Goal: Task Accomplishment & Management: Manage account settings

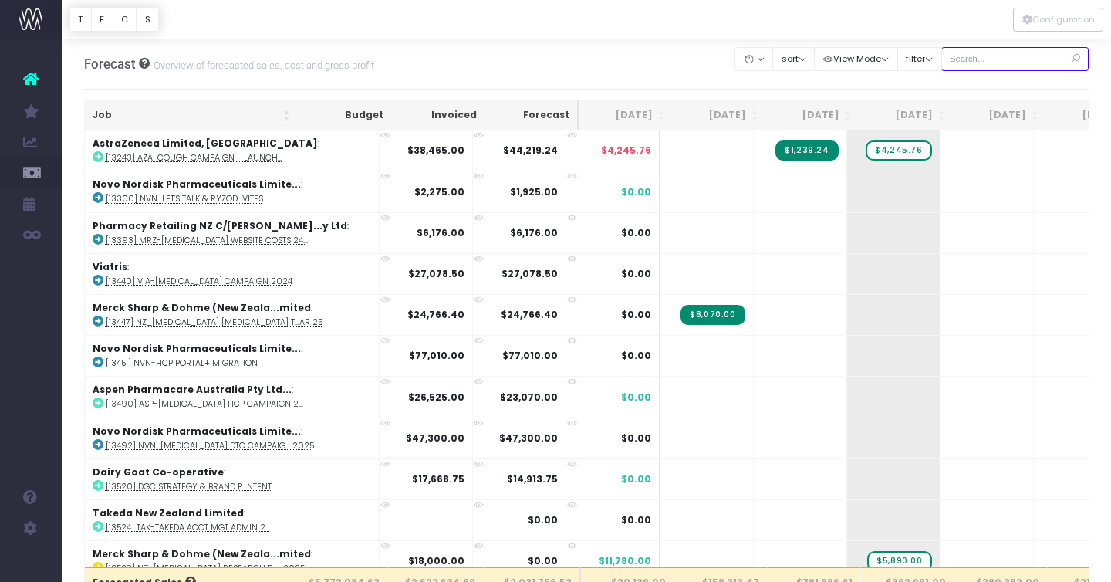
click at [1016, 61] on input "text" at bounding box center [1016, 59] width 148 height 24
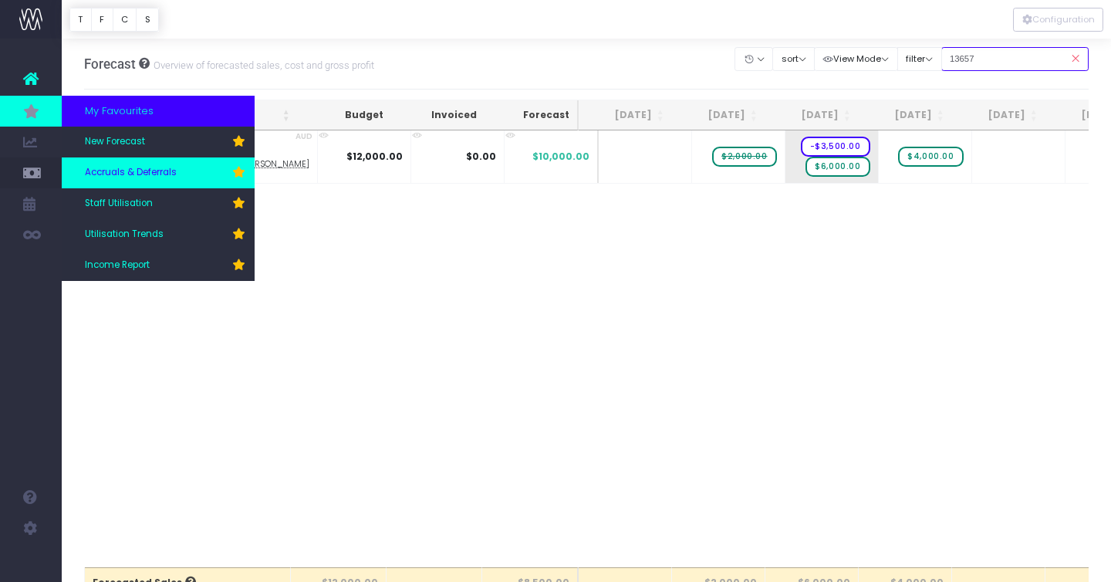
type input "13657"
click at [113, 160] on link "Accruals & Deferrals" at bounding box center [158, 172] width 193 height 31
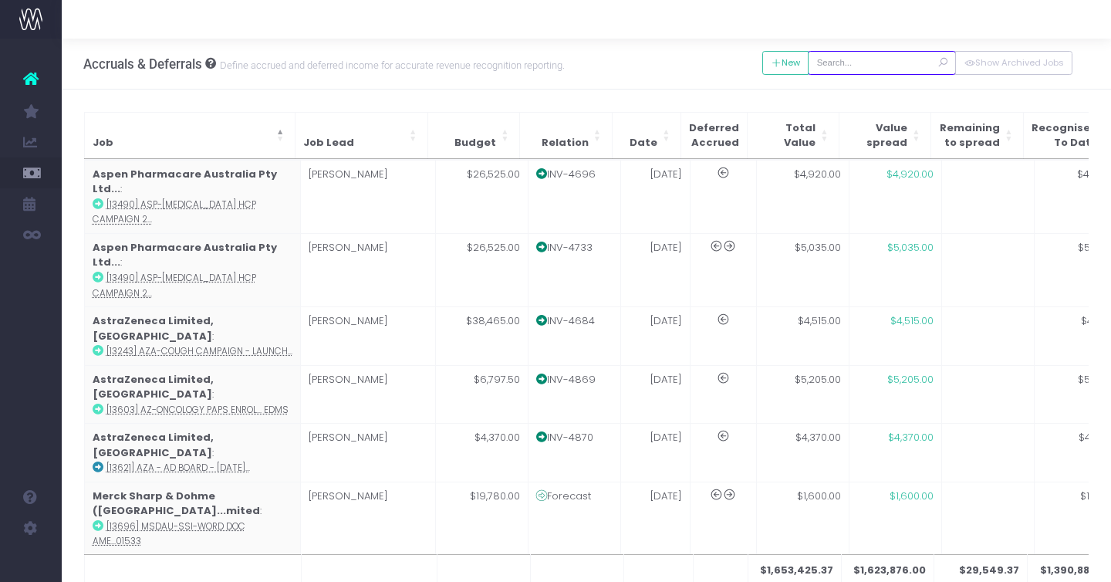
click at [867, 66] on input "text" at bounding box center [882, 63] width 148 height 24
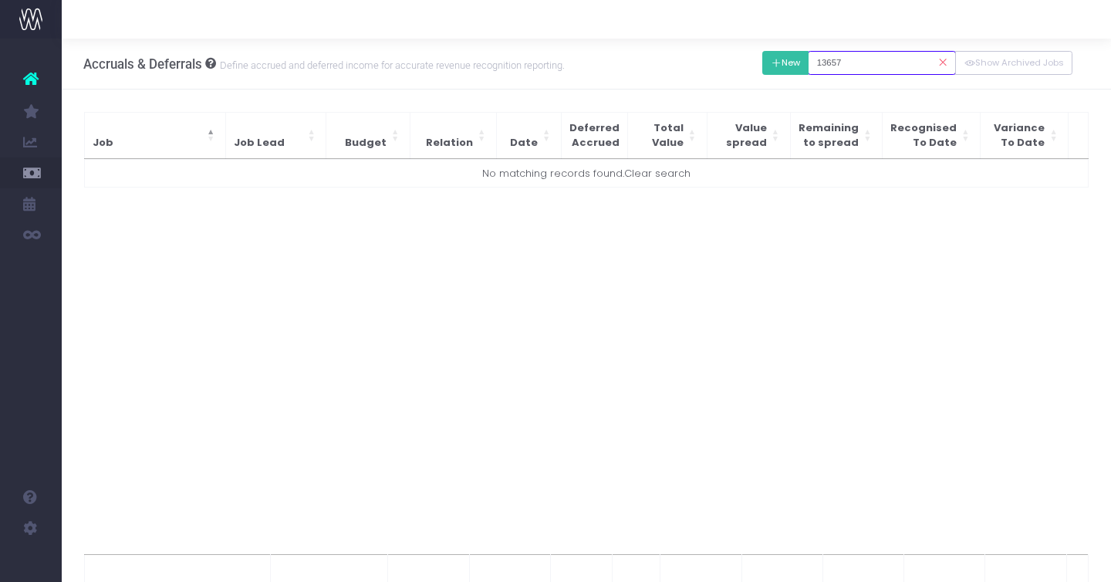
type input "13657"
click at [804, 65] on button "New" at bounding box center [785, 63] width 47 height 24
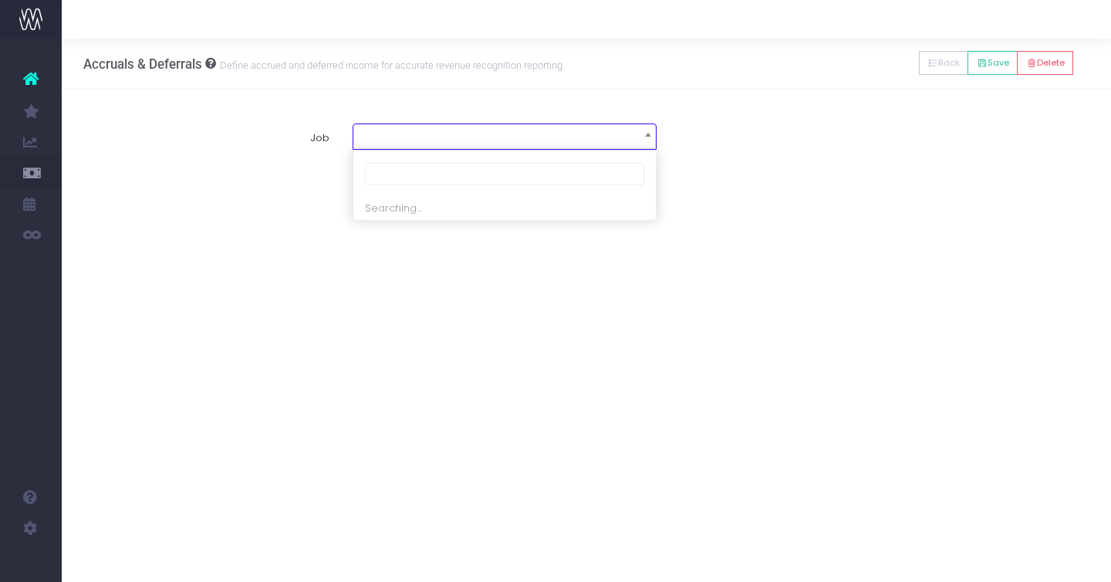
click at [514, 128] on span at bounding box center [504, 135] width 303 height 22
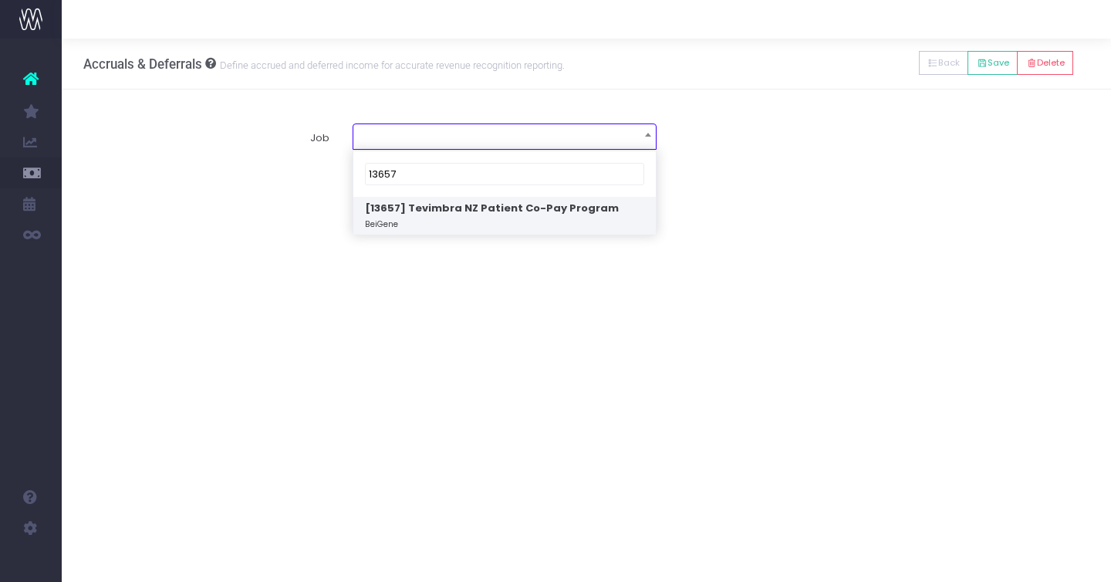
type input "13657"
select select "1859560"
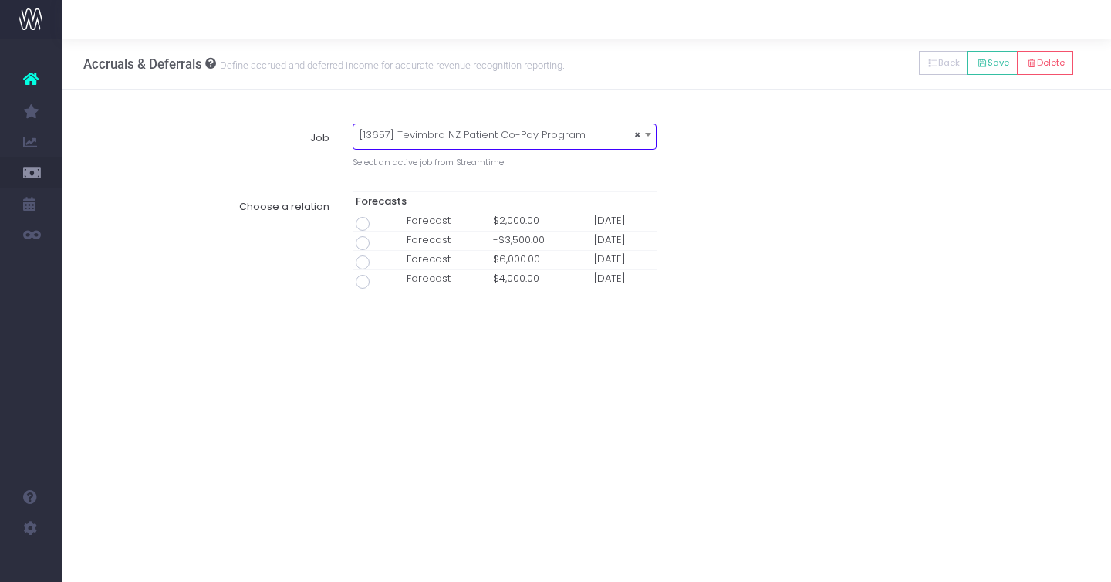
click at [361, 224] on span at bounding box center [363, 224] width 14 height 14
click at [379, 224] on input "radio" at bounding box center [384, 221] width 10 height 10
type input "Forecast / 01 Aug 25 / $2,000.00"
type input "1 August 2025"
type input "2000"
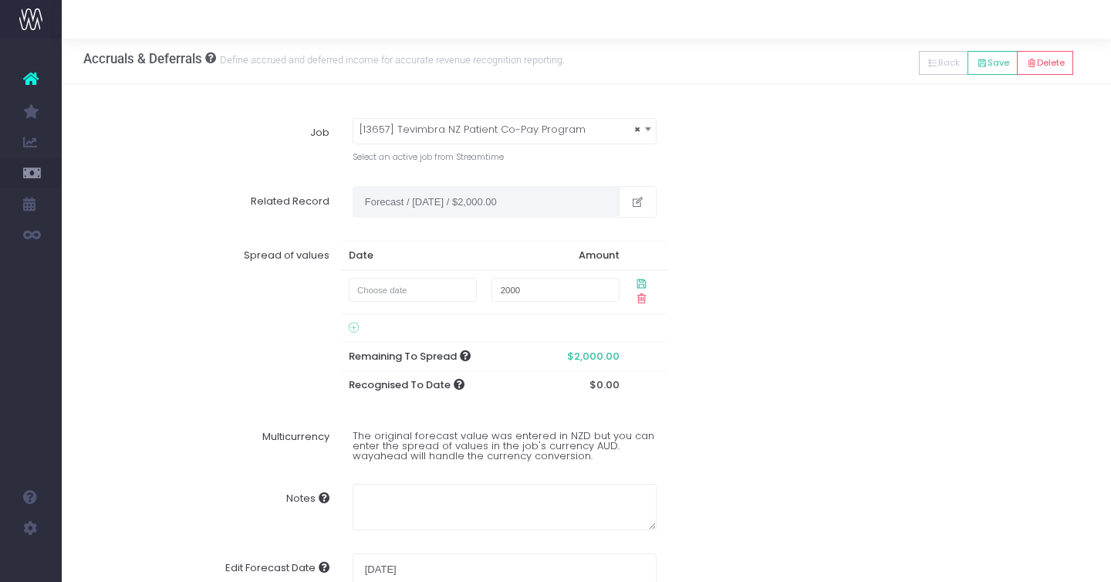
scroll to position [9, 0]
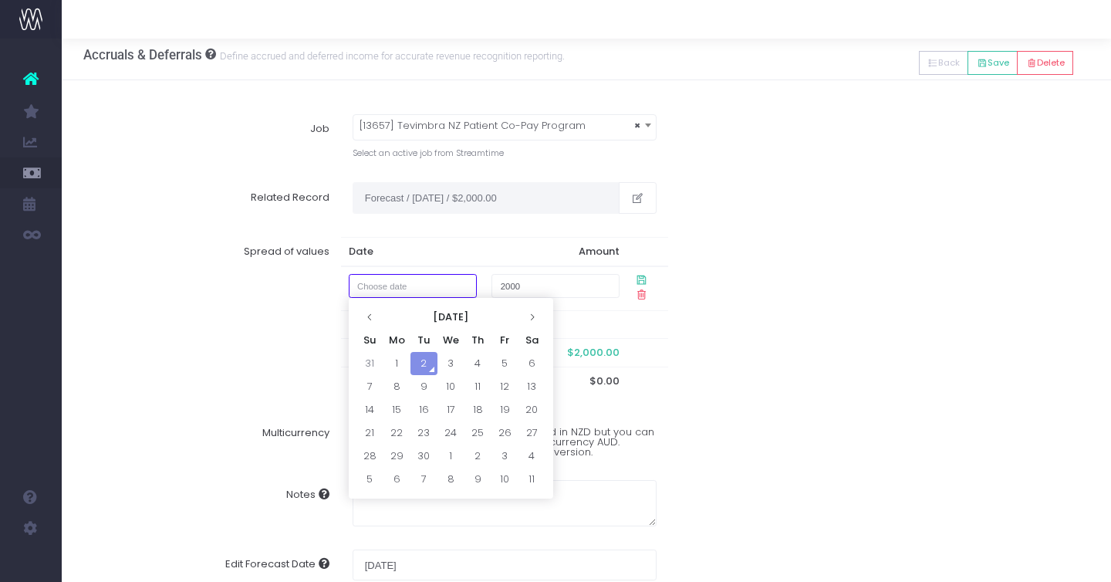
click at [400, 288] on input "text" at bounding box center [413, 286] width 128 height 24
click at [371, 363] on td "31" at bounding box center [370, 363] width 27 height 23
type input "31 August 2025"
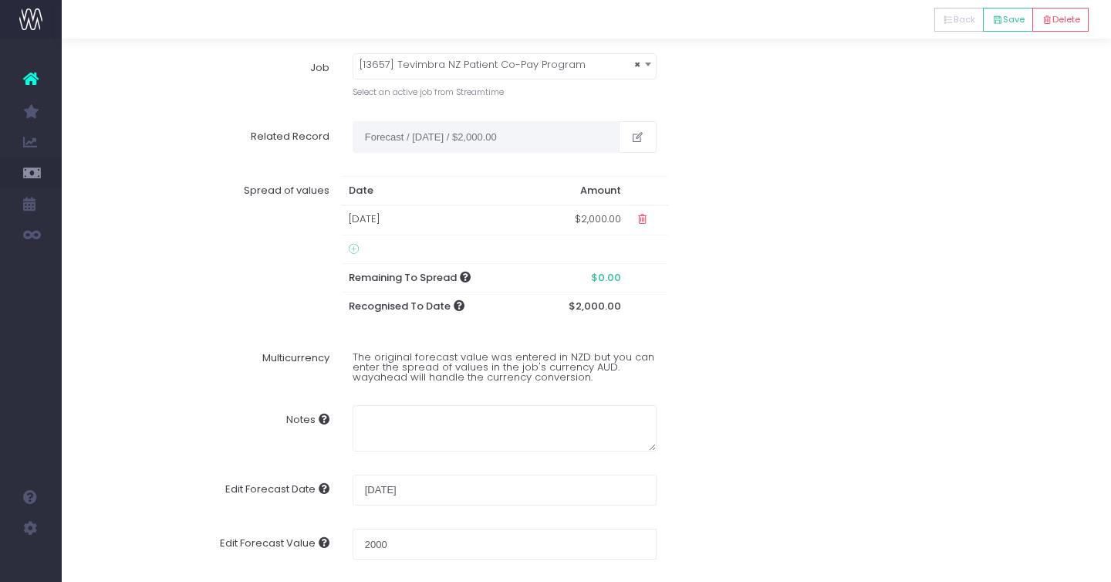
scroll to position [70, 0]
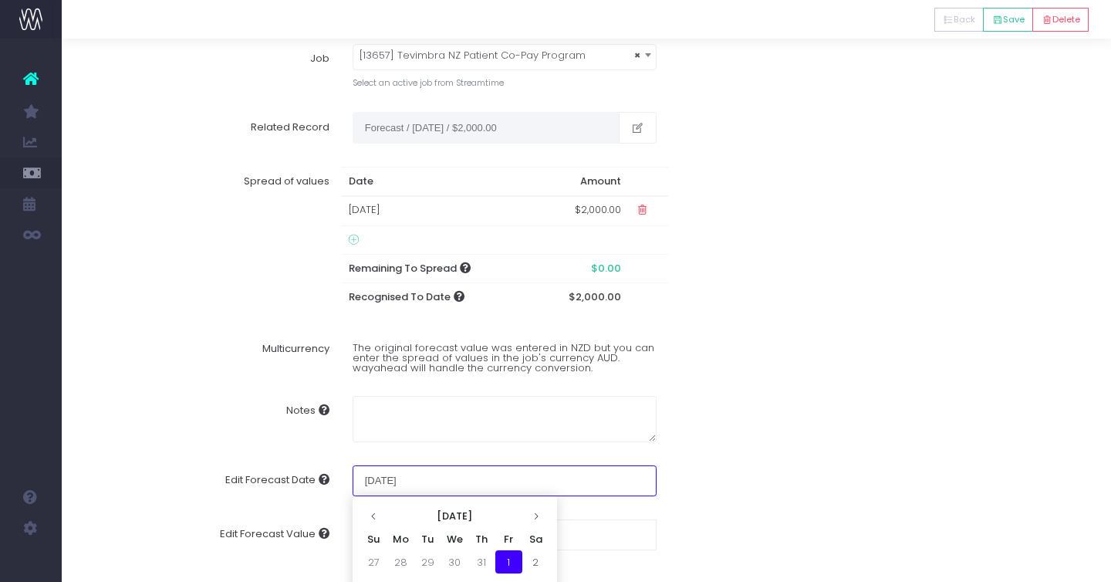
click at [413, 486] on input "1 August 2025" at bounding box center [505, 480] width 304 height 31
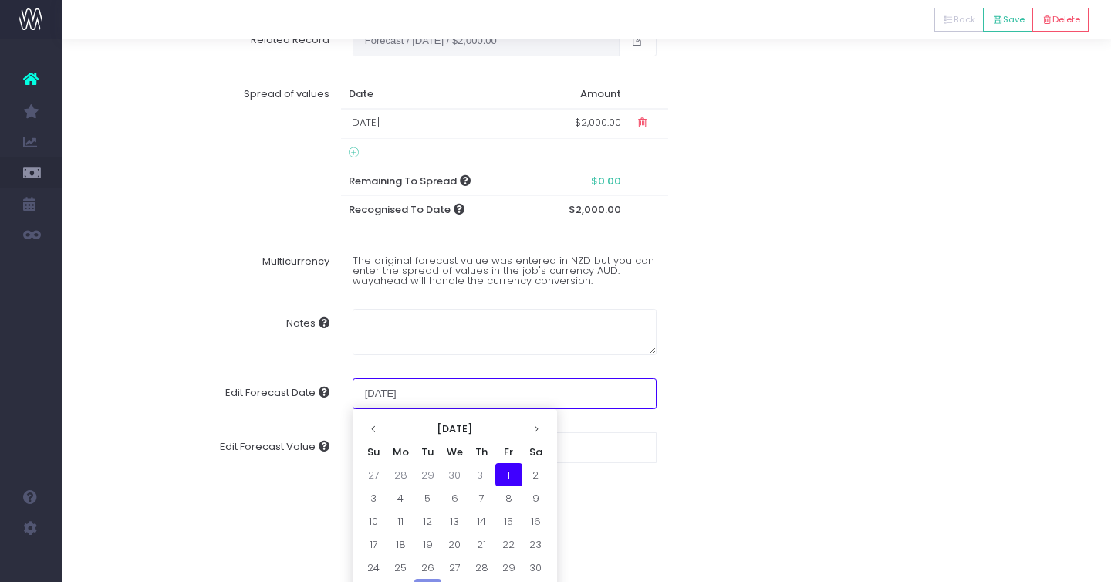
scroll to position [194, 0]
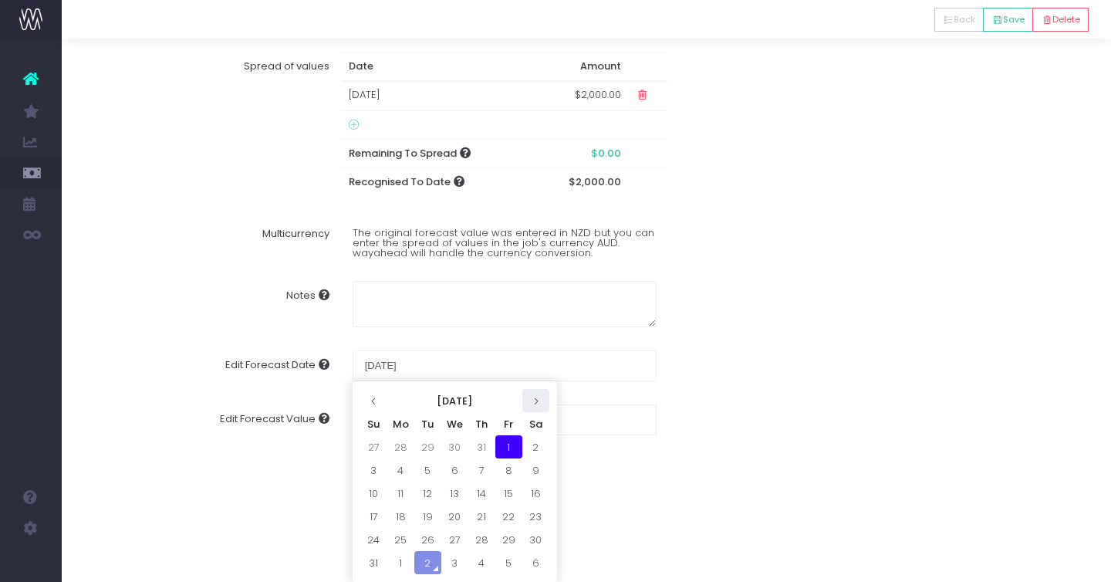
click at [537, 400] on icon at bounding box center [536, 401] width 8 height 8
click at [393, 445] on td "1" at bounding box center [400, 446] width 27 height 23
type input "[DATE]"
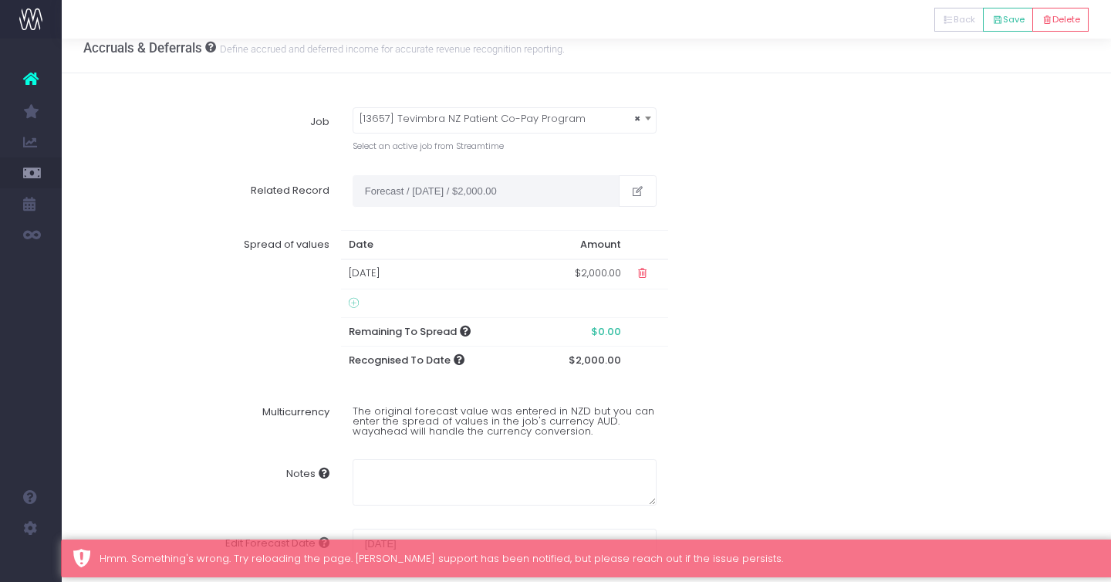
scroll to position [70, 0]
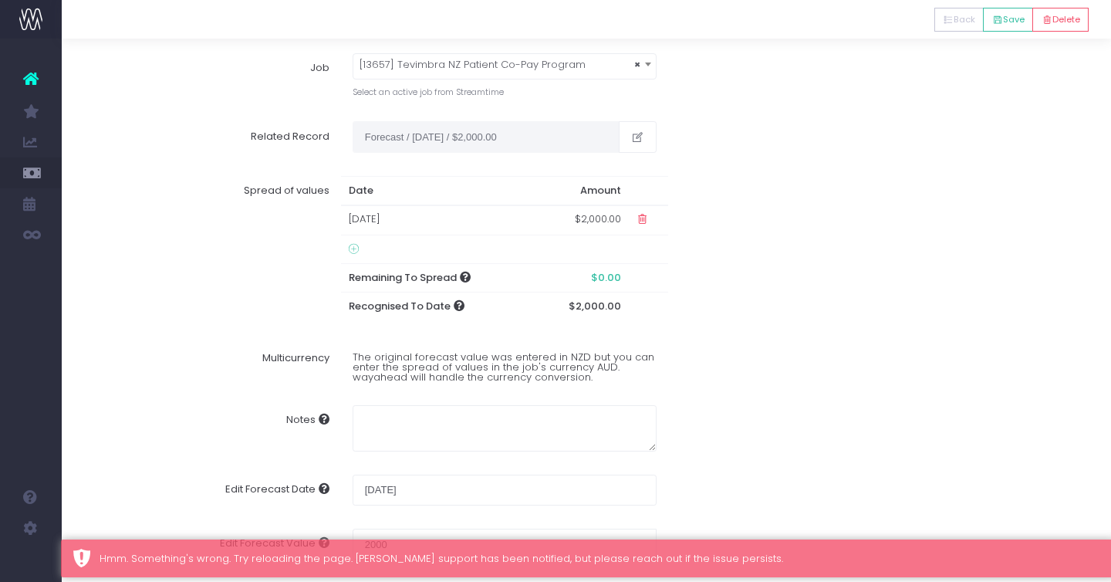
click at [752, 313] on div "Spread of values Date Amount 31 Aug 2025 $2,000.00 Remaining To Spread $0.00 Re…" at bounding box center [587, 247] width 1029 height 167
click at [1002, 29] on button "Save" at bounding box center [1008, 20] width 50 height 24
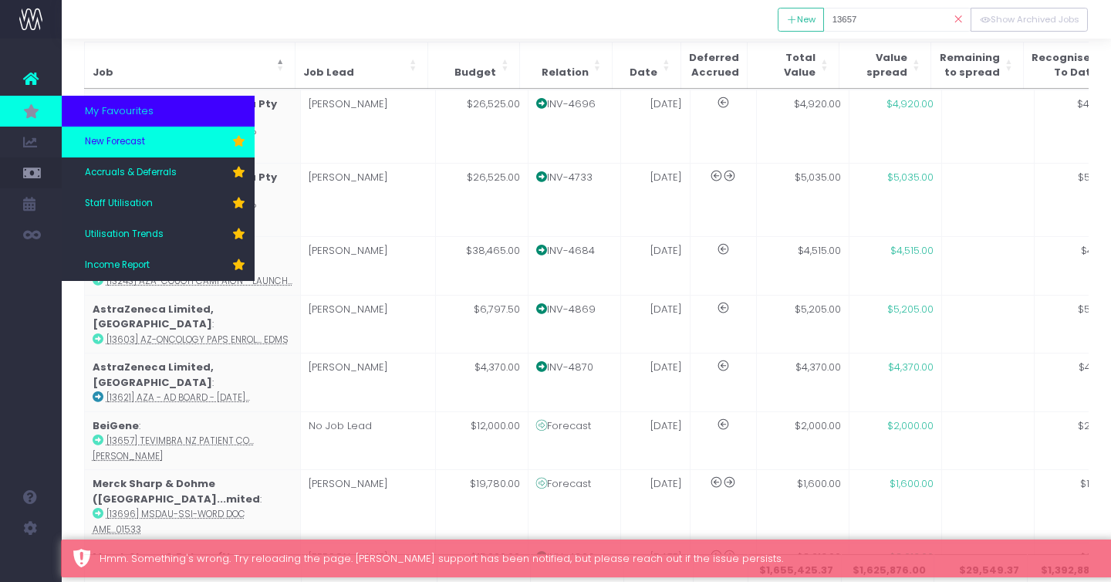
click at [132, 155] on link "New Forecast" at bounding box center [158, 142] width 193 height 31
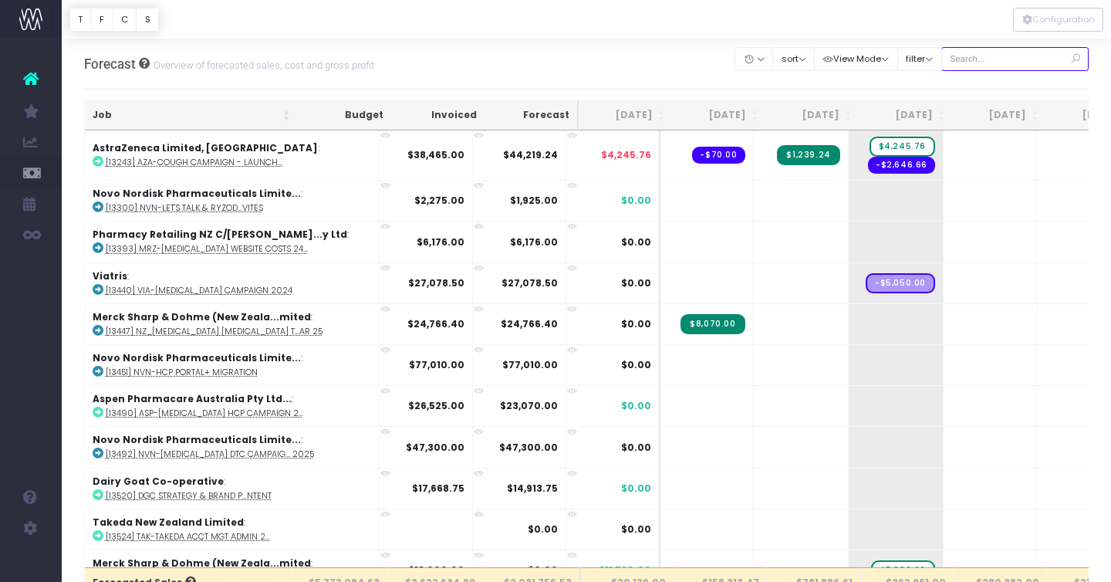
click at [1017, 58] on input "text" at bounding box center [1016, 59] width 148 height 24
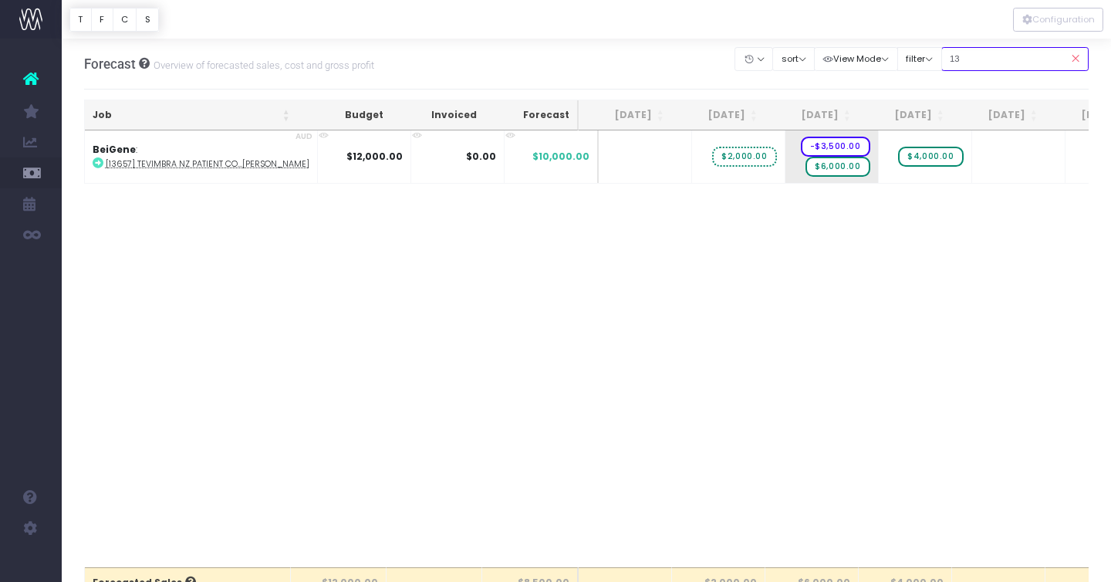
type input "1"
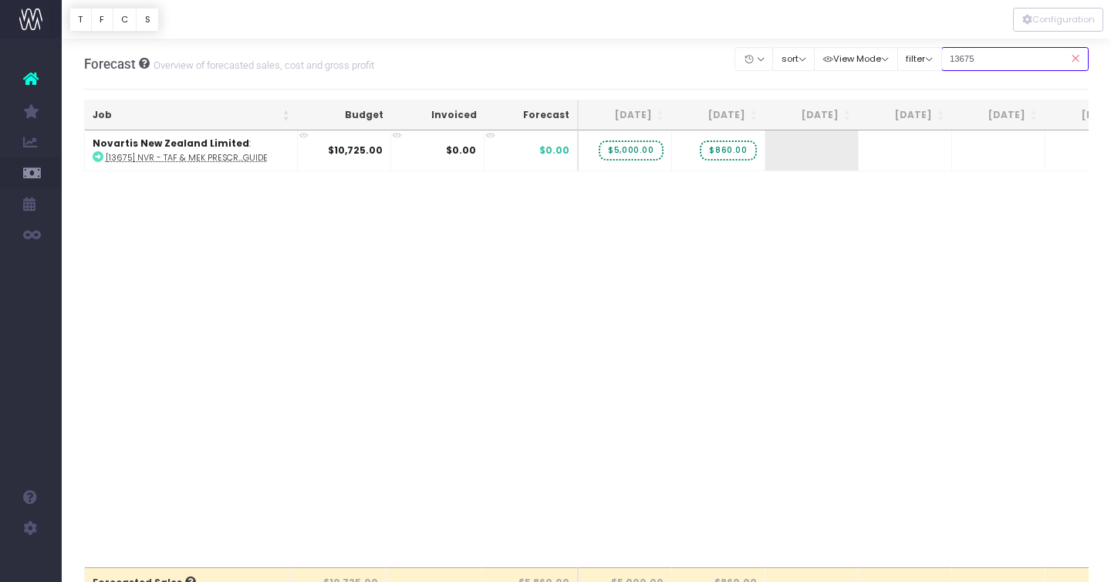
type input "13675"
click at [720, 151] on span "$860.00" at bounding box center [728, 150] width 56 height 20
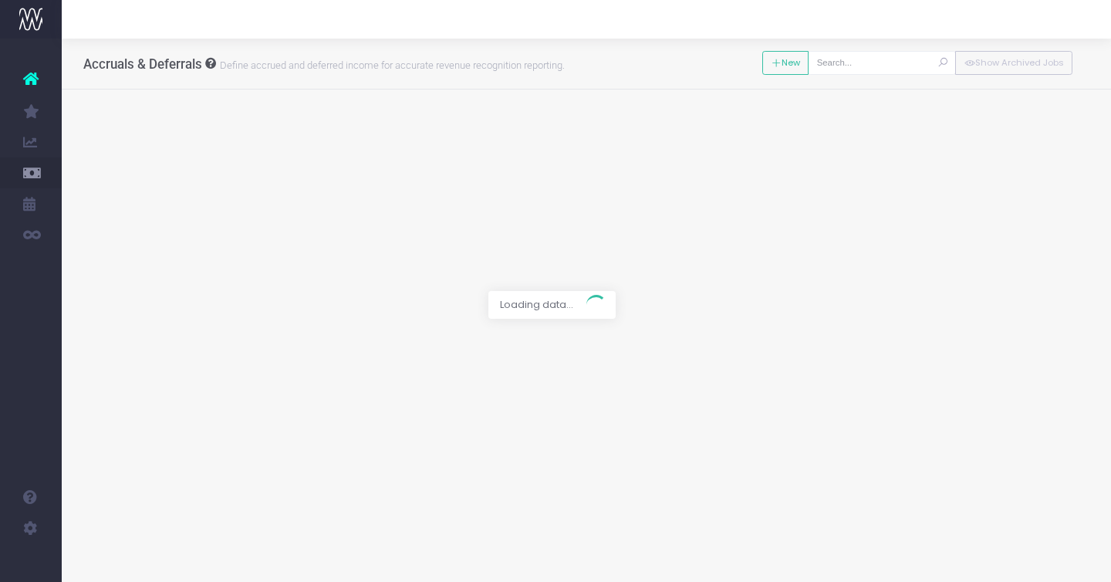
type input "[13675] NVR - TAF & MEK PRESCRIBERS GUIDE"
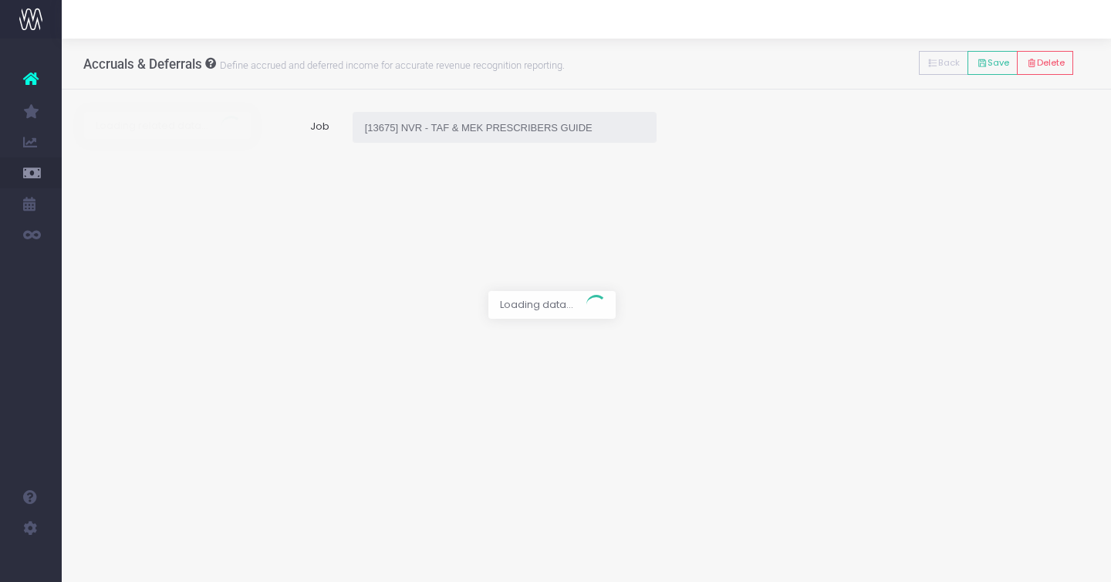
type input "Forecast / 01 Jul 25 / $10,725.00"
type input "1 July 2025"
type input "10725"
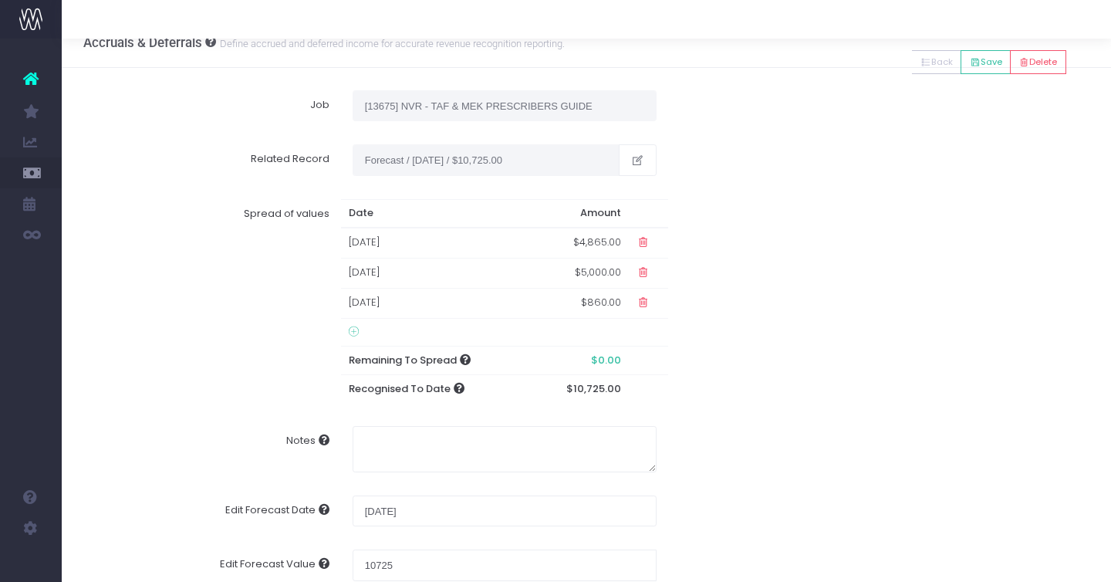
scroll to position [43, 0]
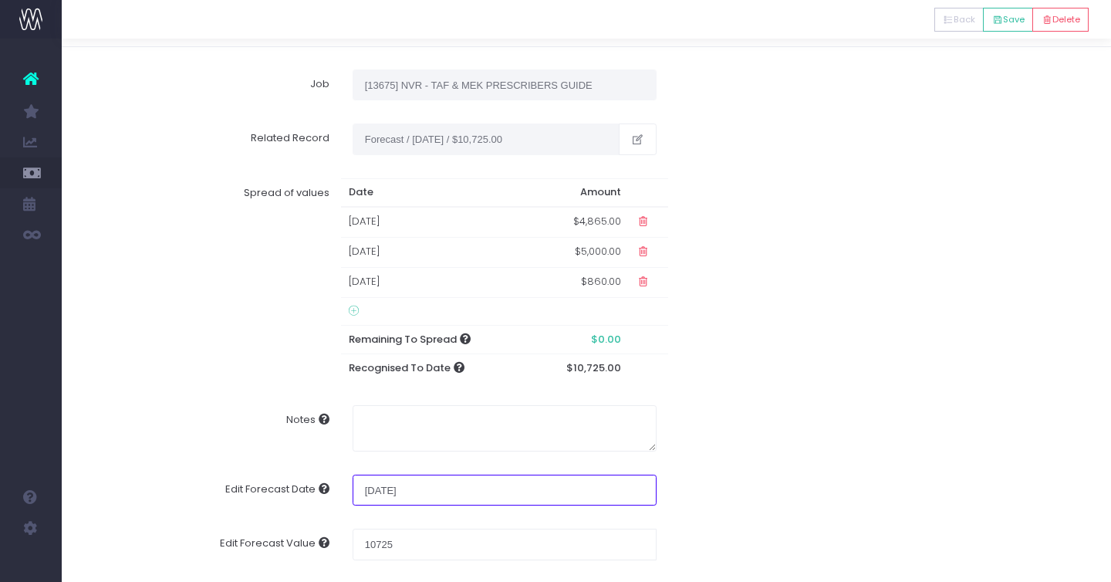
click at [387, 491] on input "1 July 2025" at bounding box center [505, 490] width 304 height 31
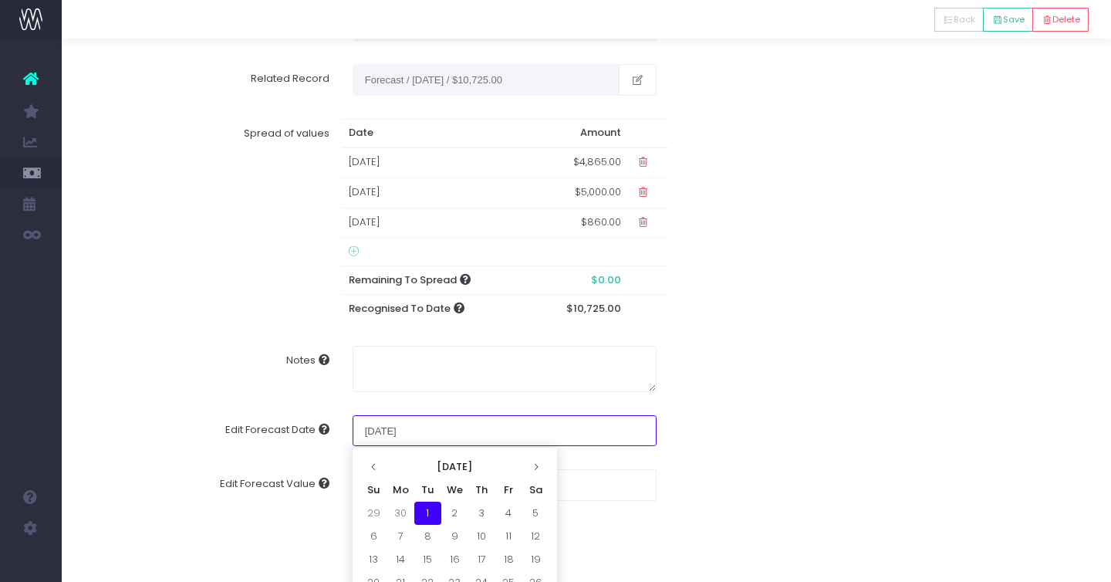
scroll to position [167, 0]
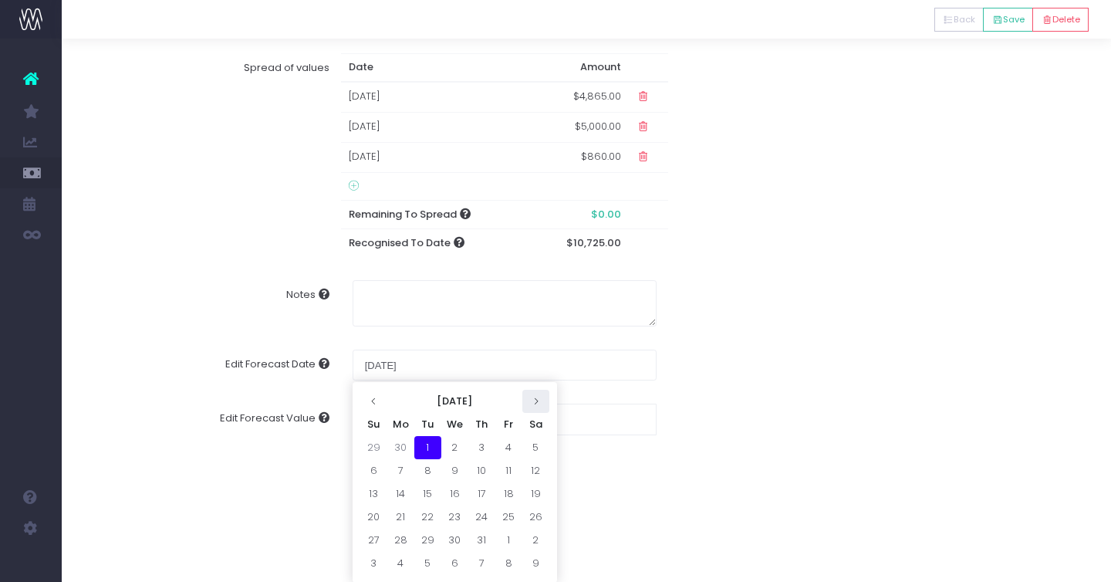
click at [543, 401] on th at bounding box center [535, 401] width 27 height 23
click at [403, 446] on td "1" at bounding box center [400, 447] width 27 height 23
type input "[DATE]"
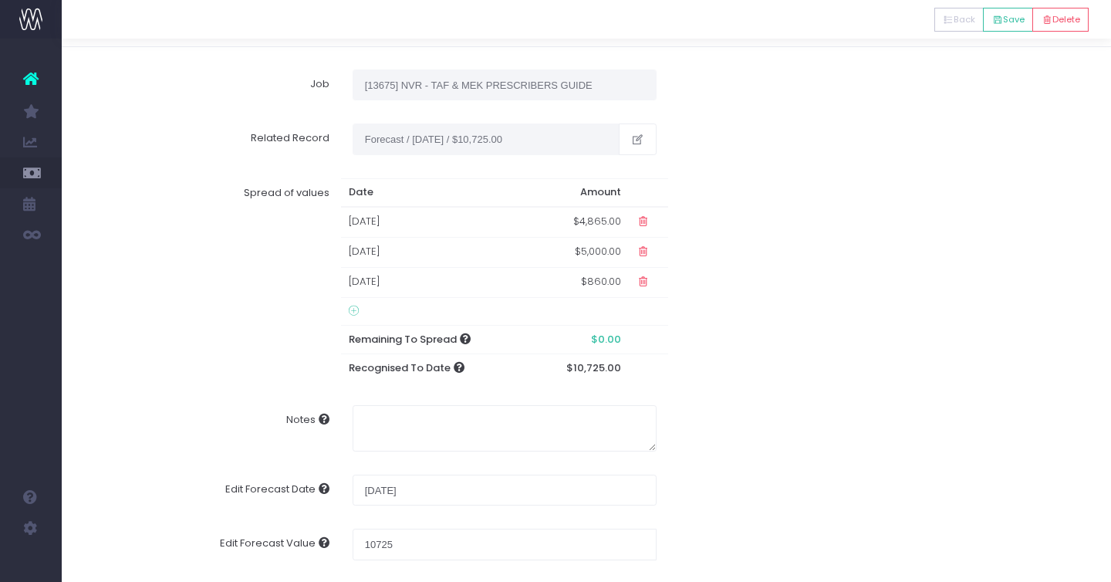
type input "Forecast / 01 Sep 25 / $10,725.00 ($10,725.00 NZD)"
click at [996, 20] on icon at bounding box center [997, 20] width 11 height 0
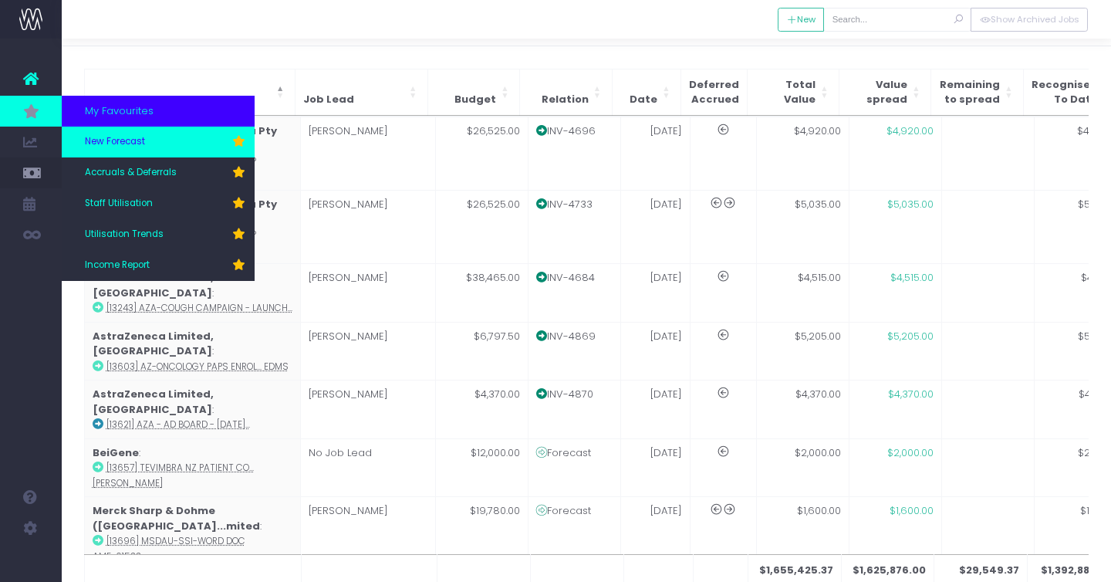
click at [111, 144] on span "New Forecast" at bounding box center [115, 142] width 60 height 14
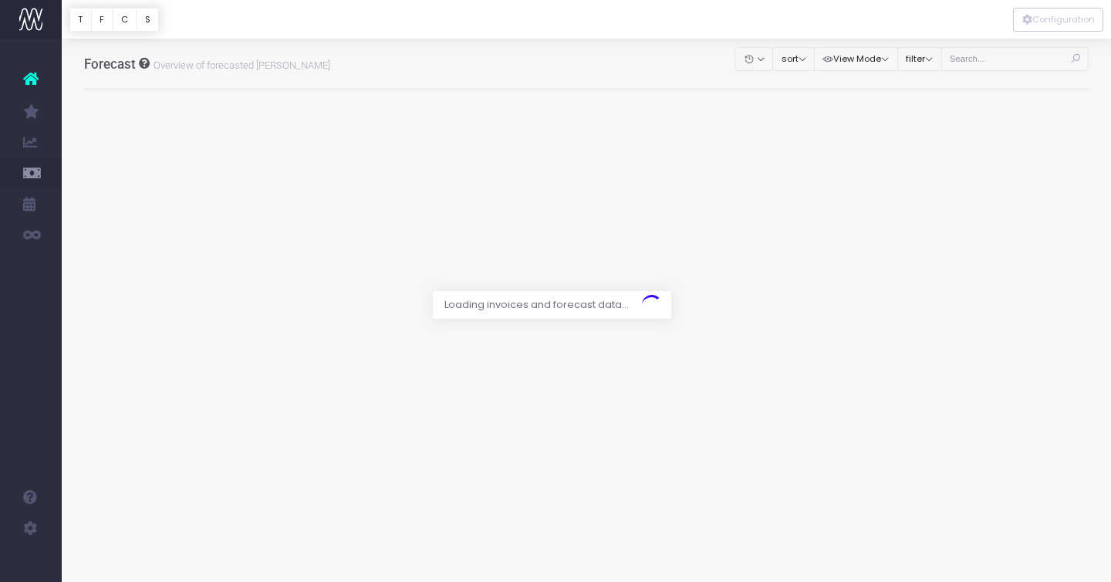
click at [1009, 60] on div at bounding box center [555, 291] width 1111 height 582
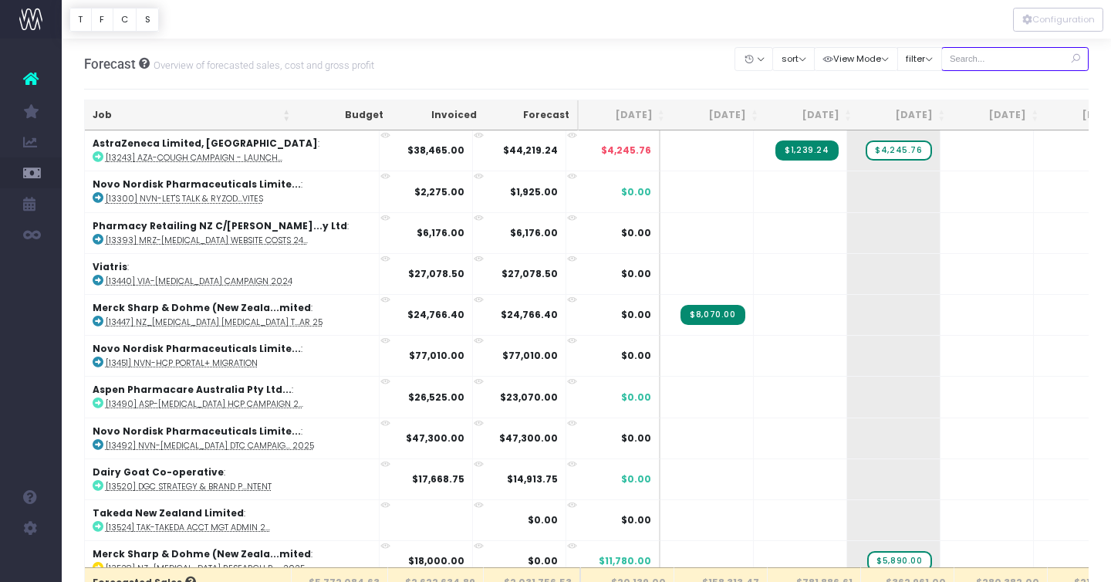
click at [999, 60] on input "text" at bounding box center [1016, 59] width 148 height 24
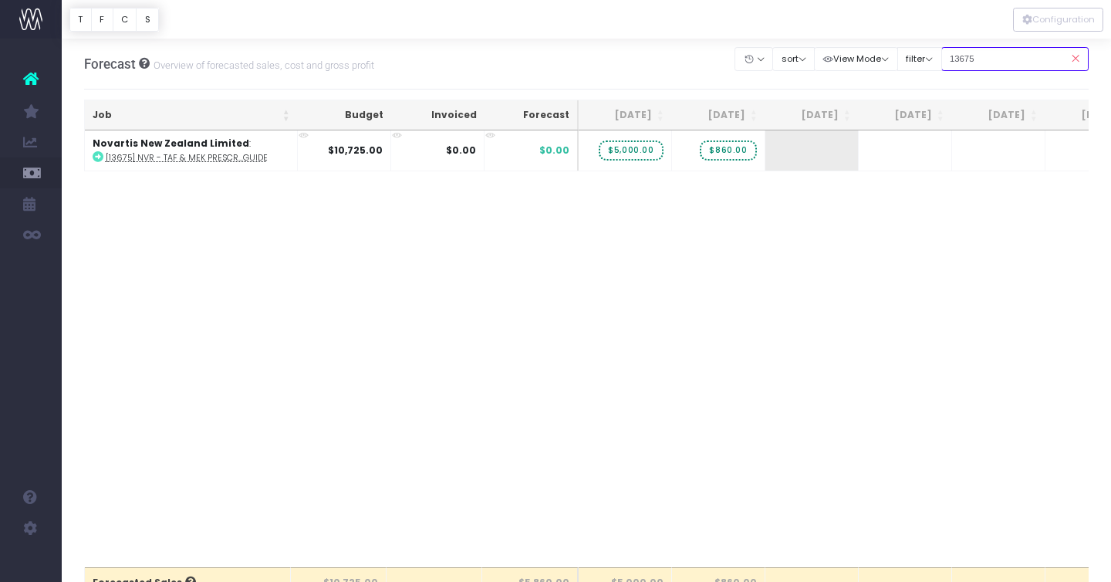
click at [1004, 61] on input "13675" at bounding box center [1016, 59] width 148 height 24
drag, startPoint x: 1004, startPoint y: 61, endPoint x: 951, endPoint y: 57, distance: 53.4
click at [953, 59] on div "Clear Filters Hide [DATE] [DATE] [DATE] [DATE] [DATE] [DATE] [DATE] [DATE] [DAT…" at bounding box center [911, 59] width 353 height 32
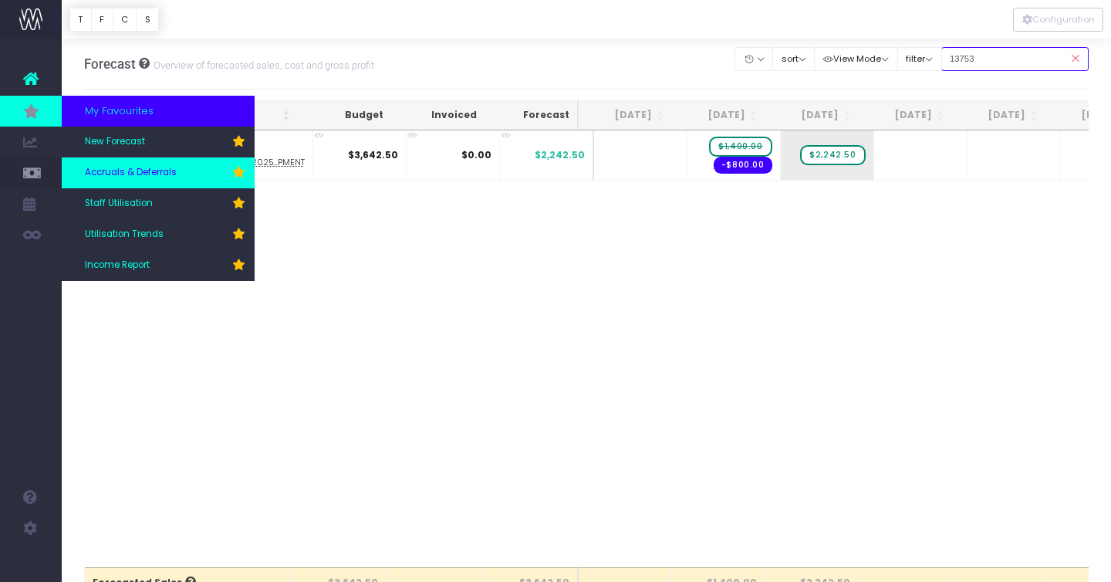
type input "13753"
click at [131, 171] on span "Accruals & Deferrals" at bounding box center [131, 173] width 92 height 14
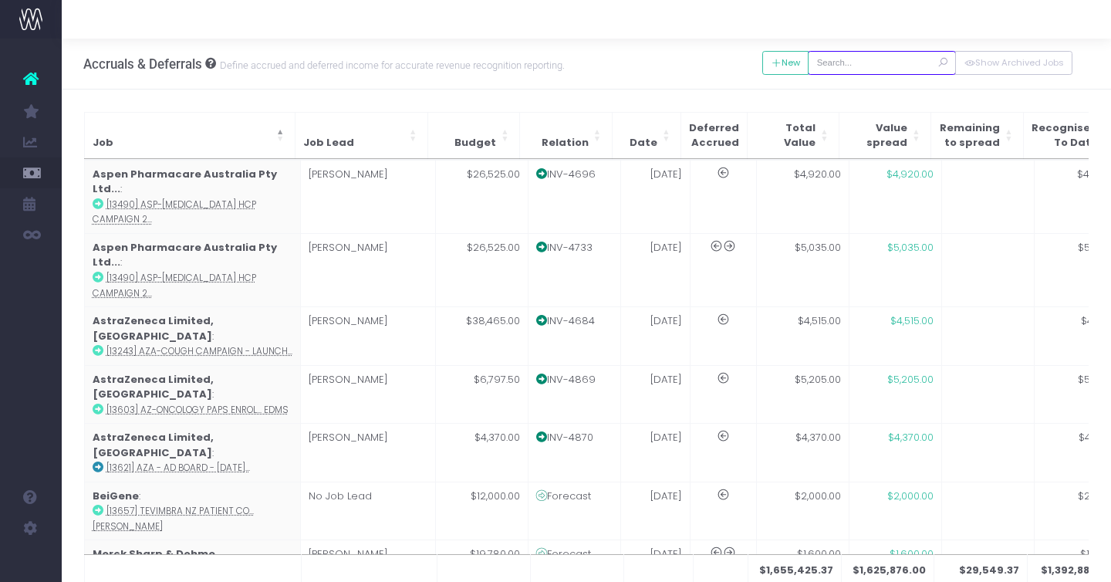
click at [857, 65] on input "text" at bounding box center [882, 63] width 148 height 24
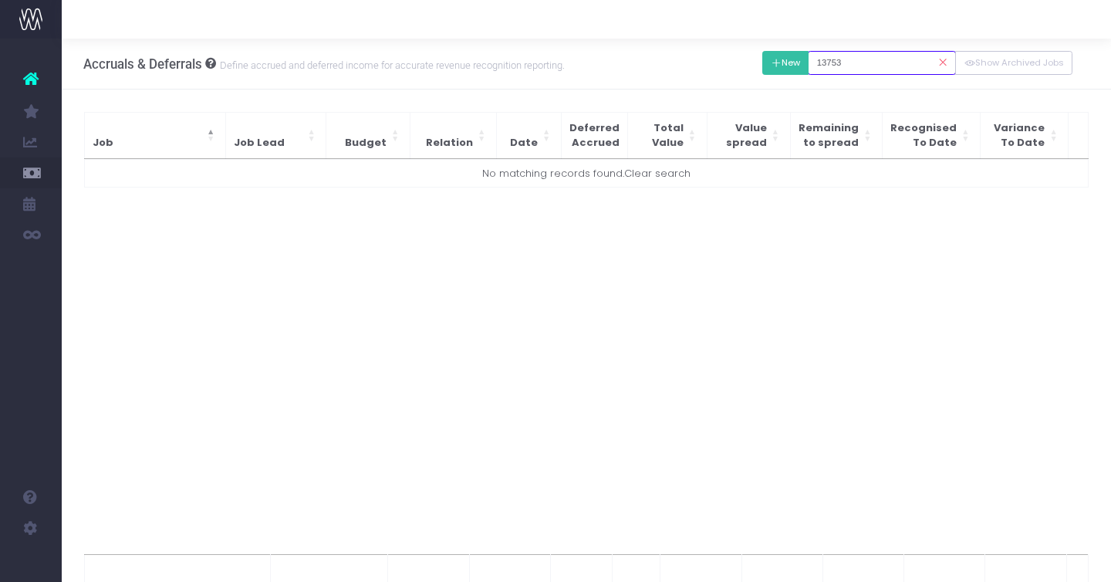
type input "13753"
click at [782, 63] on icon at bounding box center [776, 63] width 11 height 0
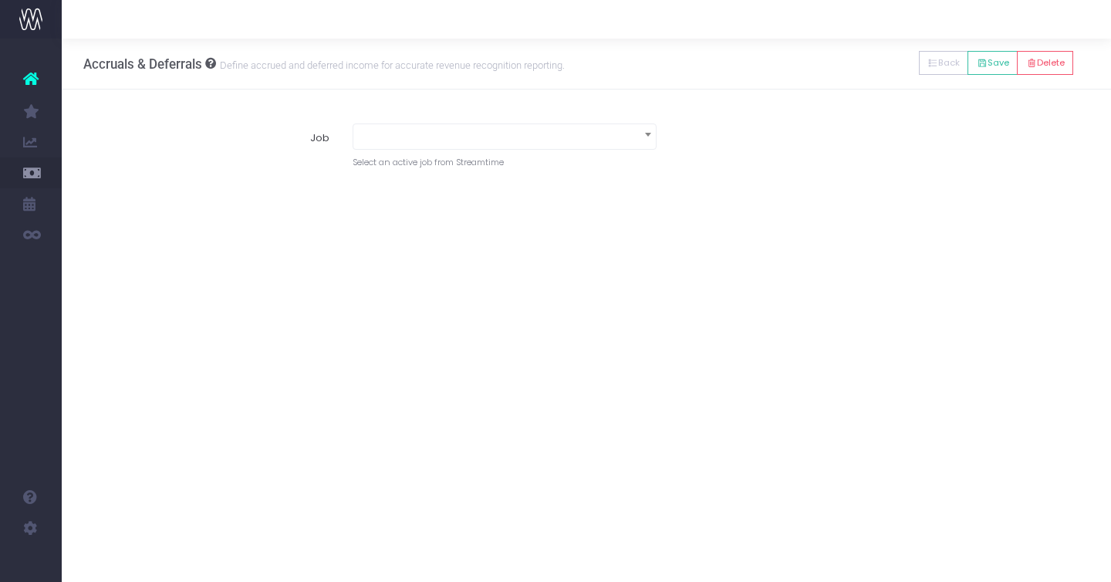
click at [512, 128] on span at bounding box center [504, 135] width 303 height 22
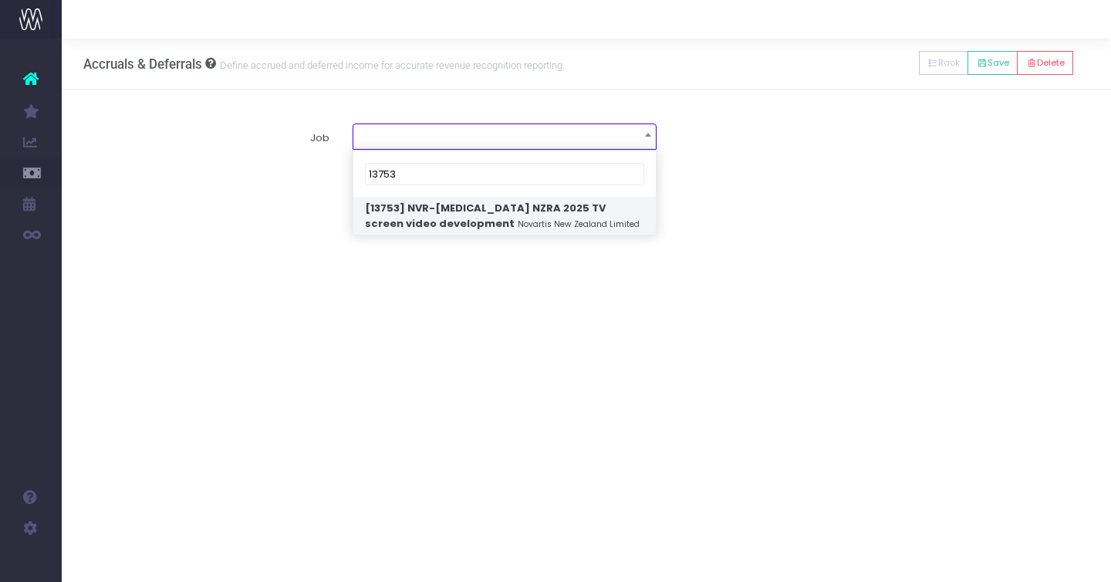
type input "13753"
select select "1934345"
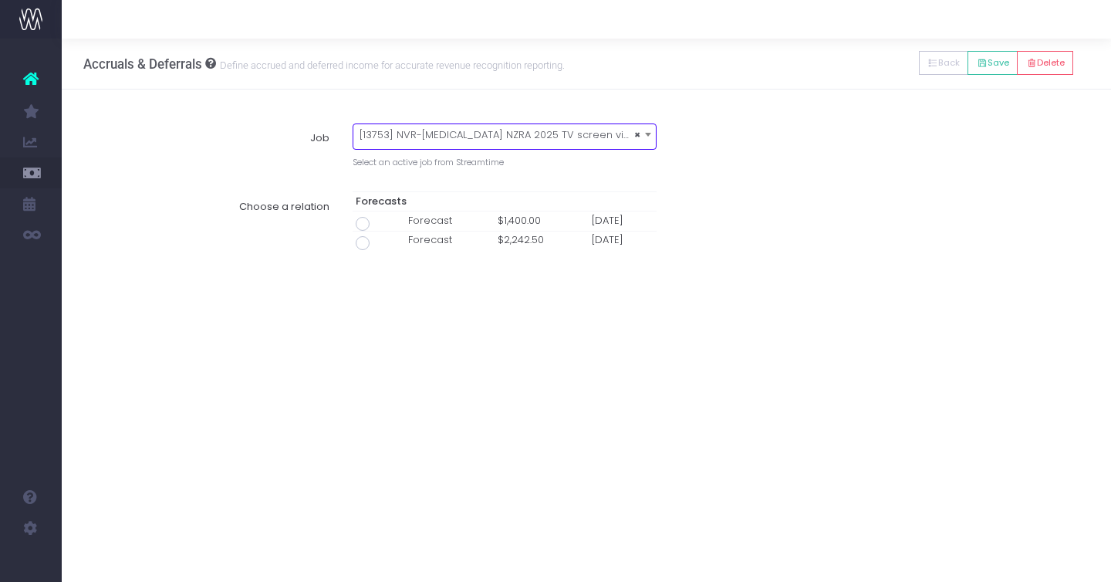
click at [361, 222] on span at bounding box center [363, 224] width 14 height 14
click at [379, 222] on input "radio" at bounding box center [384, 221] width 10 height 10
type input "Forecast / 01 Aug 25 / $1,400.00"
type input "1 August 2025"
type input "1400"
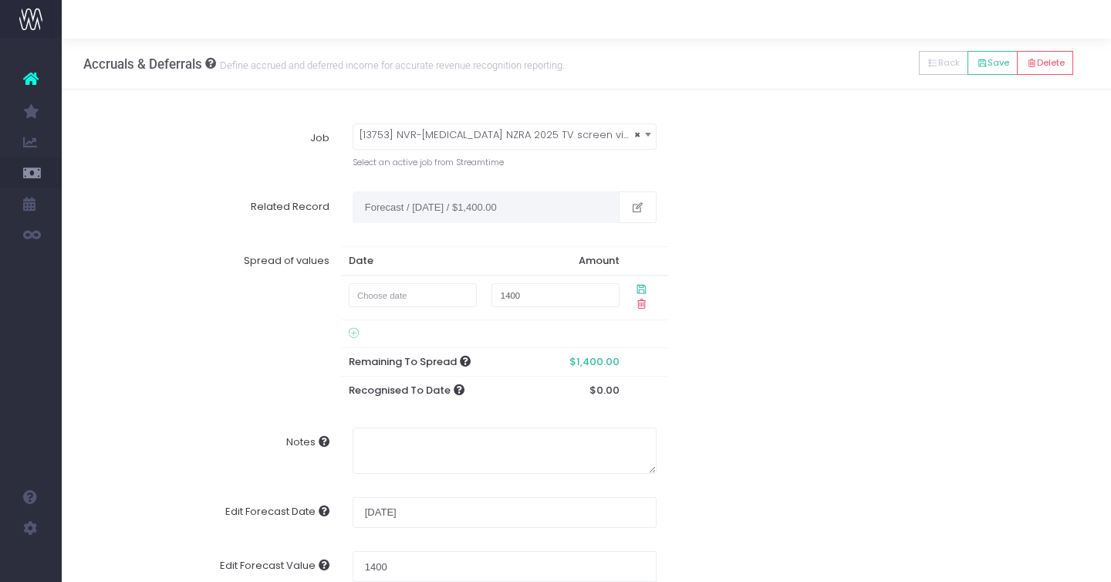
scroll to position [18, 0]
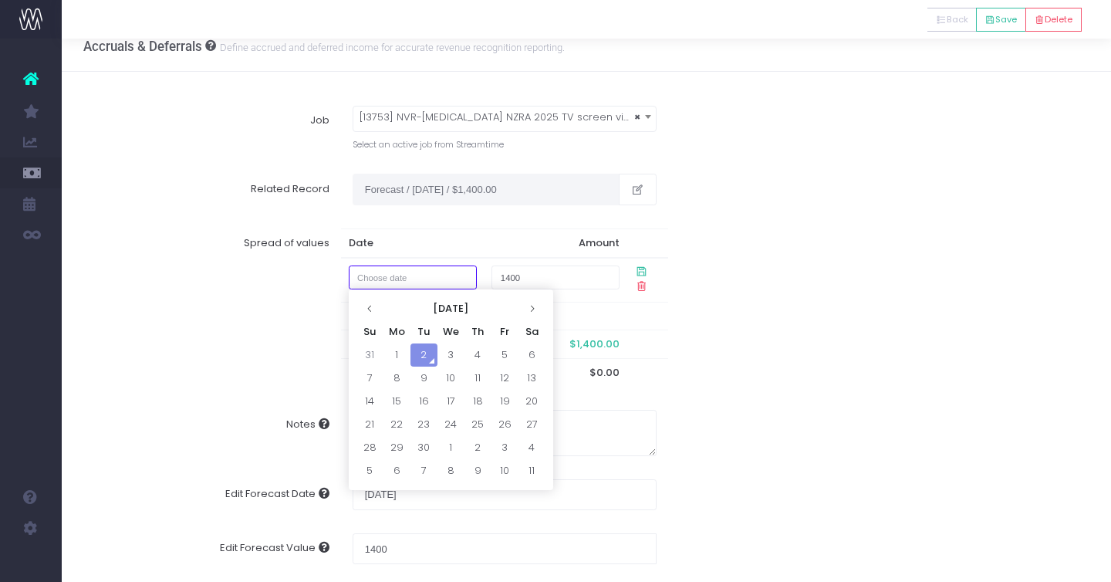
click at [440, 269] on input "text" at bounding box center [413, 277] width 128 height 24
click at [401, 353] on td "1" at bounding box center [397, 354] width 27 height 23
type input "1 September 2025"
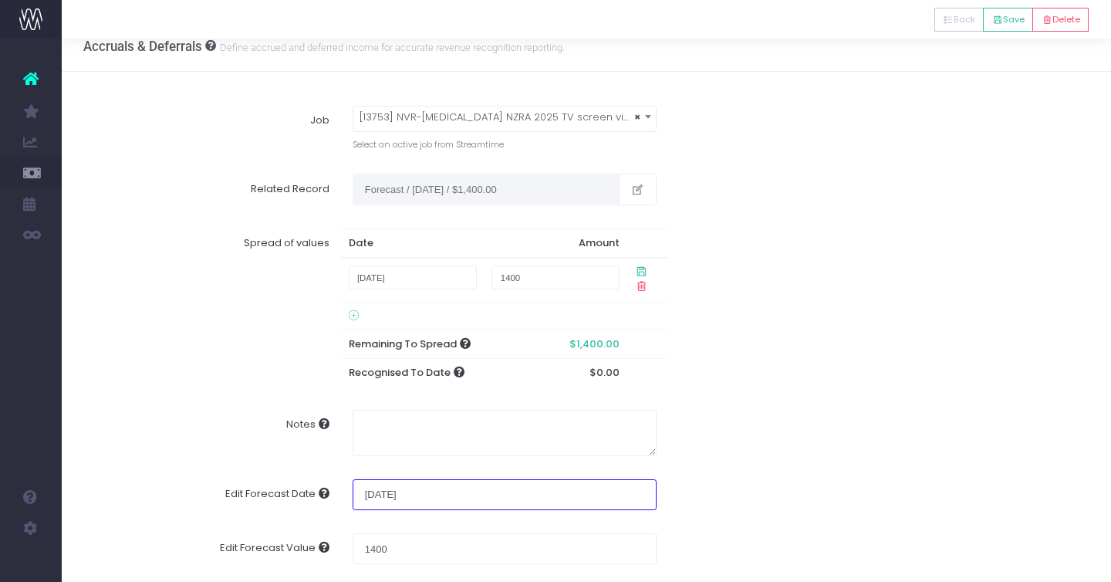
click at [431, 482] on input "1 August 2025" at bounding box center [505, 494] width 304 height 31
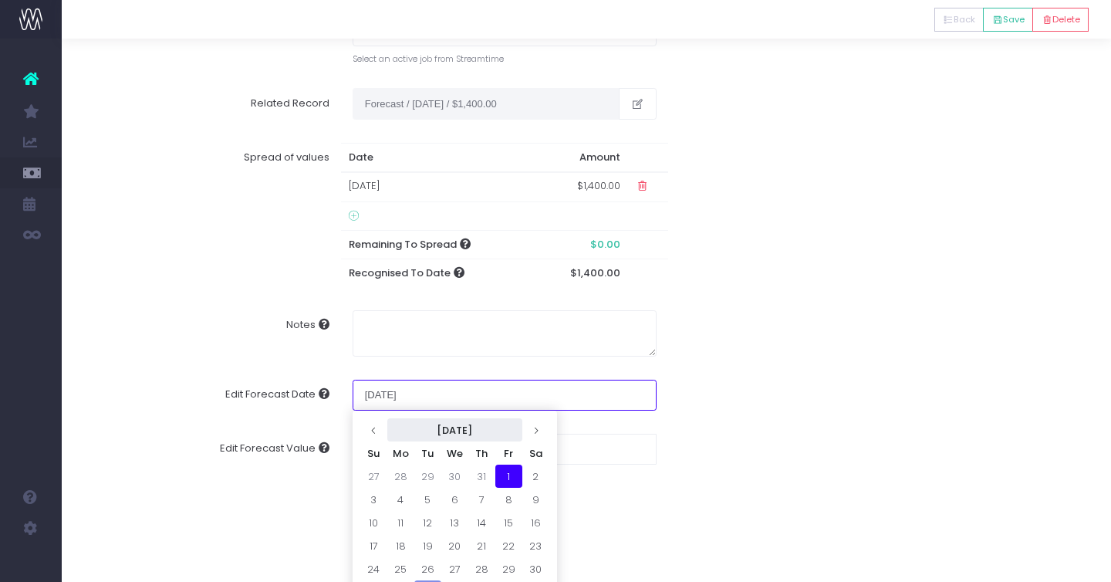
scroll to position [133, 0]
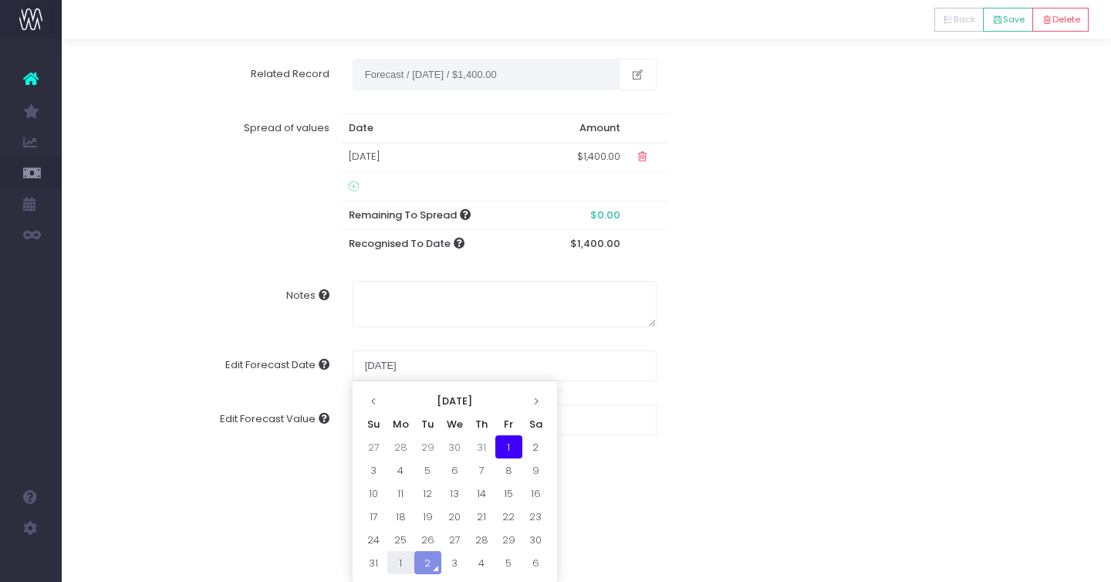
click at [399, 563] on td "1" at bounding box center [400, 562] width 27 height 23
type input "1 September 2025"
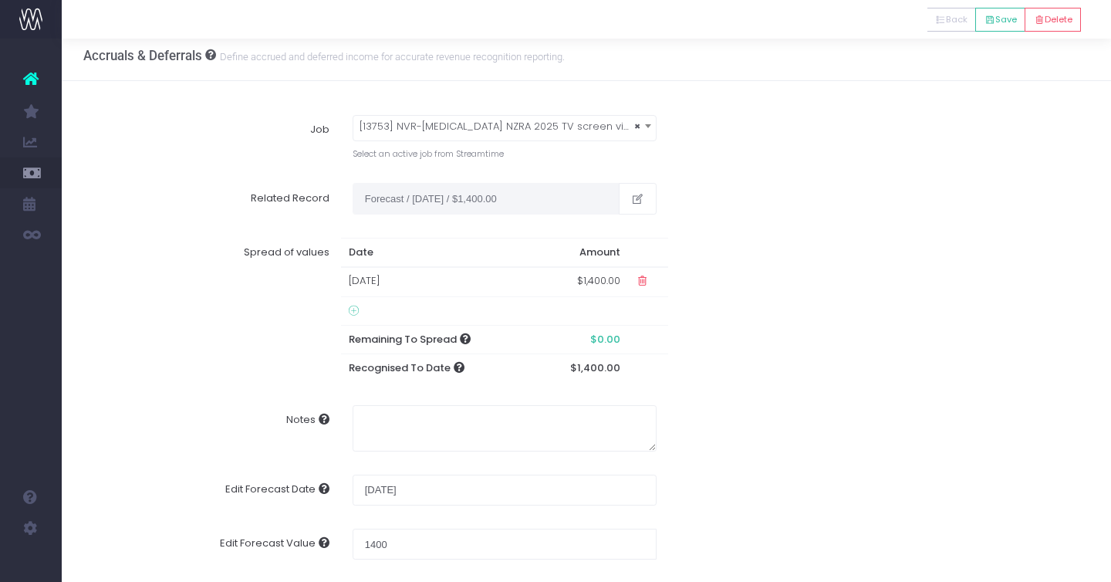
scroll to position [8, 0]
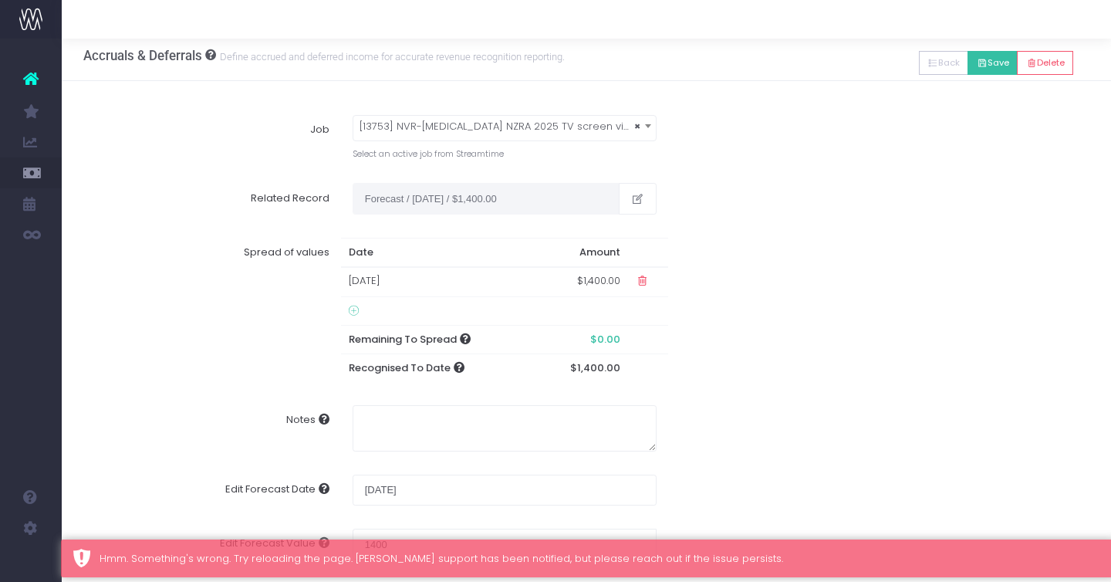
click at [980, 63] on icon at bounding box center [982, 63] width 11 height 0
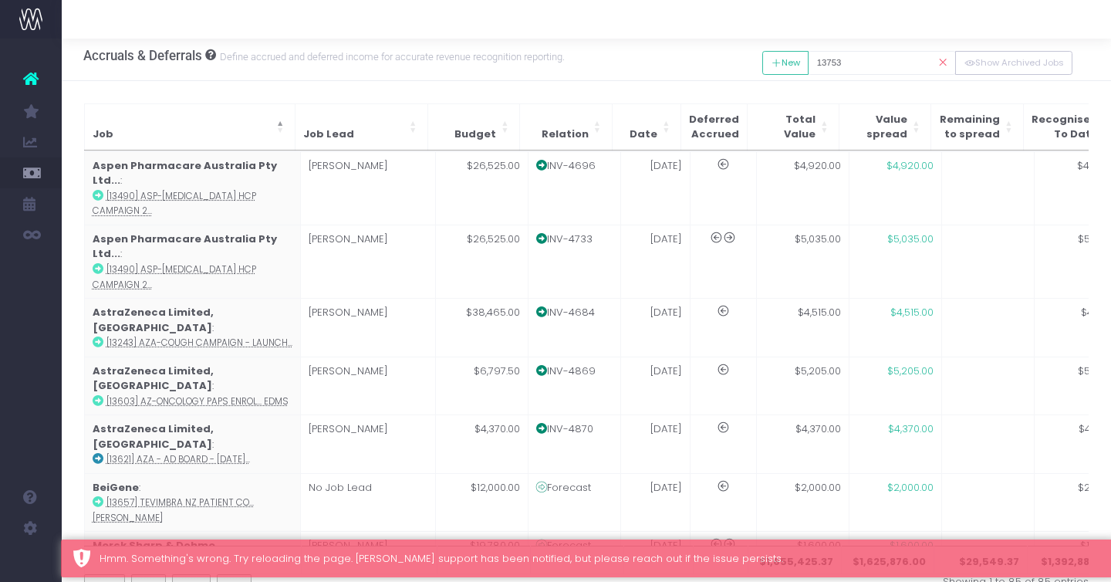
scroll to position [0, 0]
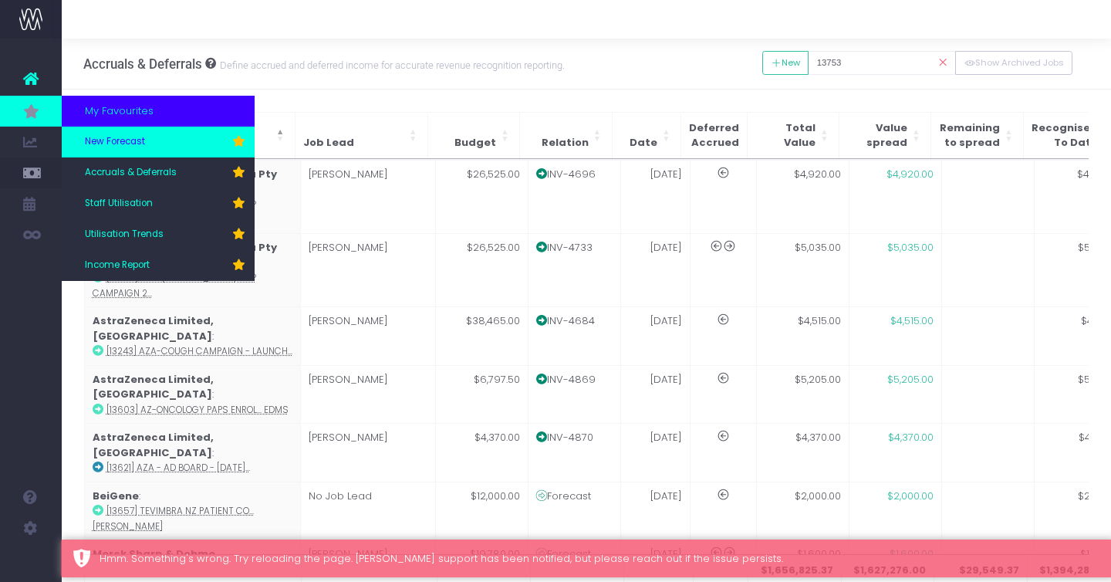
click at [144, 145] on span "New Forecast" at bounding box center [115, 142] width 60 height 14
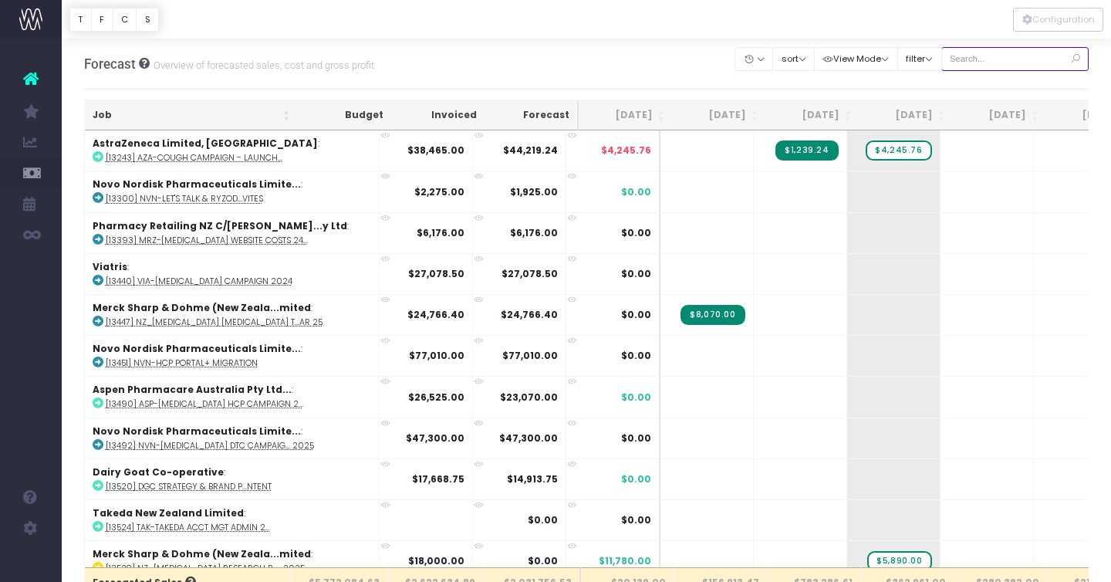
click at [992, 57] on input "text" at bounding box center [1016, 59] width 148 height 24
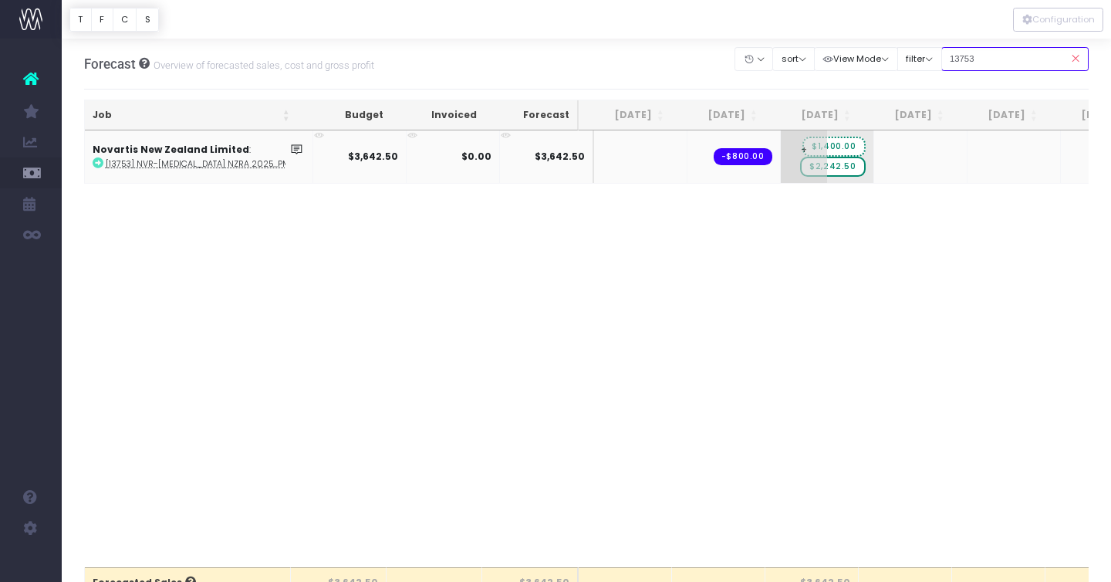
type input "13753"
click at [830, 147] on span "$1,400.00" at bounding box center [834, 147] width 63 height 20
drag, startPoint x: 1013, startPoint y: 53, endPoint x: 967, endPoint y: 54, distance: 45.5
click at [967, 54] on input "13753" at bounding box center [1016, 59] width 148 height 24
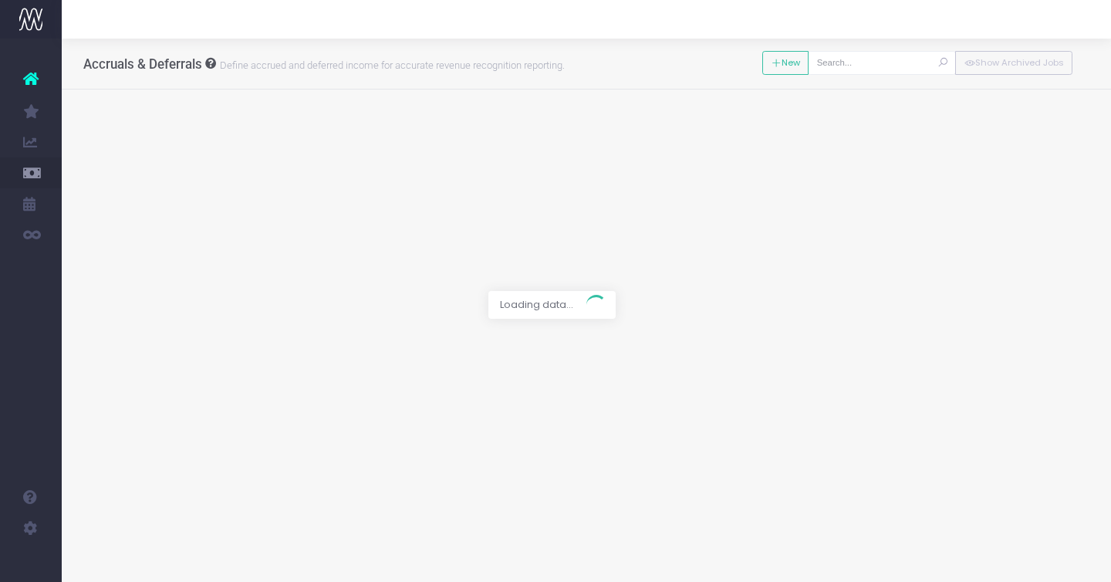
type input "[13753] NVR-[MEDICAL_DATA] NZRA 2025 TV screen video development"
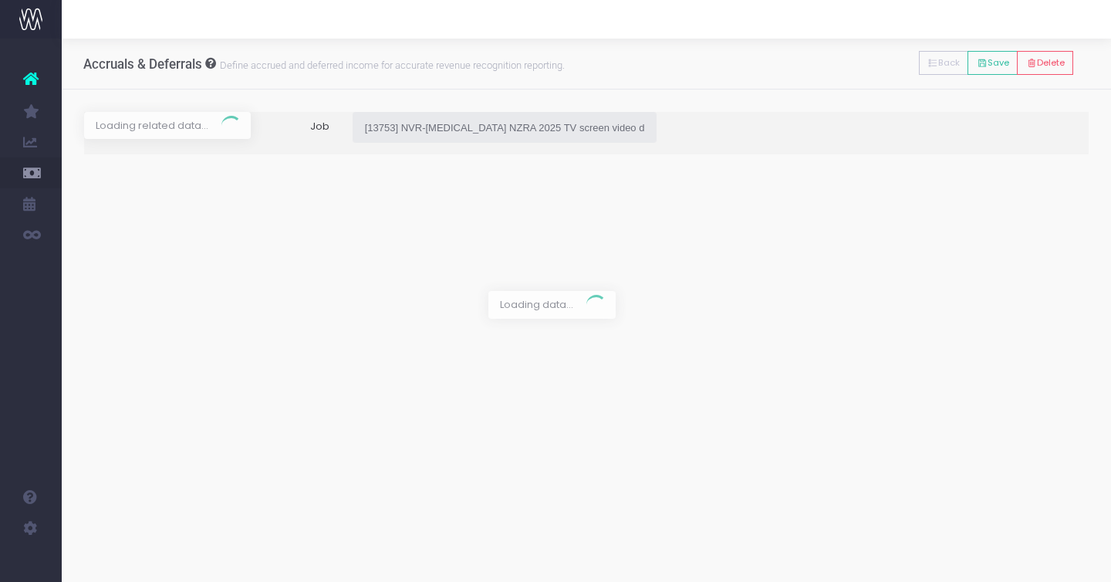
type input "Forecast / [DATE] / $1,400.00"
type input "[DATE]"
type input "1400"
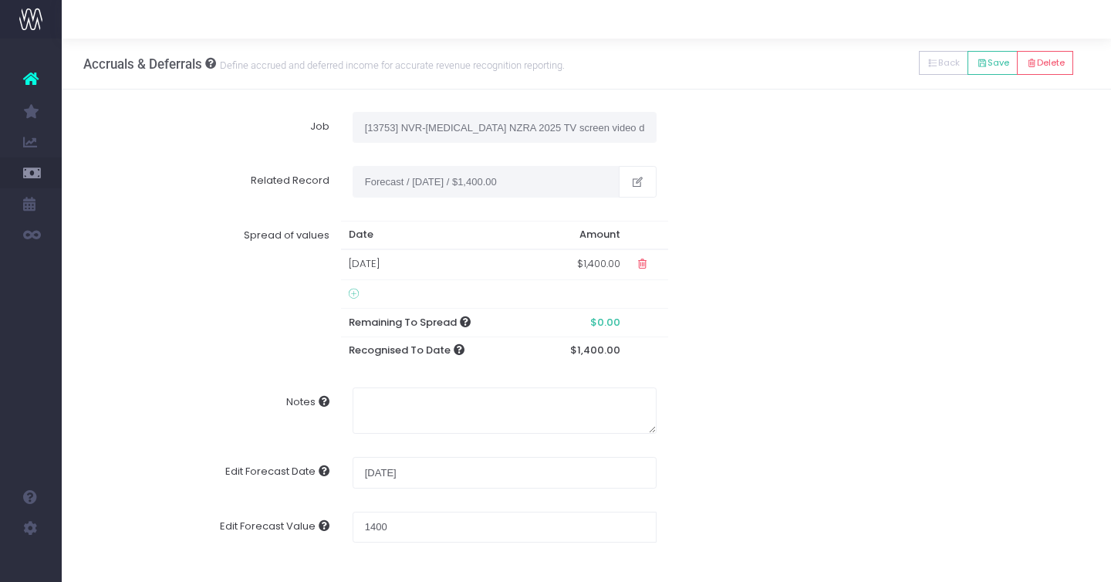
click at [386, 263] on td "[DATE]" at bounding box center [438, 264] width 194 height 30
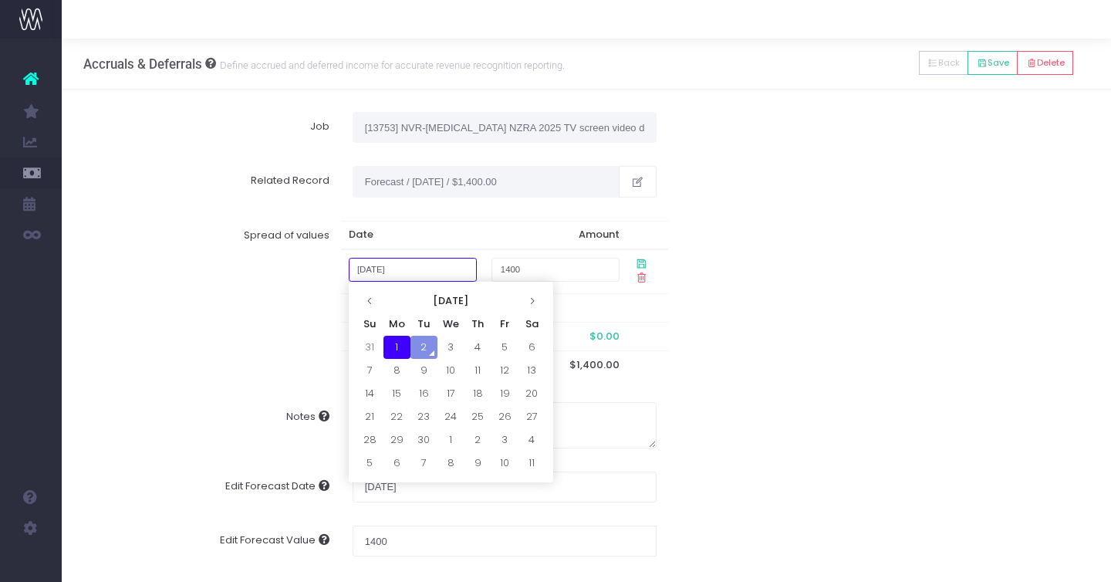
click at [389, 267] on input "1 September 2025" at bounding box center [413, 270] width 128 height 24
click at [373, 343] on td "31" at bounding box center [370, 347] width 27 height 23
type input "31 August 2025"
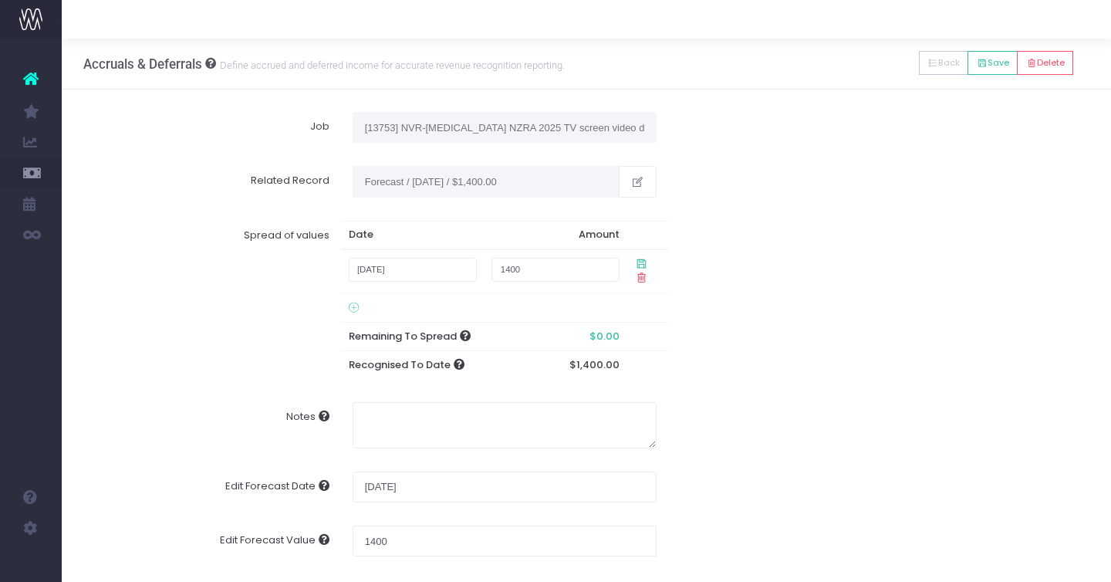
click at [638, 266] on icon at bounding box center [641, 263] width 13 height 13
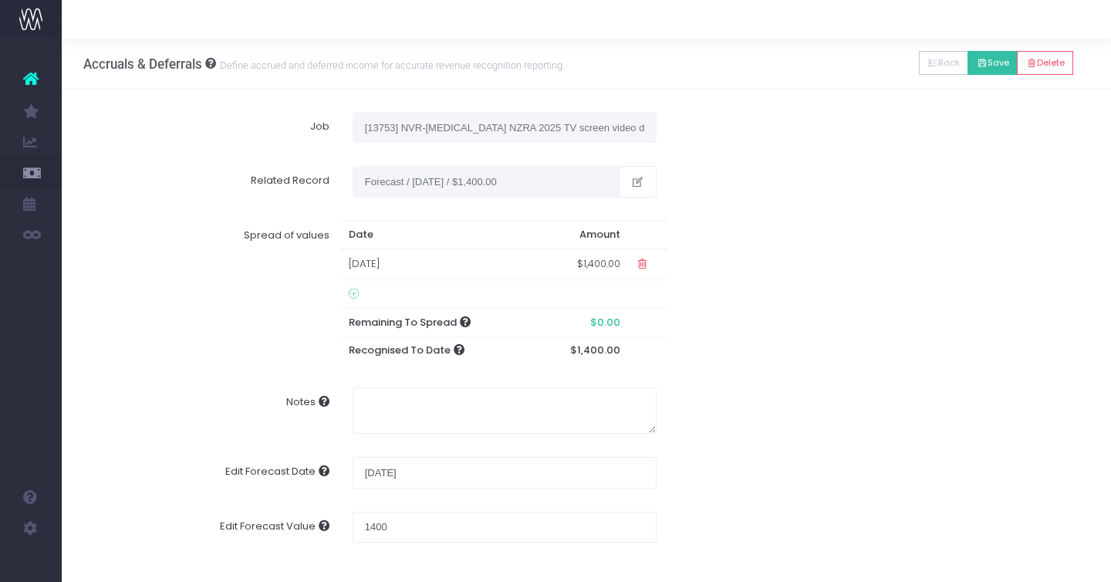
click at [989, 63] on button "Save" at bounding box center [993, 63] width 50 height 24
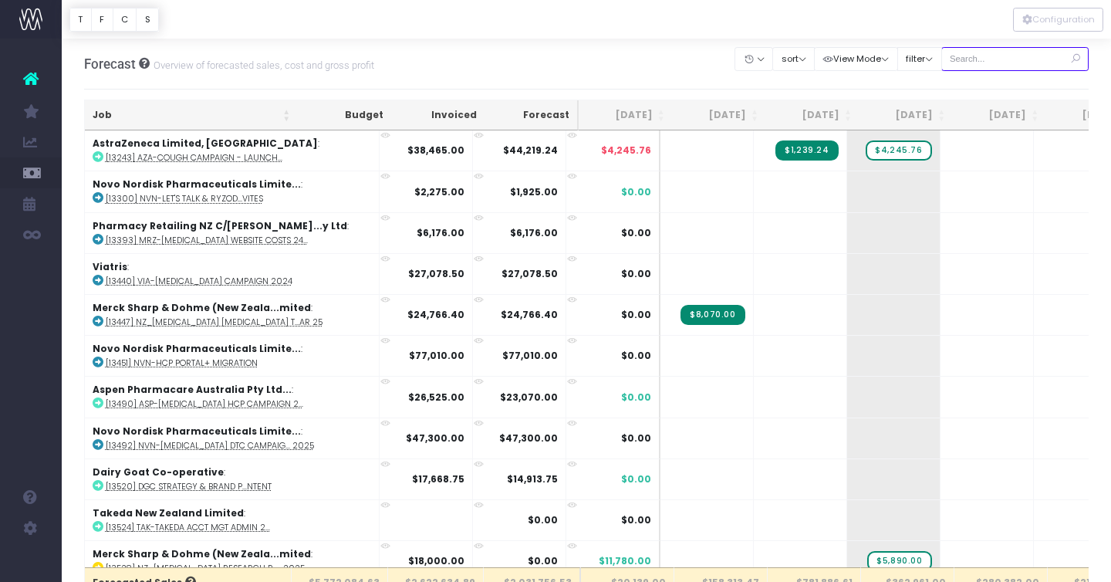
click at [998, 56] on input "text" at bounding box center [1016, 59] width 148 height 24
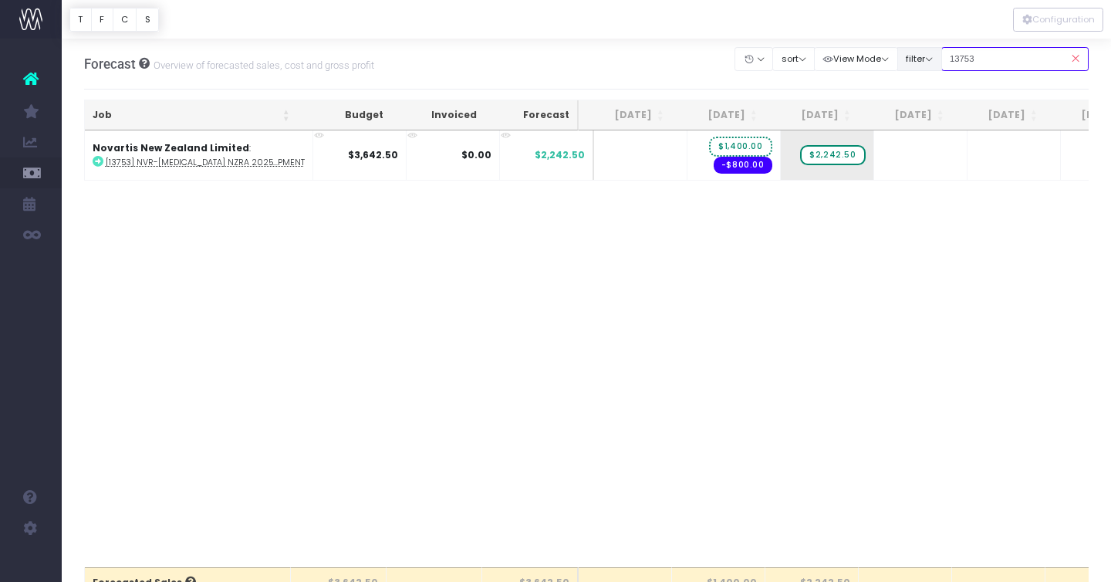
drag, startPoint x: 1009, startPoint y: 60, endPoint x: 930, endPoint y: 59, distance: 79.5
click at [931, 60] on div "Clear Filters Hide Jul 2025 Aug 2025 Sep 2025 Oct 2025 Nov 2025 Dec 2025 Jan 20…" at bounding box center [911, 59] width 353 height 32
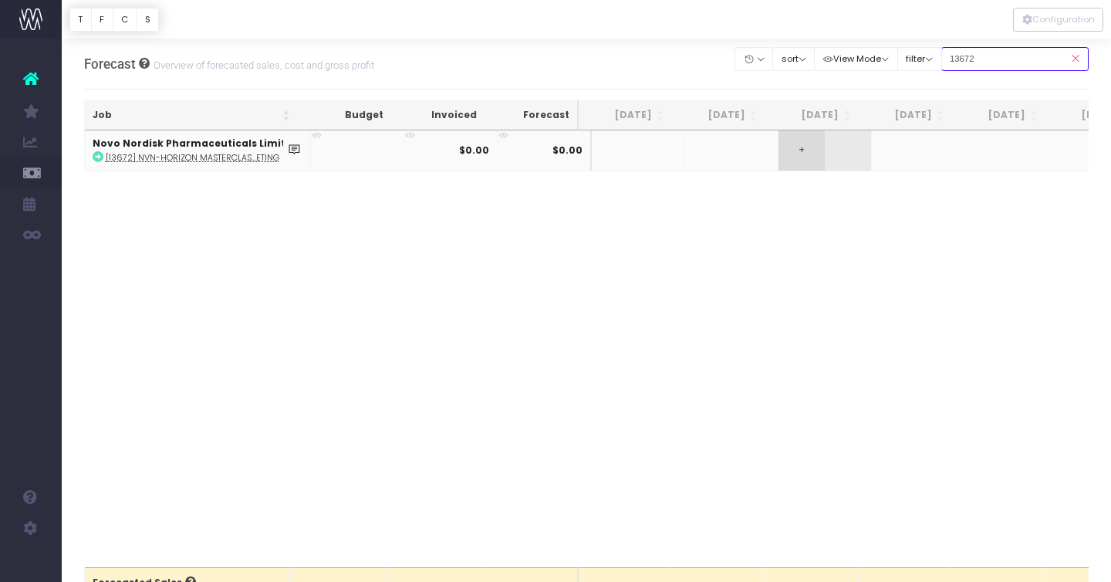
type input "13672"
click at [779, 152] on span "+" at bounding box center [802, 150] width 46 height 40
click at [312, 135] on icon at bounding box center [317, 135] width 10 height 10
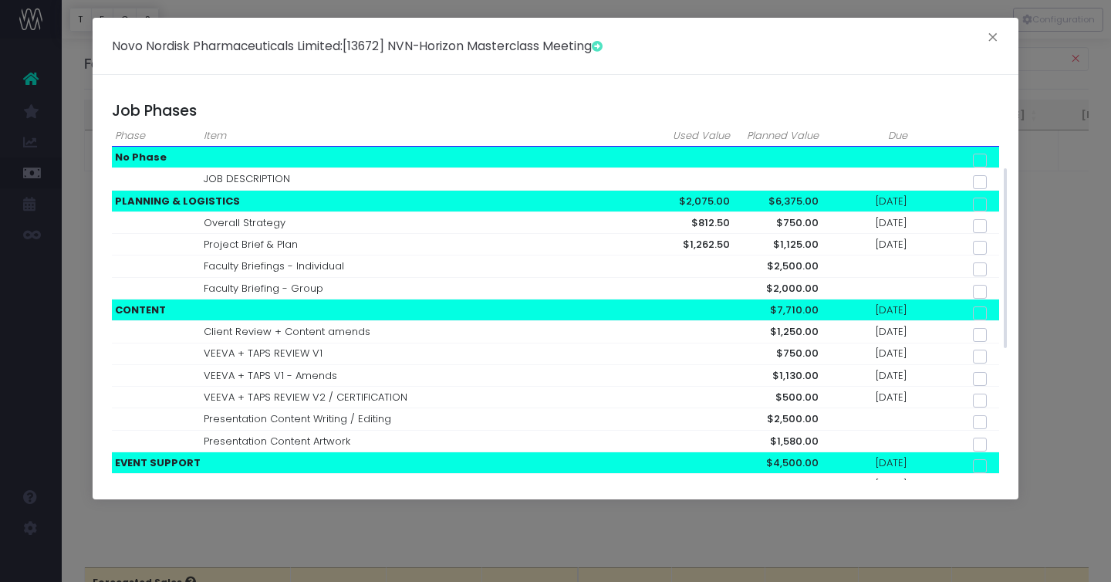
scroll to position [292, 0]
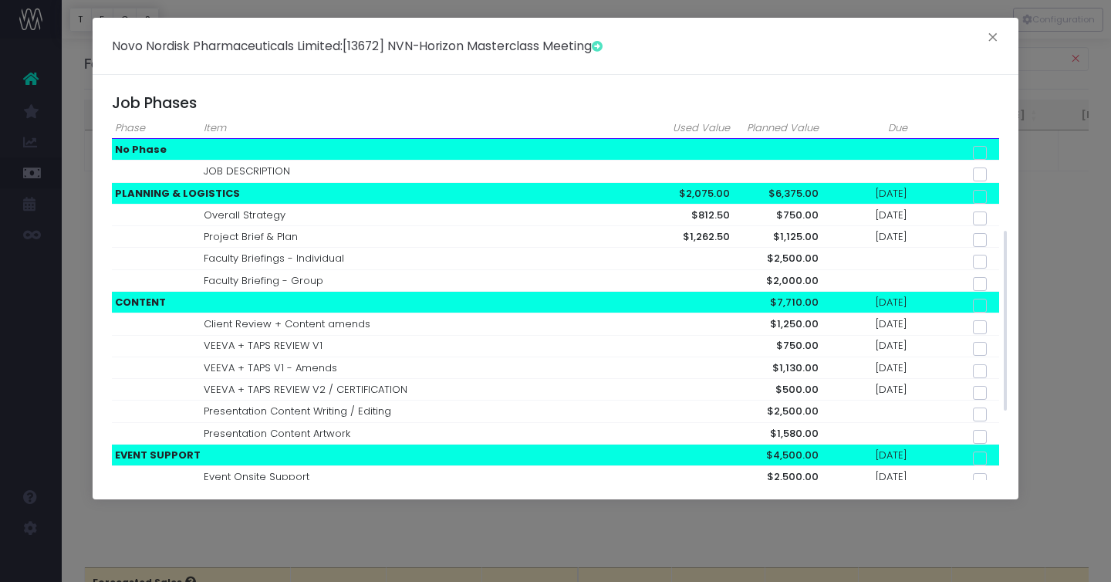
click at [980, 193] on span at bounding box center [980, 197] width 14 height 14
click at [996, 193] on input "checkbox" at bounding box center [1001, 194] width 10 height 10
checkbox input "true"
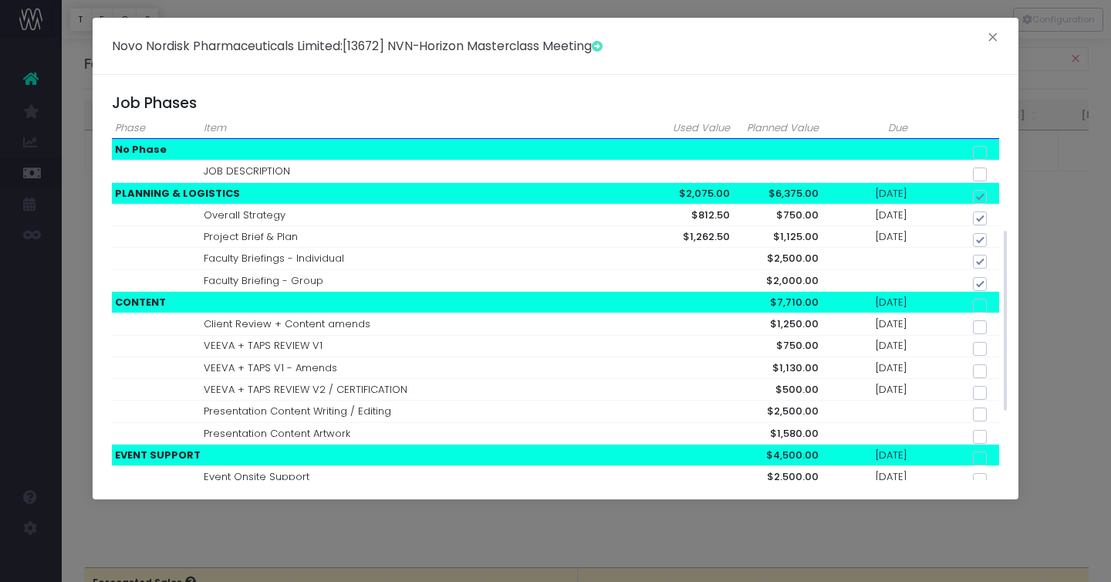
checkbox input "true"
click at [983, 306] on span at bounding box center [980, 306] width 14 height 14
click at [996, 306] on input "checkbox" at bounding box center [1001, 303] width 10 height 10
checkbox input "true"
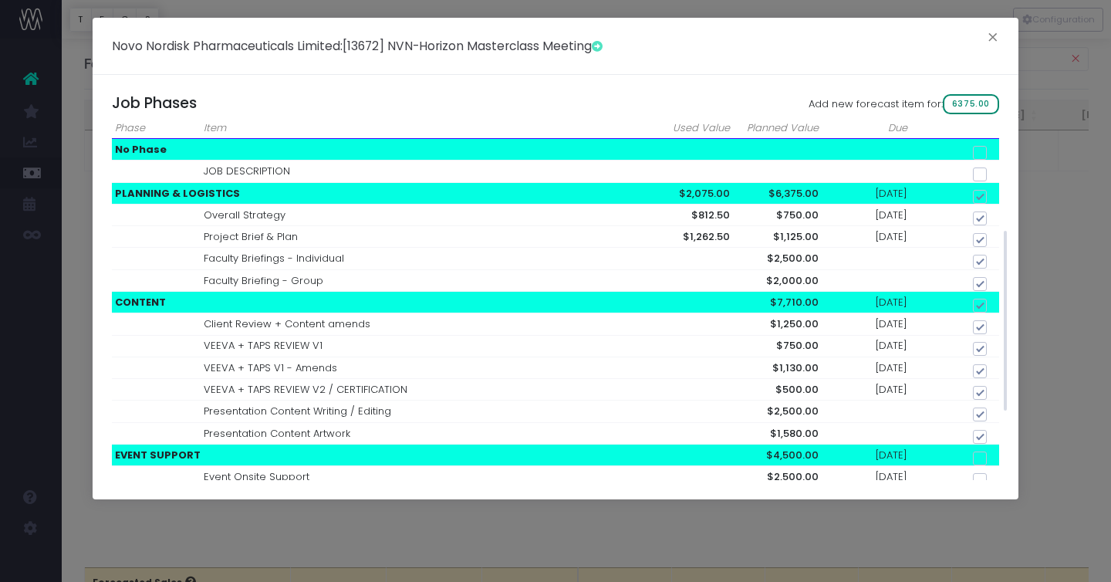
checkbox input "true"
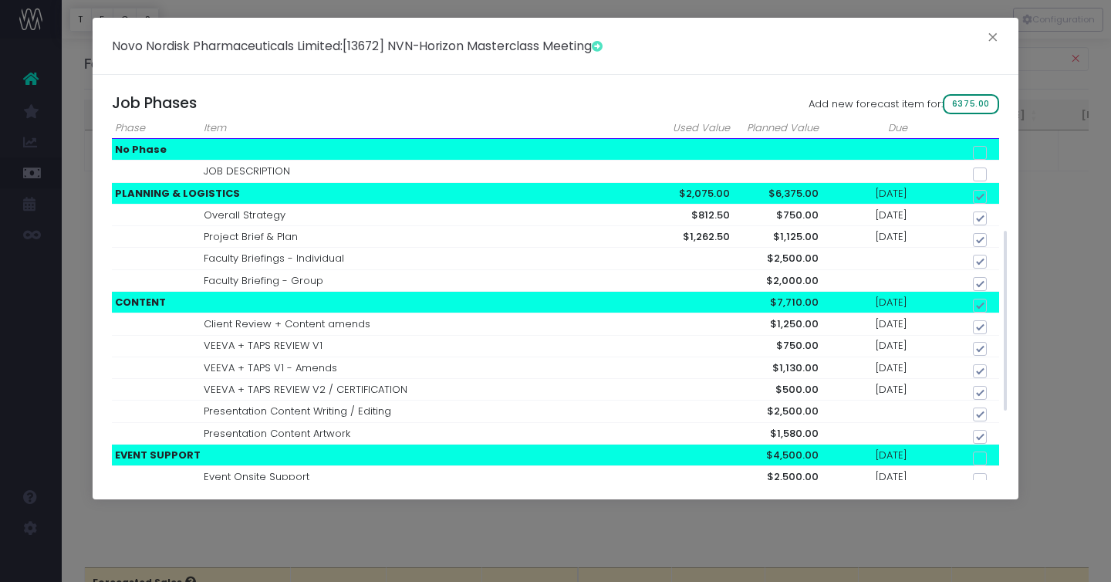
checkbox input "true"
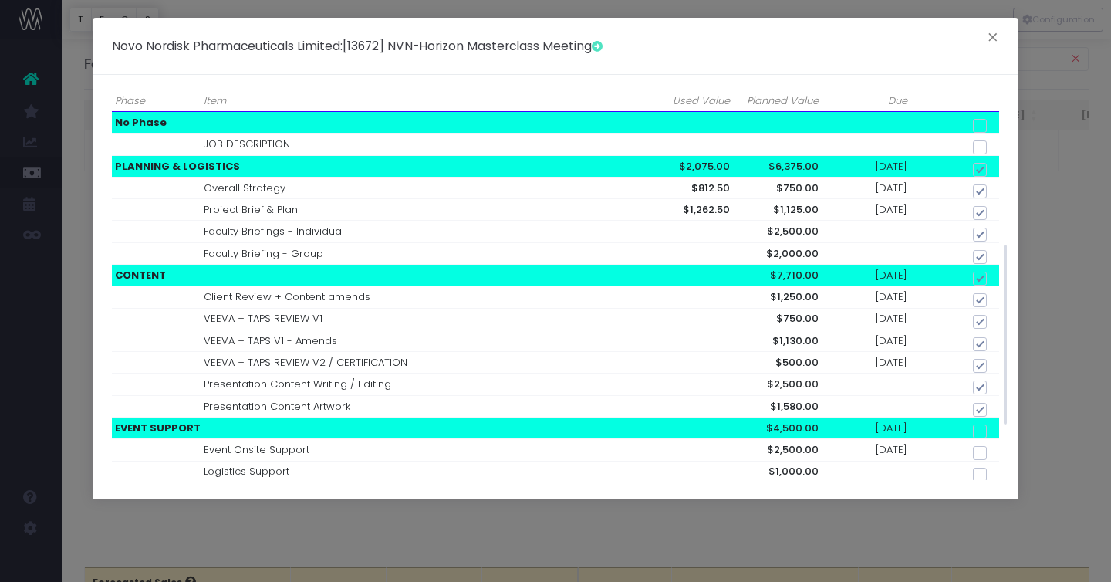
scroll to position [320, 0]
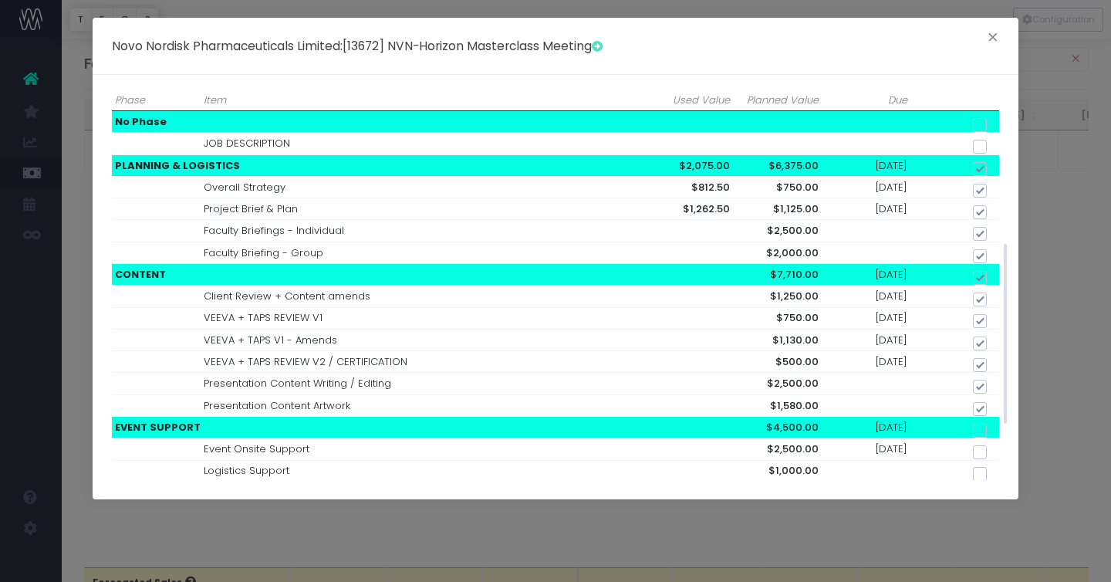
click at [984, 278] on span at bounding box center [980, 278] width 14 height 14
click at [996, 278] on input "checkbox" at bounding box center [1001, 275] width 10 height 10
checkbox input "false"
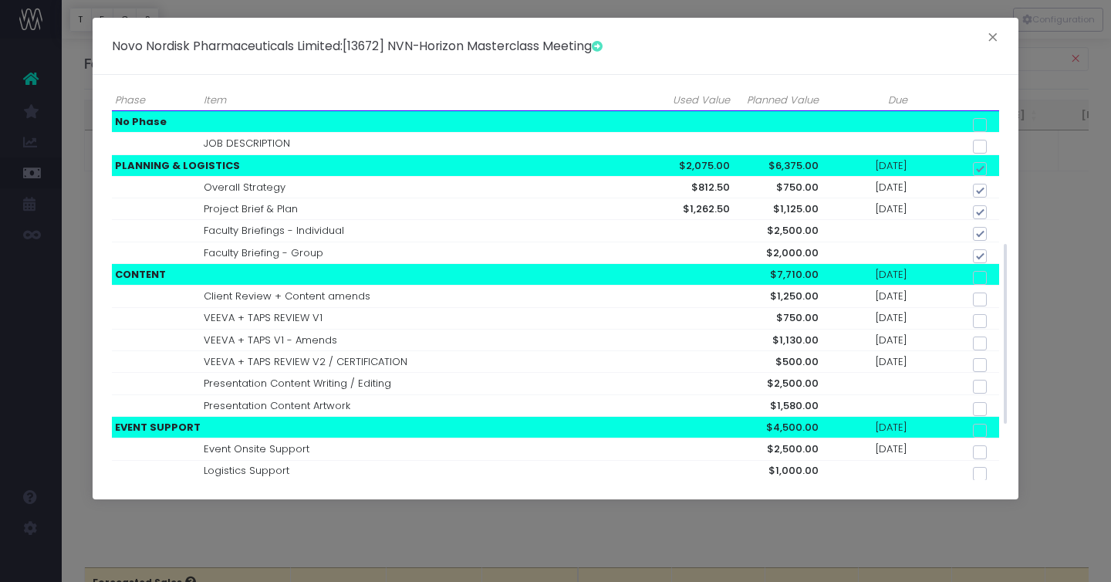
checkbox input "false"
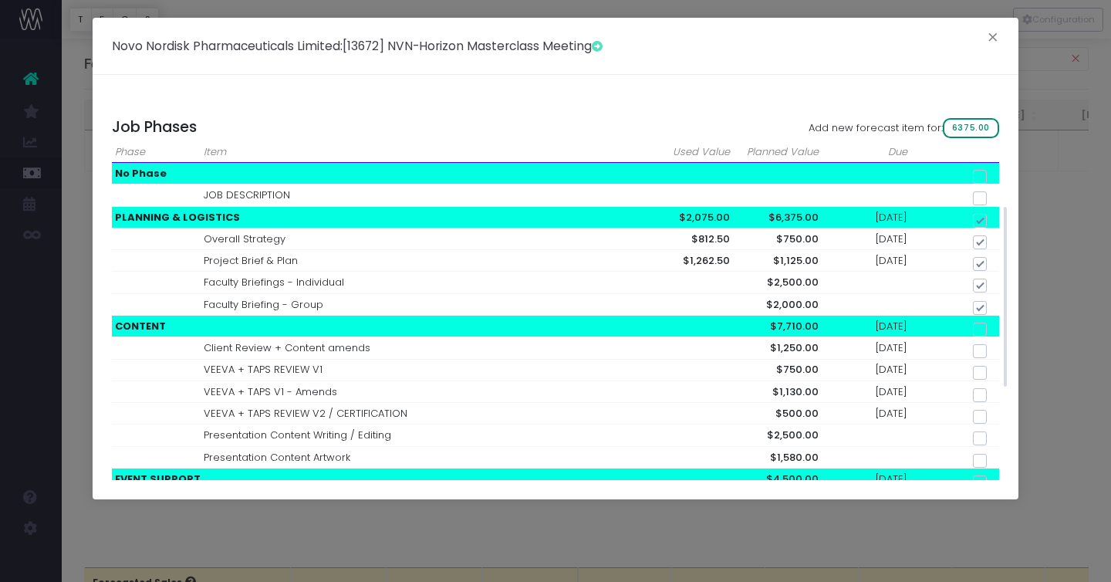
scroll to position [259, 0]
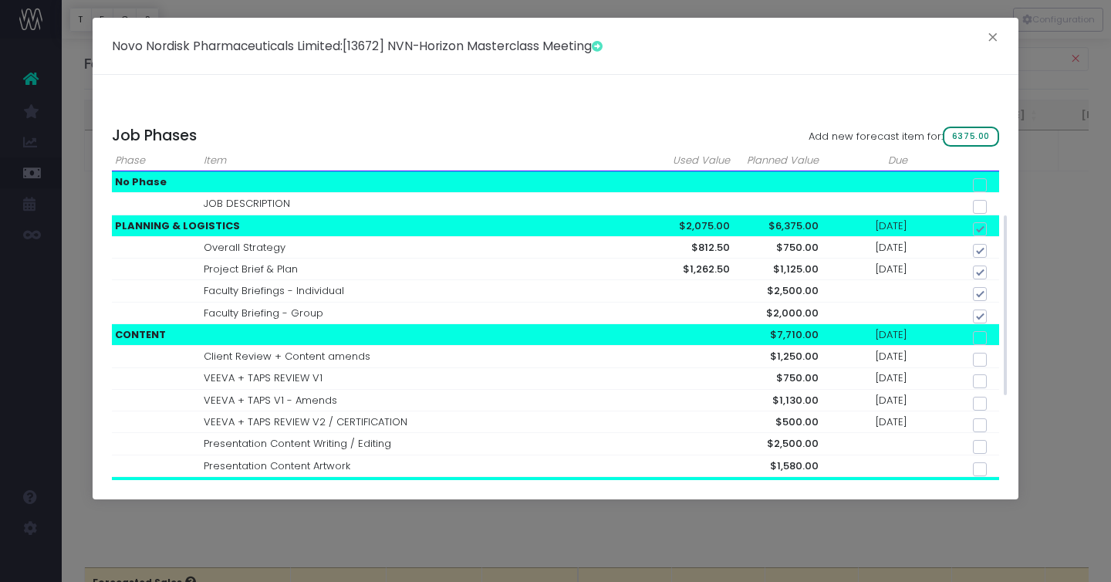
click at [974, 134] on span "6375.00" at bounding box center [971, 137] width 56 height 20
checkbox input "false"
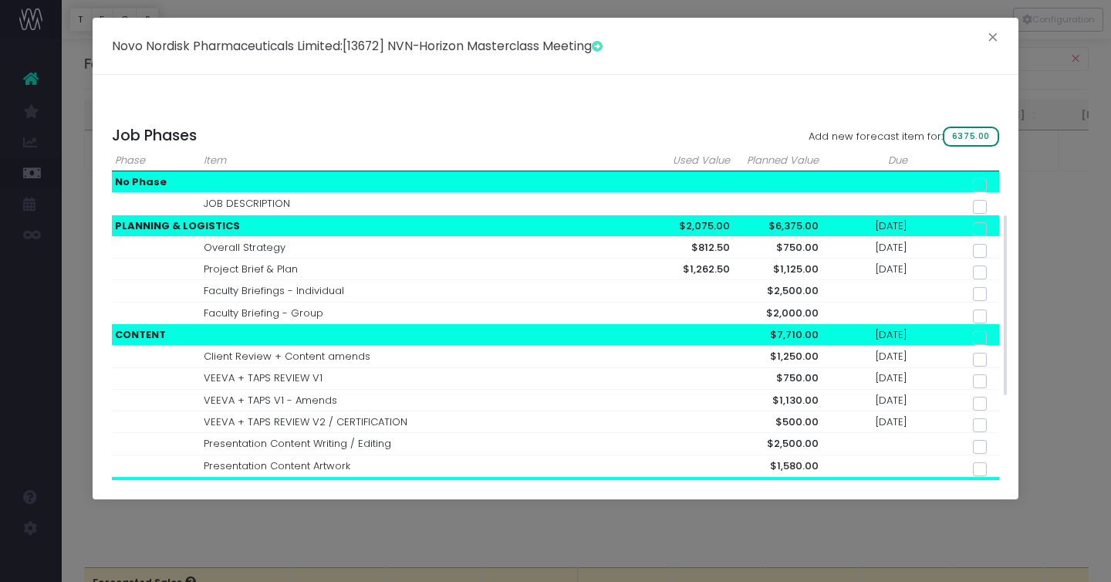
checkbox input "false"
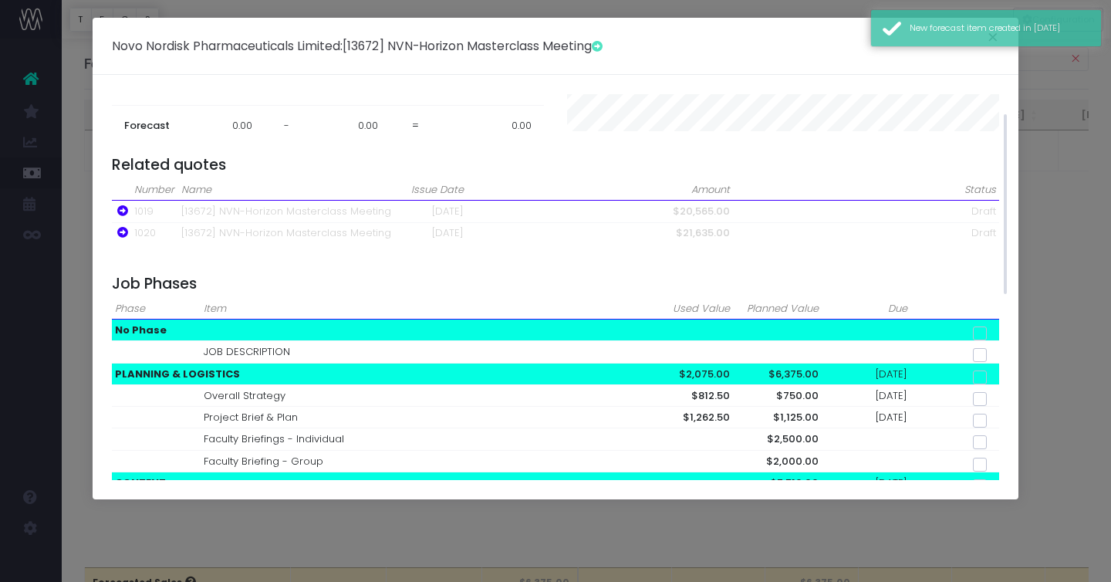
scroll to position [0, 0]
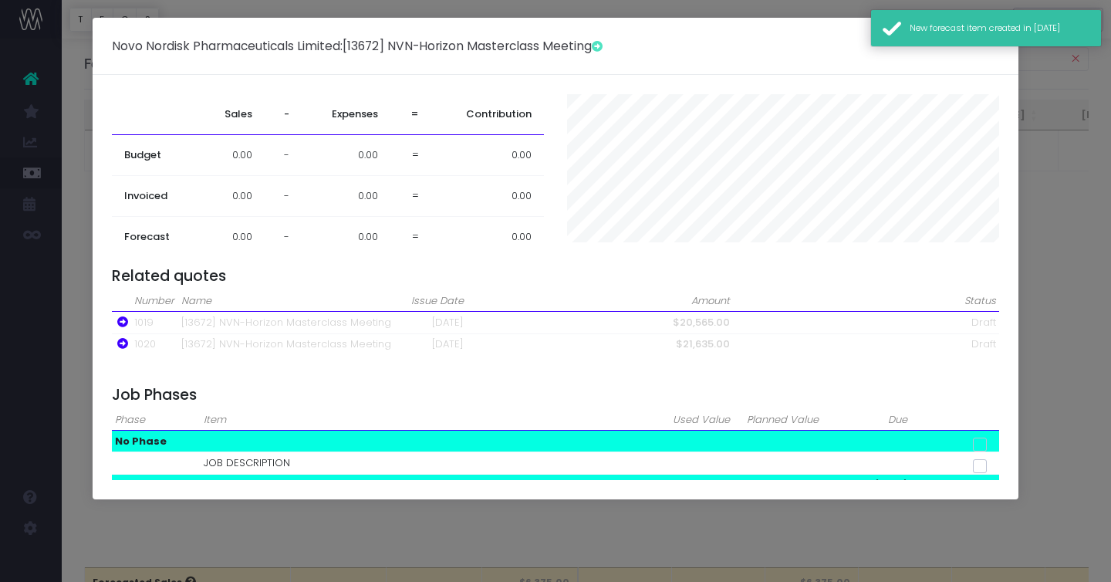
click at [996, 33] on div "New forecast item created in September 2025" at bounding box center [1000, 28] width 180 height 13
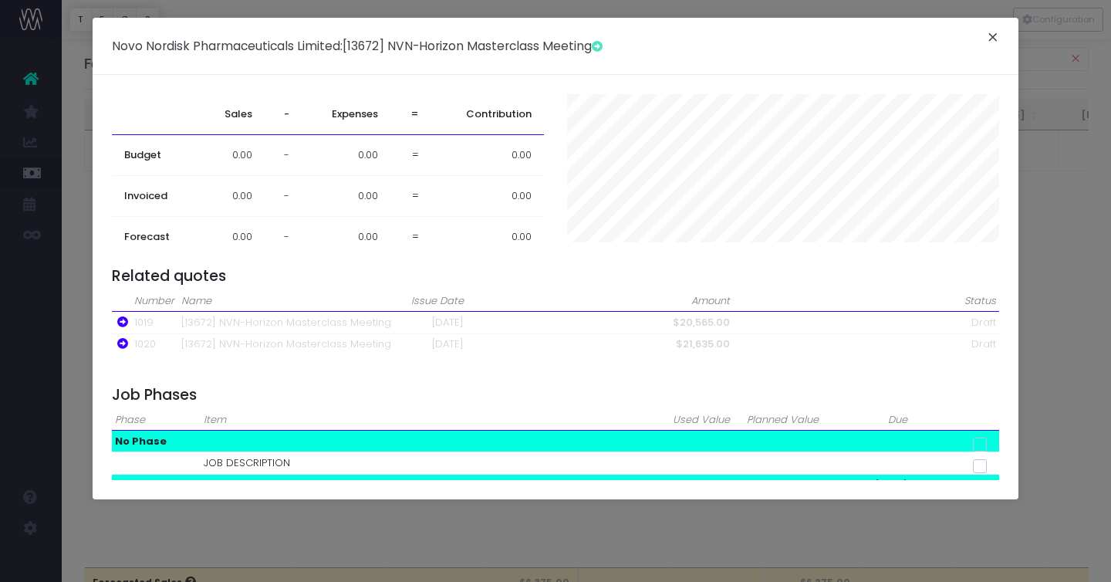
click at [996, 33] on button "×" at bounding box center [993, 39] width 32 height 25
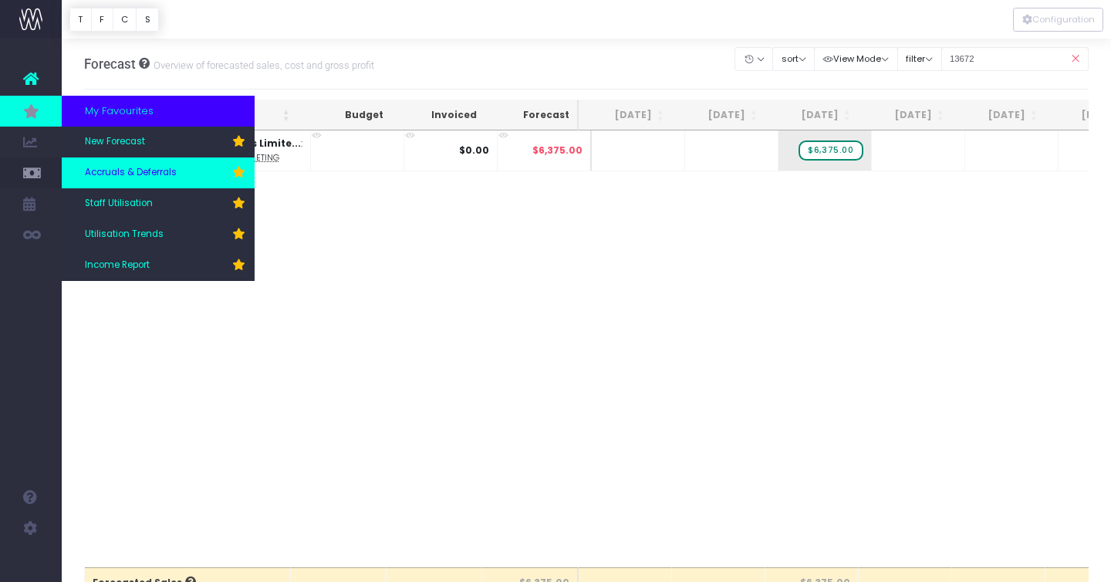
click at [103, 167] on span "Accruals & Deferrals" at bounding box center [131, 173] width 92 height 14
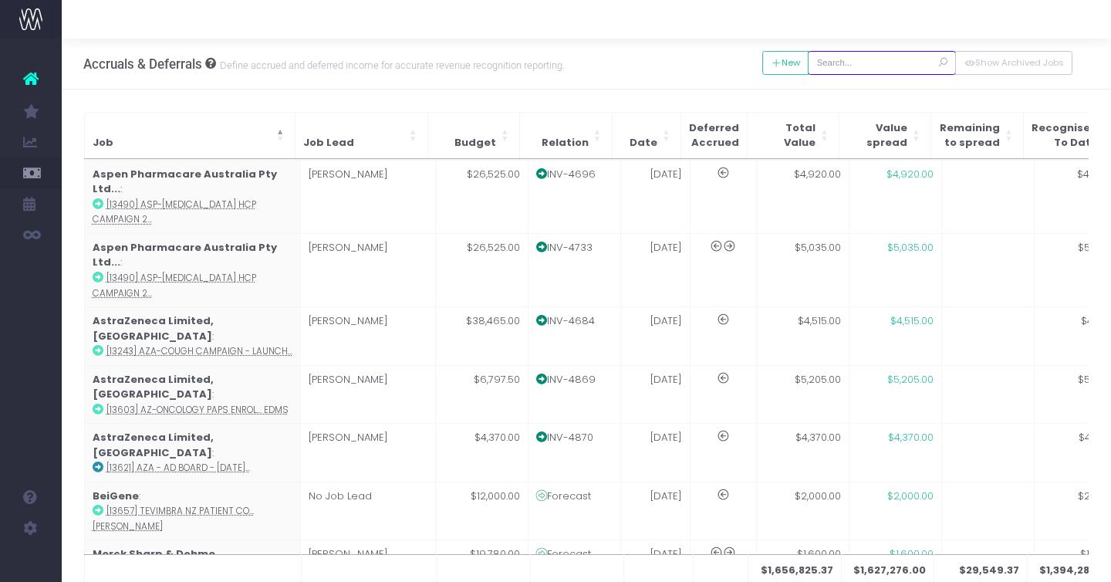
click at [879, 64] on input "text" at bounding box center [882, 63] width 148 height 24
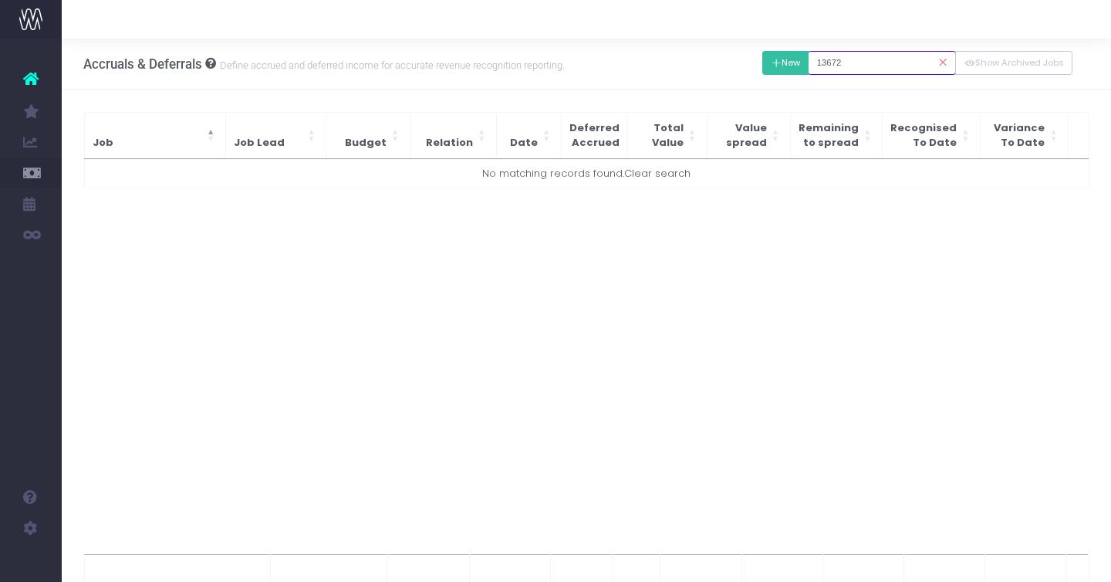
type input "13672"
click at [804, 60] on button "New" at bounding box center [785, 63] width 47 height 24
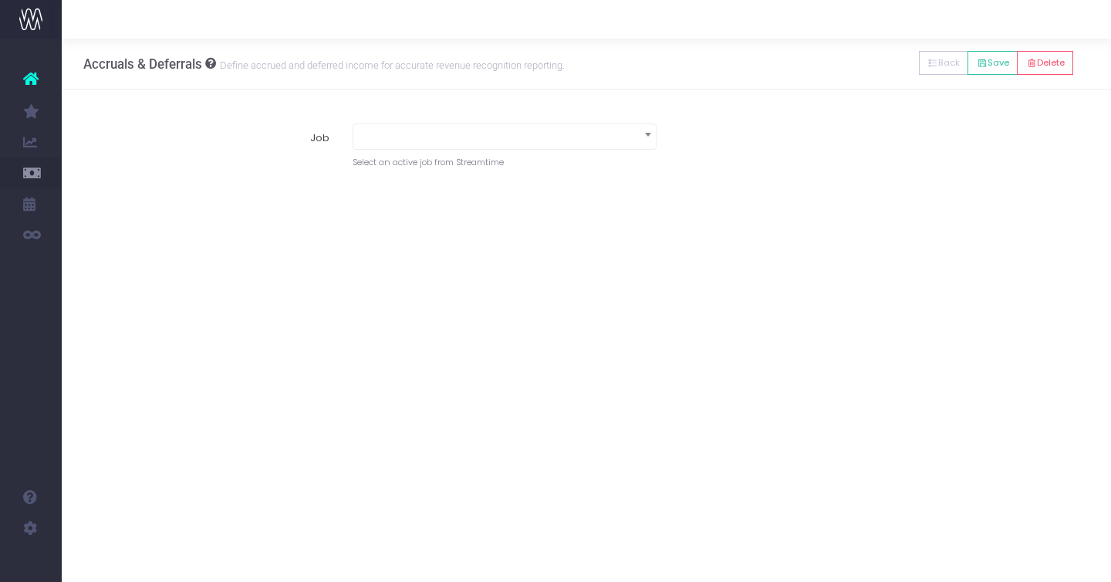
click at [514, 138] on span at bounding box center [504, 135] width 303 height 22
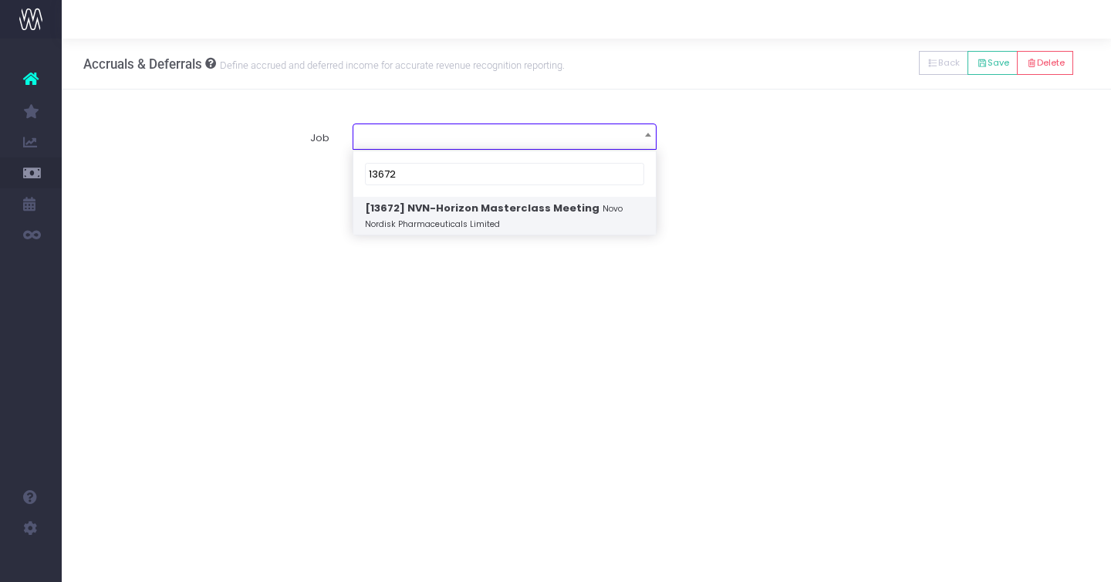
type input "13672"
select select "1874187"
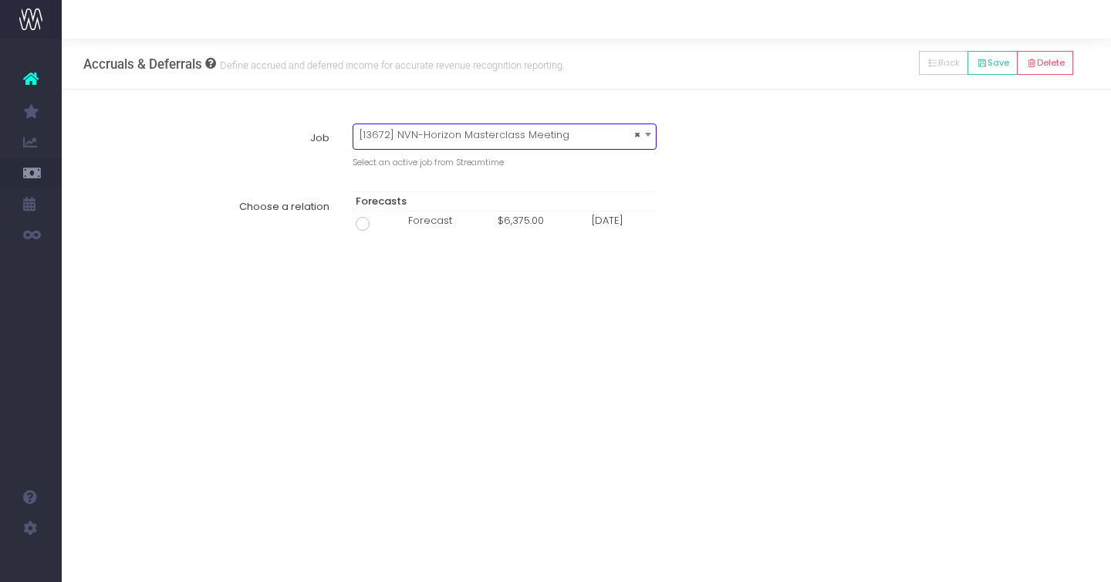
click at [363, 228] on span at bounding box center [363, 224] width 14 height 14
click at [379, 226] on input "radio" at bounding box center [384, 221] width 10 height 10
type input "Forecast / [DATE] / $6,375.00"
type input "[DATE]"
type input "6375"
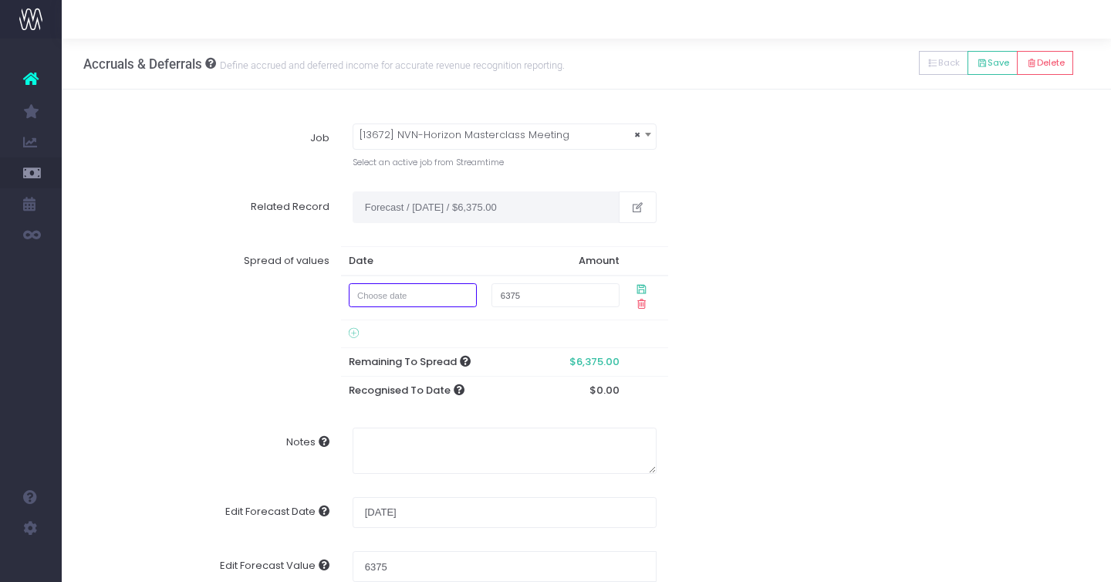
click at [387, 295] on input "text" at bounding box center [413, 295] width 128 height 24
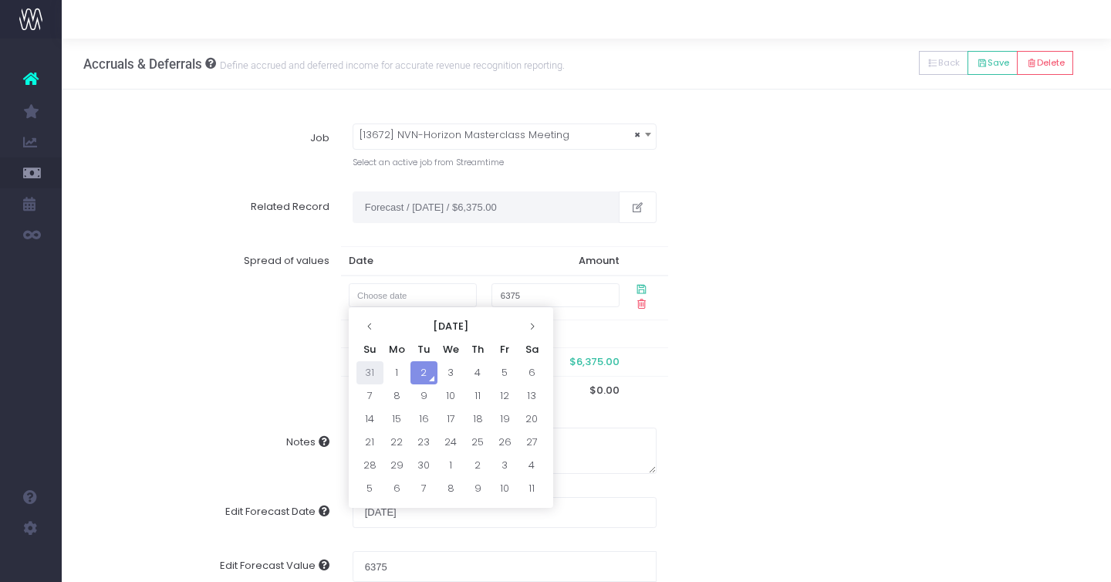
click at [373, 366] on td "31" at bounding box center [370, 372] width 27 height 23
type input "[DATE]"
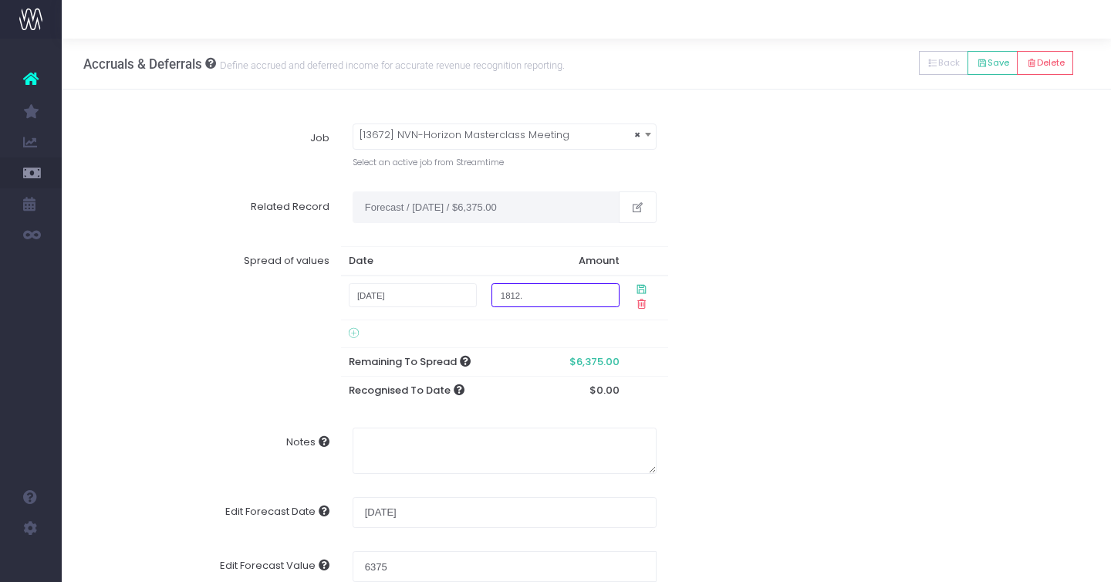
type input "1812.5"
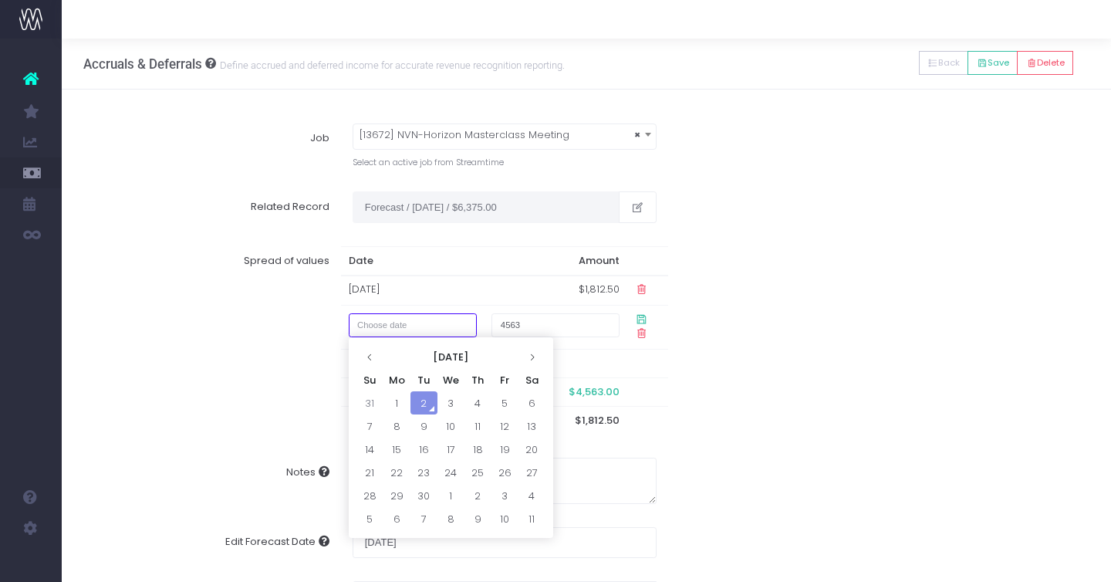
click at [421, 330] on input "text" at bounding box center [413, 325] width 128 height 24
click at [402, 401] on td "1" at bounding box center [397, 402] width 27 height 23
type input "[DATE]"
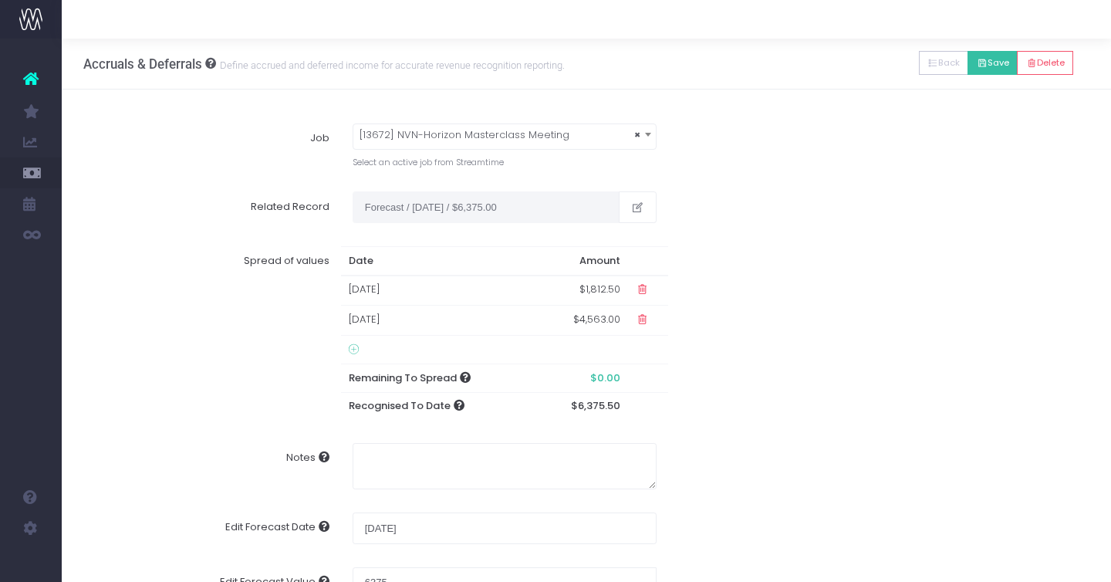
click at [992, 58] on button "Save" at bounding box center [993, 63] width 50 height 24
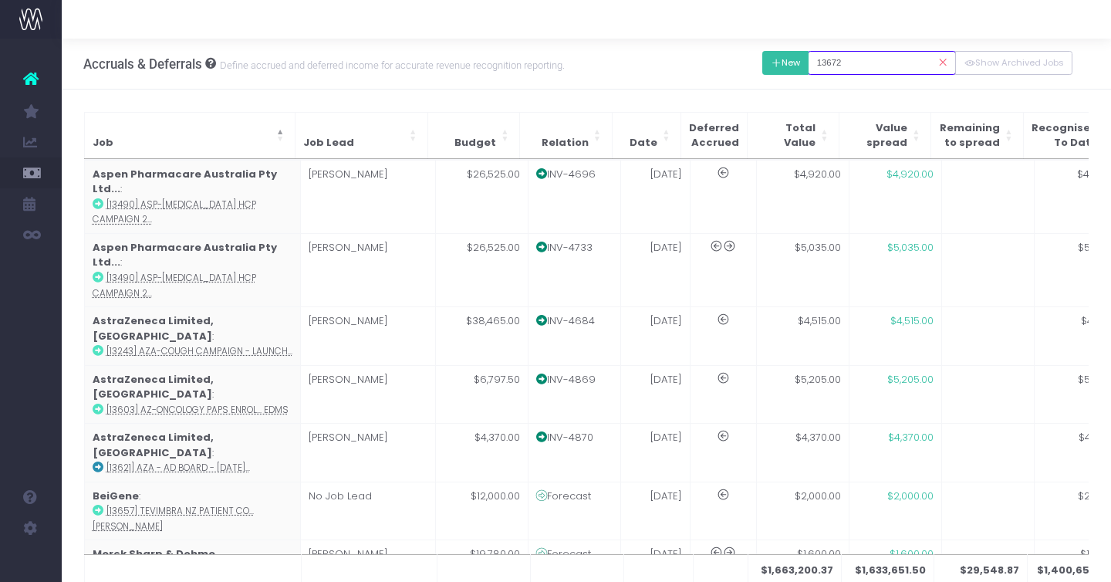
drag, startPoint x: 872, startPoint y: 59, endPoint x: 779, endPoint y: 59, distance: 92.6
click at [810, 59] on div "New Back Save Delete 13672 Show Archived Jobs" at bounding box center [917, 63] width 310 height 32
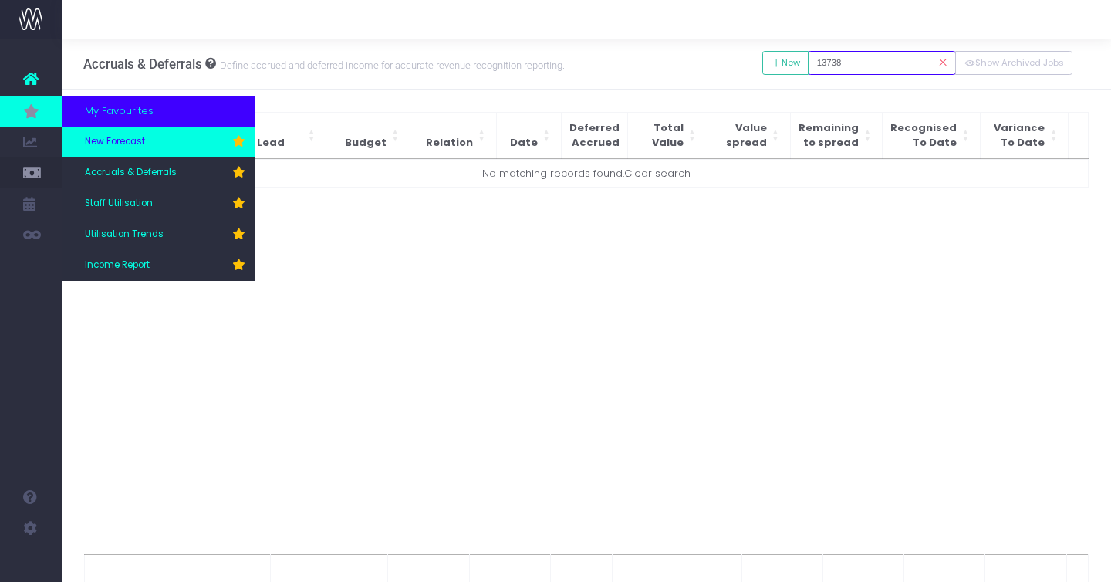
type input "13738"
click at [134, 143] on span "New Forecast" at bounding box center [115, 142] width 60 height 14
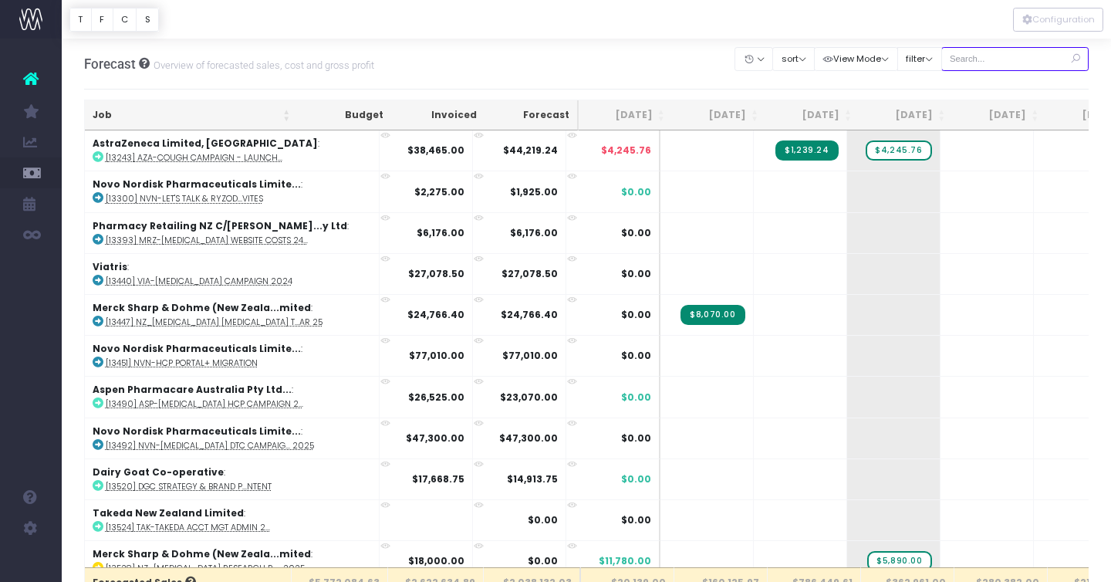
click at [987, 58] on input "text" at bounding box center [1016, 59] width 148 height 24
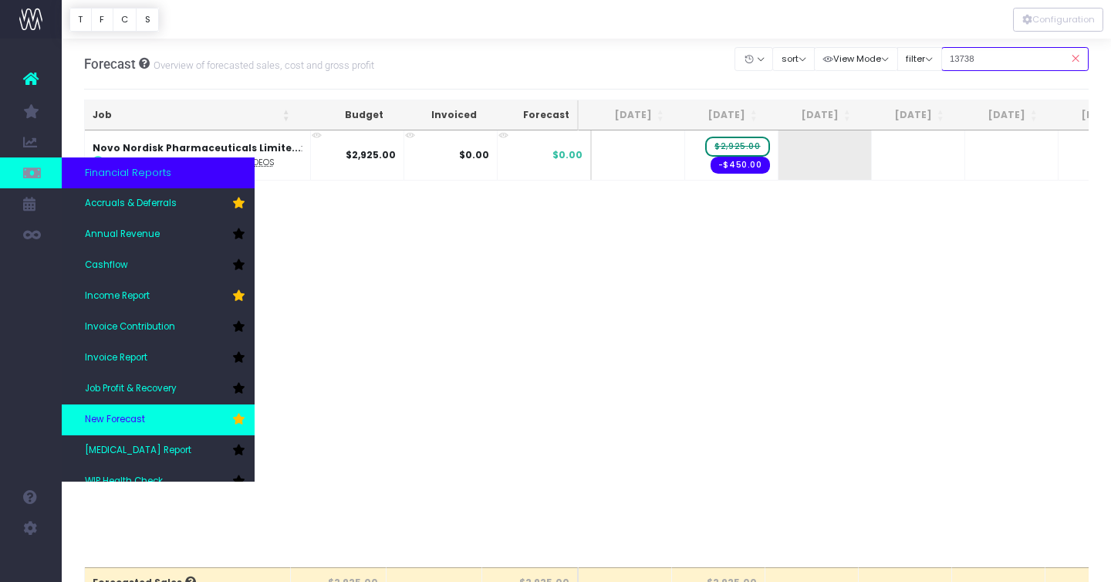
type input "13738"
click at [147, 416] on link "New Forecast" at bounding box center [158, 419] width 193 height 31
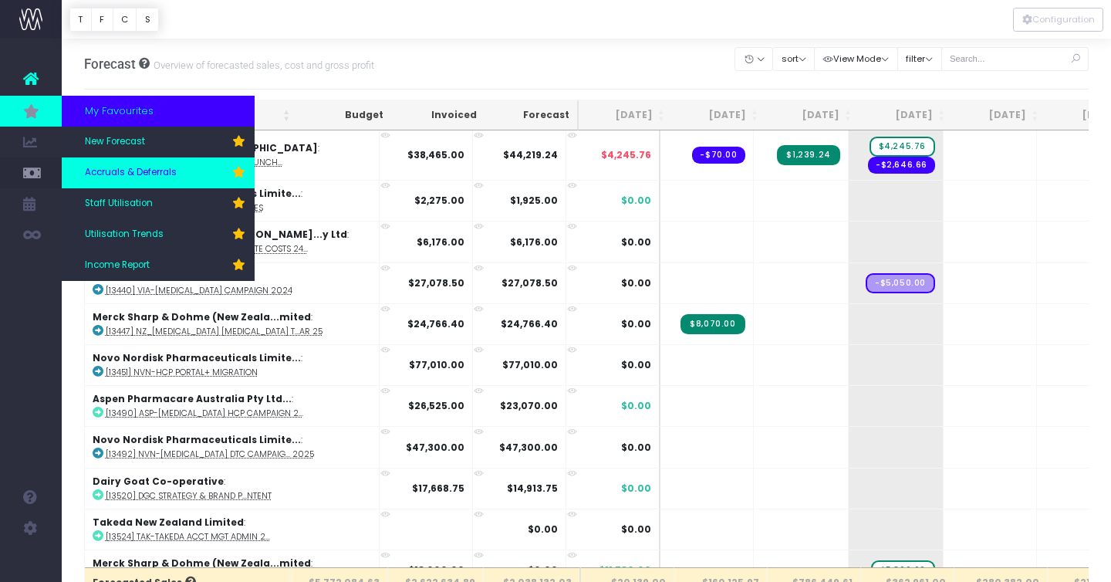
click at [120, 181] on link "Accruals & Deferrals" at bounding box center [158, 172] width 193 height 31
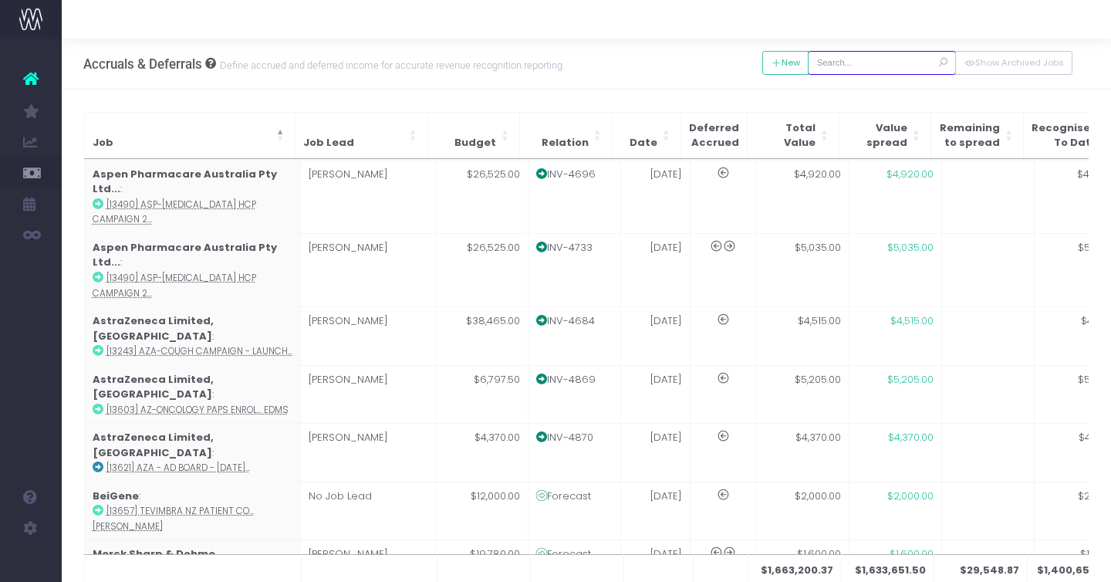
click at [874, 61] on input "text" at bounding box center [882, 63] width 148 height 24
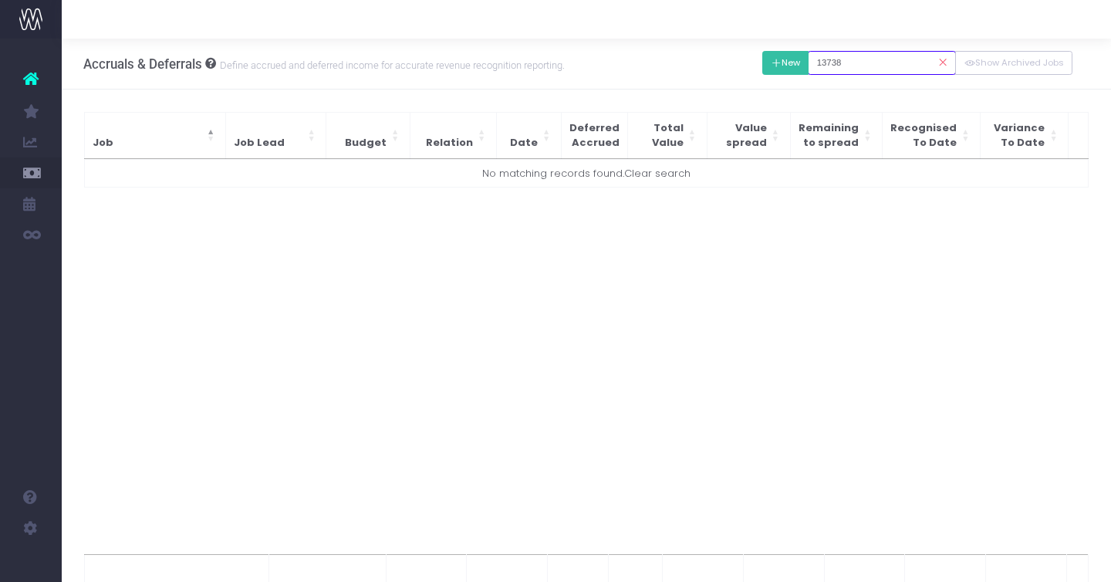
type input "13738"
click at [806, 62] on button "New" at bounding box center [785, 63] width 47 height 24
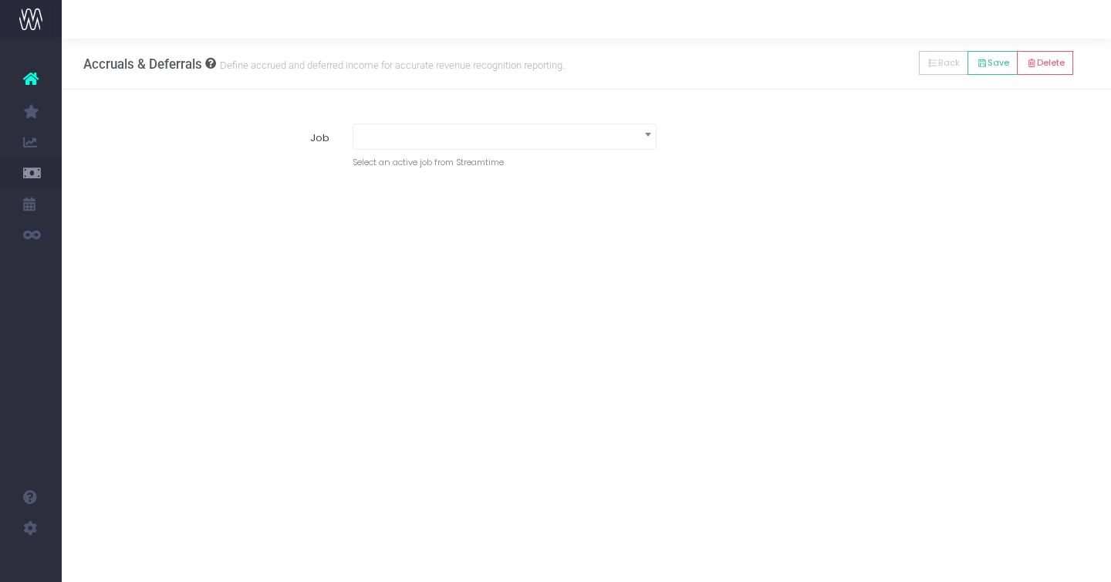
click at [506, 148] on span at bounding box center [505, 136] width 304 height 26
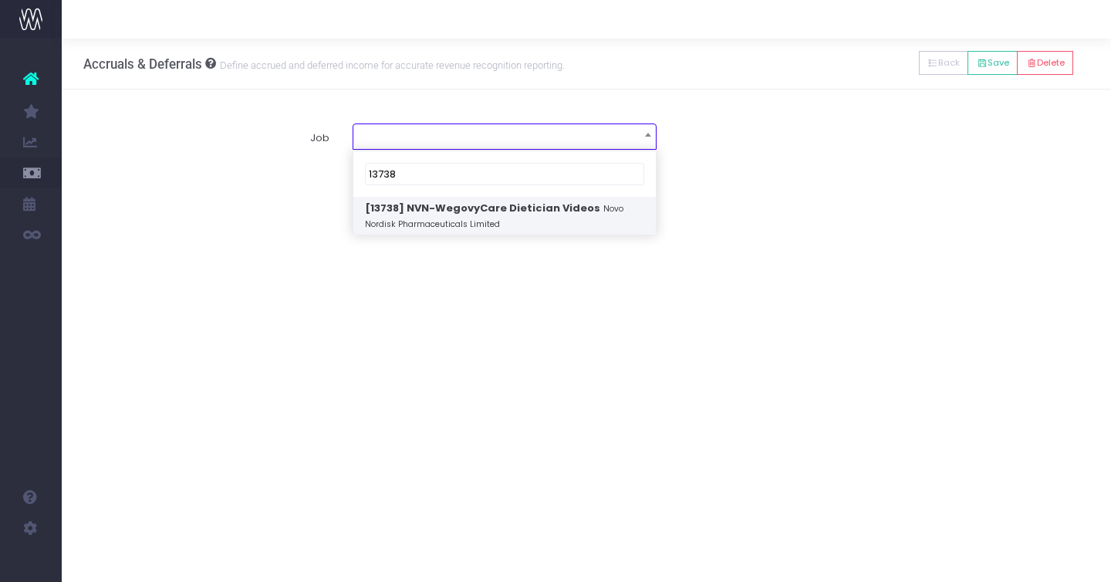
type input "13738"
select select "1926789"
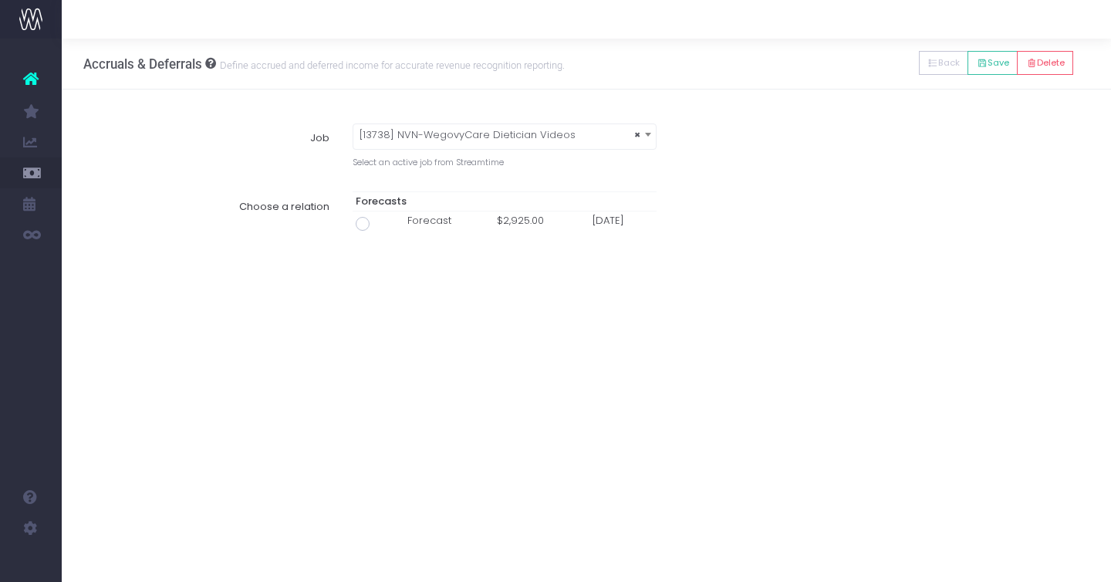
click at [359, 225] on span at bounding box center [363, 224] width 14 height 14
click at [379, 225] on input "radio" at bounding box center [384, 221] width 10 height 10
type input "Forecast / [DATE] / $2,925.00"
type input "[DATE]"
type input "2925"
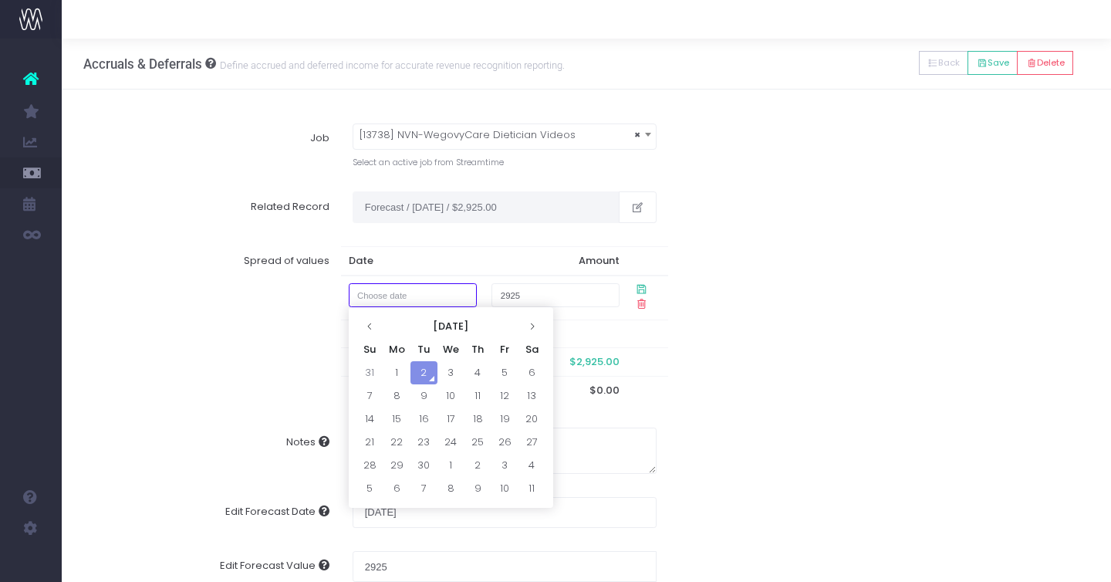
click at [428, 299] on input "text" at bounding box center [413, 295] width 128 height 24
click at [376, 372] on td "31" at bounding box center [370, 372] width 27 height 23
type input "[DATE]"
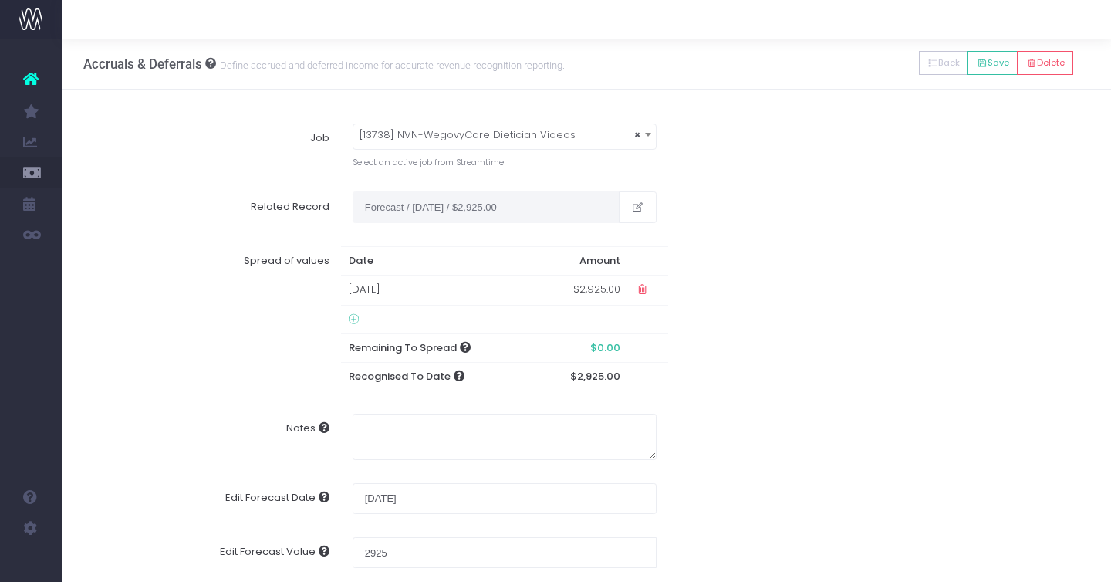
click at [374, 286] on td "[DATE]" at bounding box center [438, 291] width 194 height 30
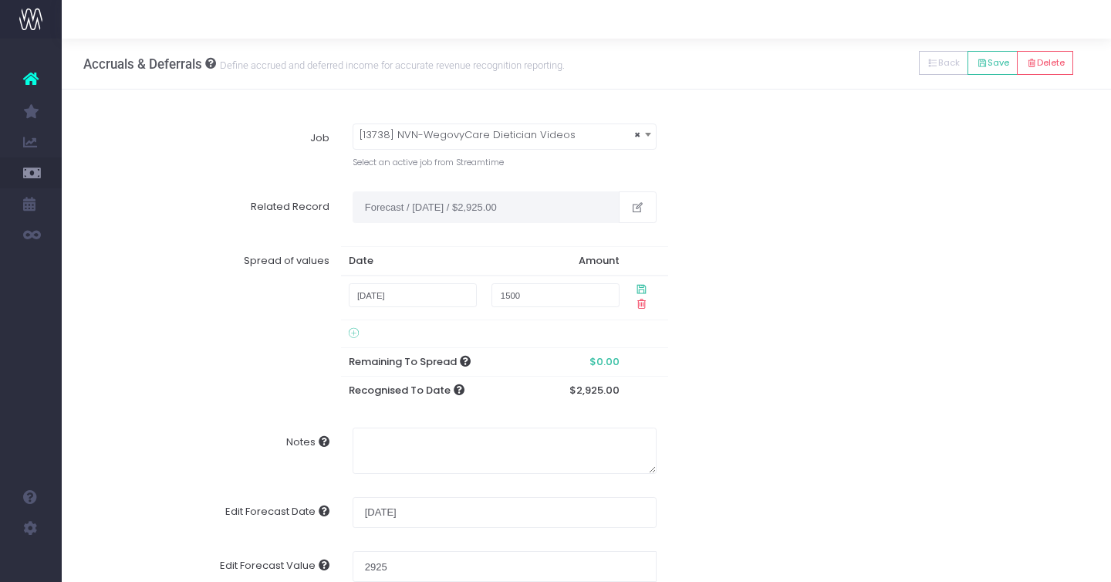
type input "1500"
click at [639, 289] on icon at bounding box center [641, 288] width 13 height 13
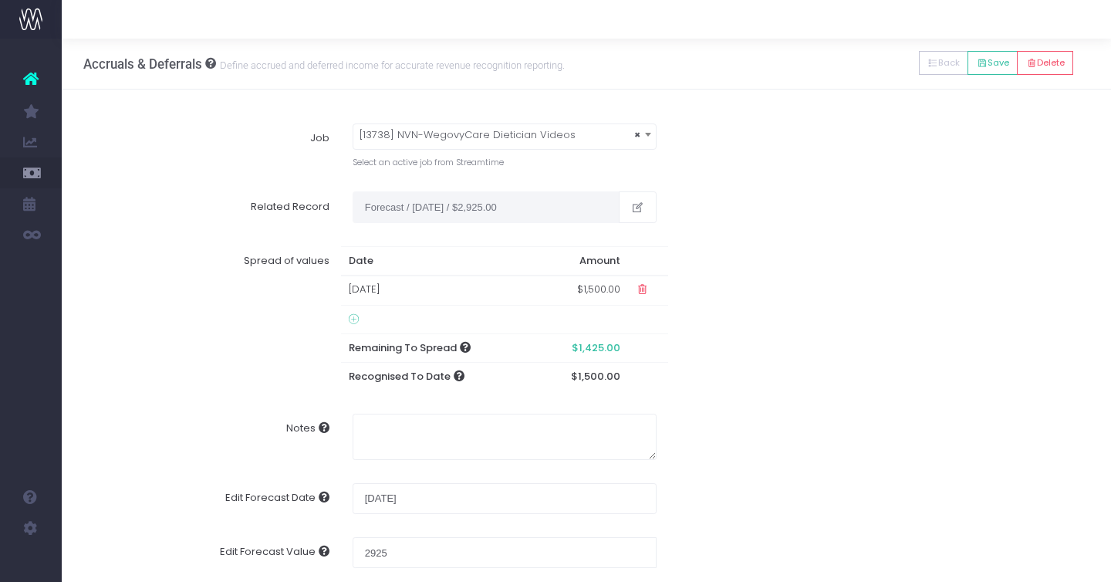
click at [354, 321] on icon at bounding box center [354, 319] width 10 height 12
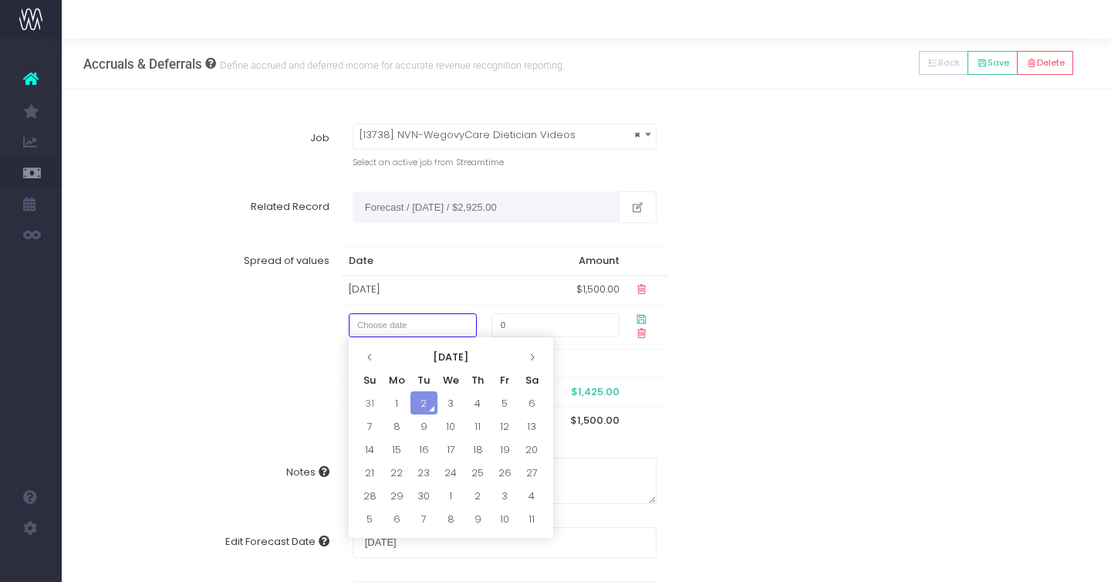
click at [365, 327] on input "text" at bounding box center [413, 325] width 128 height 24
click at [394, 405] on td "1" at bounding box center [397, 402] width 27 height 23
type input "[DATE]"
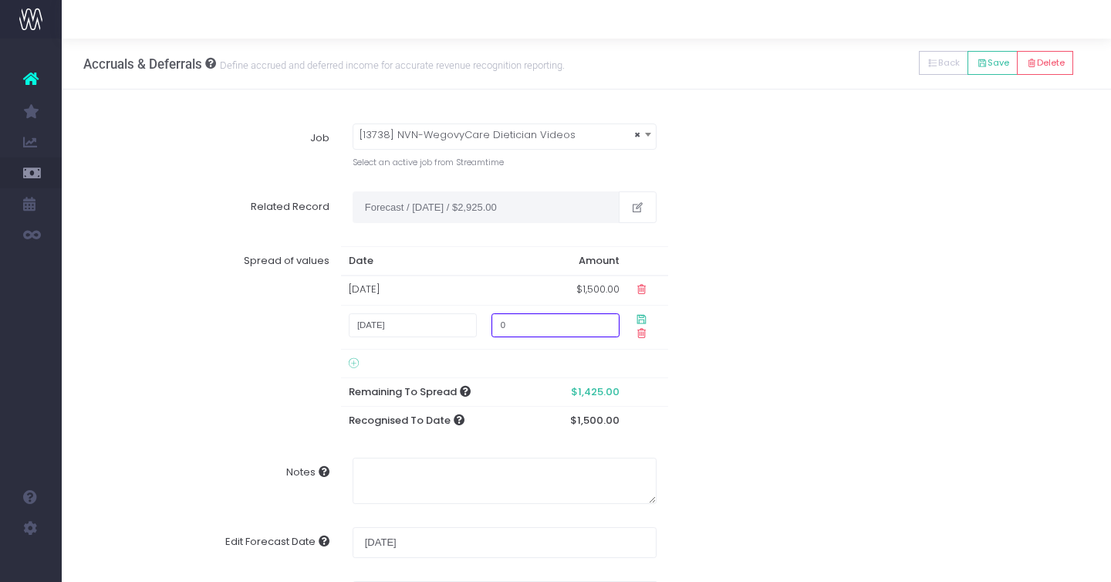
click at [568, 332] on input "0" at bounding box center [556, 325] width 128 height 24
type input "01425"
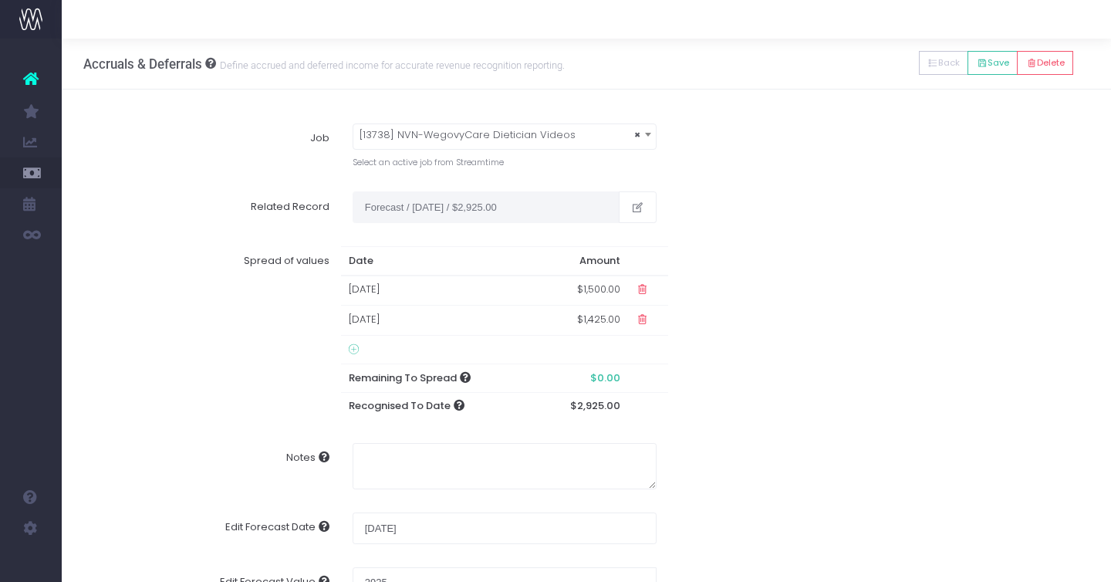
scroll to position [39, 0]
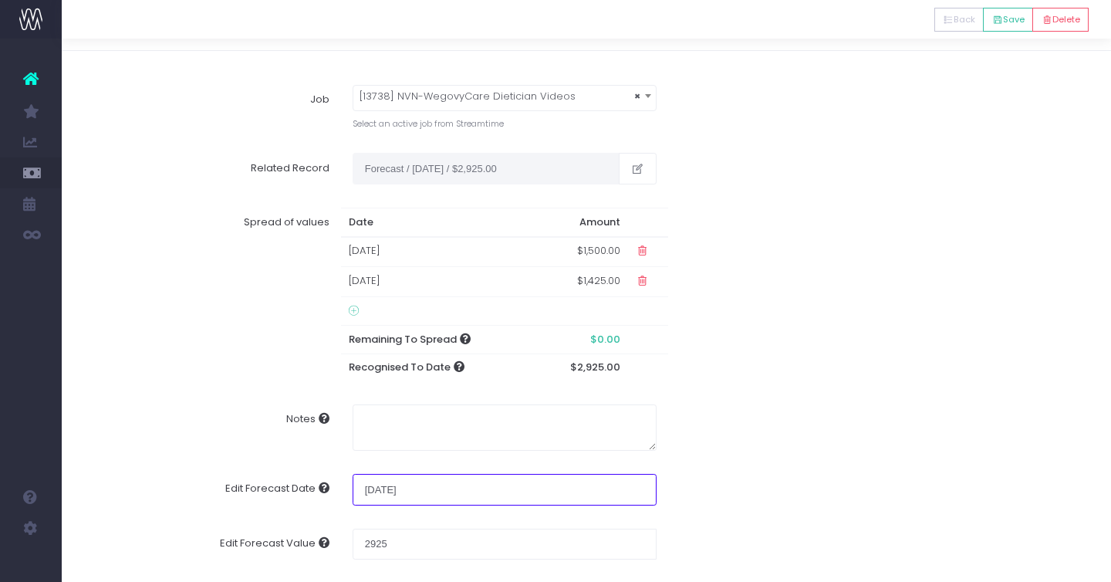
click at [469, 492] on input "[DATE]" at bounding box center [505, 489] width 304 height 31
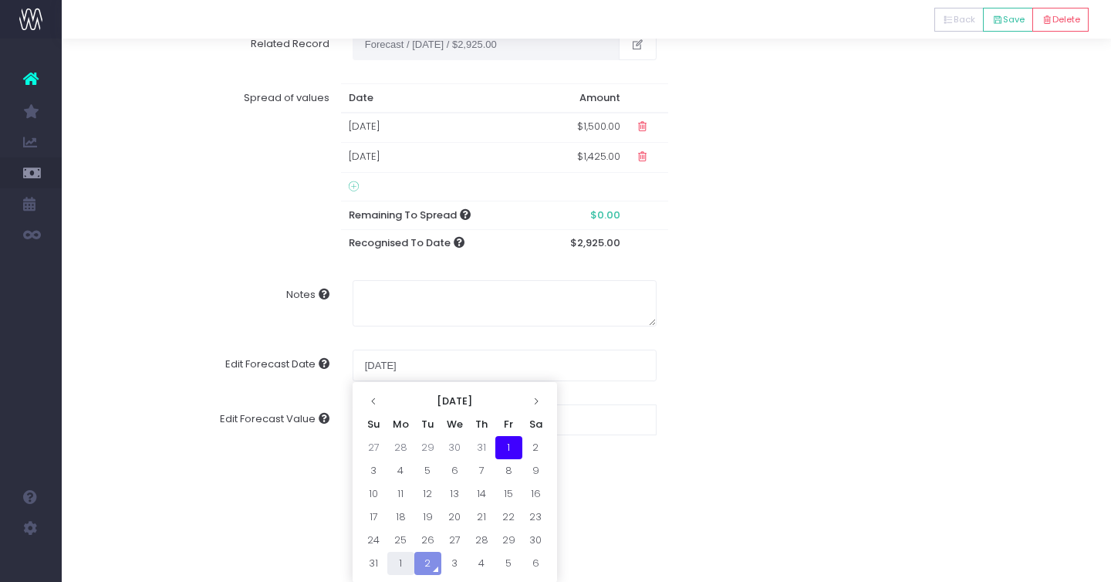
click at [397, 560] on td "1" at bounding box center [400, 563] width 27 height 23
type input "[DATE]"
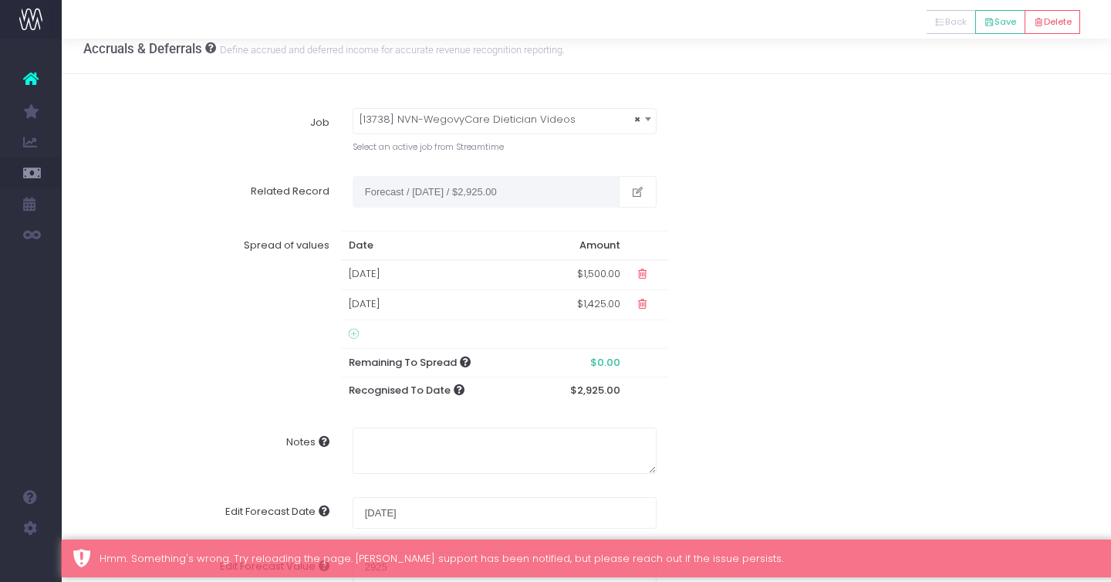
scroll to position [0, 0]
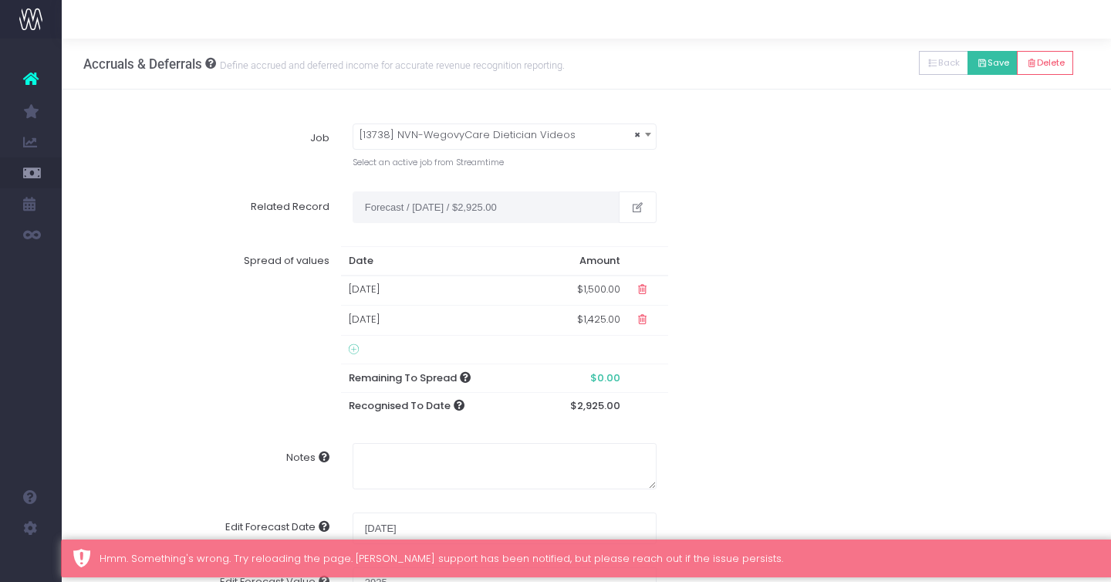
click at [992, 59] on button "Save" at bounding box center [993, 63] width 50 height 24
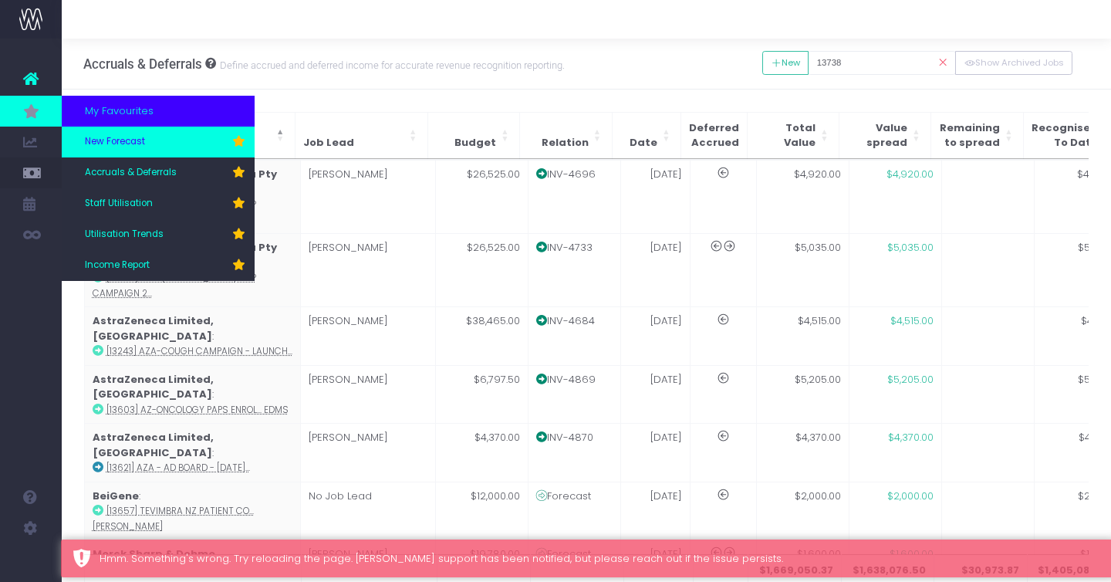
click at [146, 147] on link "New Forecast" at bounding box center [158, 142] width 193 height 31
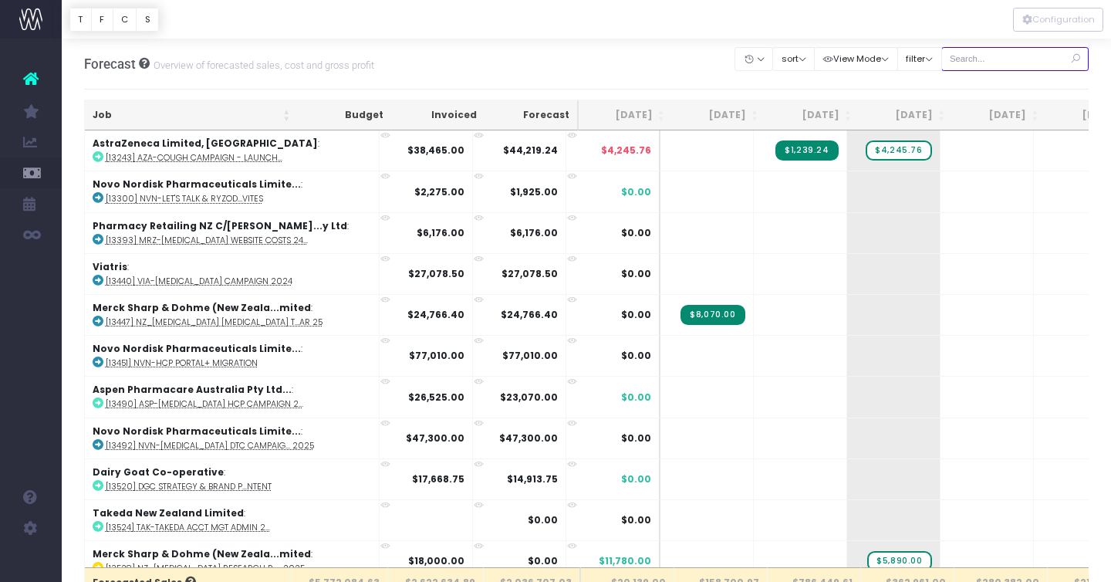
click at [986, 57] on input "text" at bounding box center [1016, 59] width 148 height 24
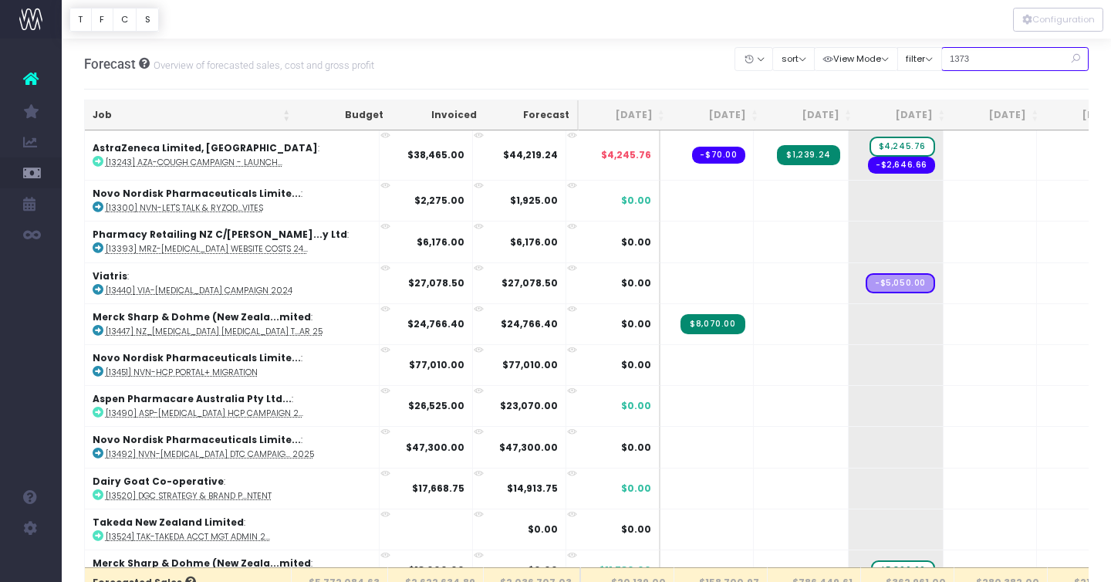
type input "13738"
click at [995, 59] on input "text" at bounding box center [1016, 59] width 148 height 24
click at [993, 58] on input "text" at bounding box center [1016, 59] width 148 height 24
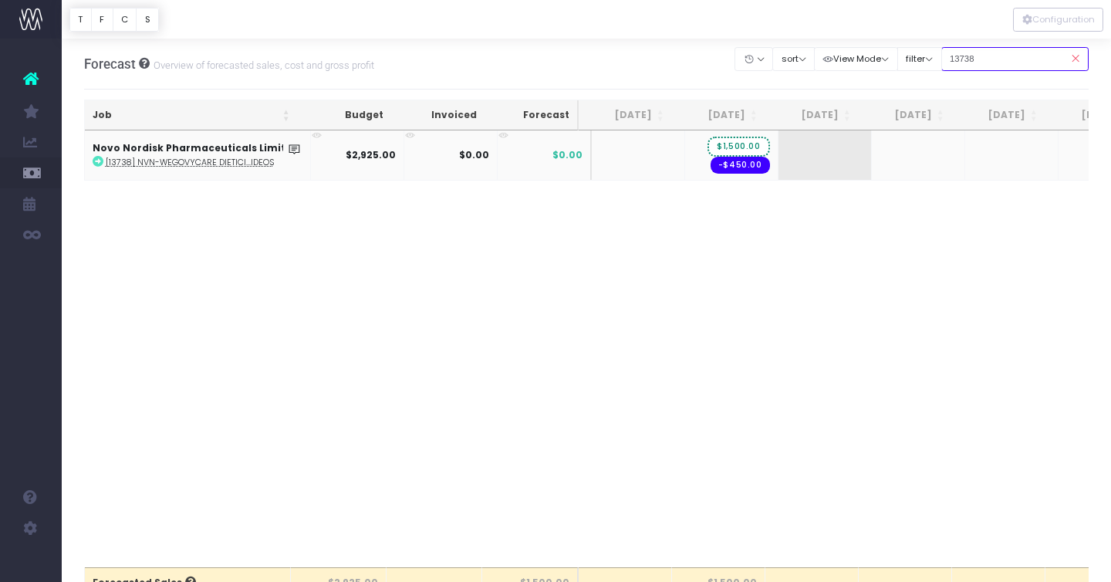
type input "13738"
click at [723, 145] on span "$1,500.00" at bounding box center [739, 147] width 62 height 20
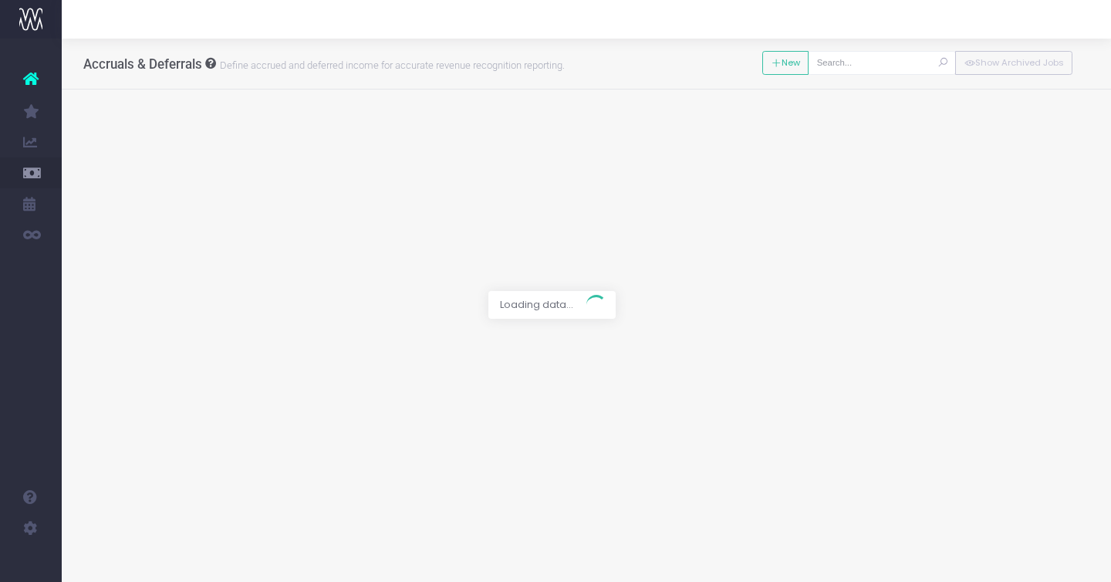
type input "[13738] NVN-WegovyCare Dietician Videos"
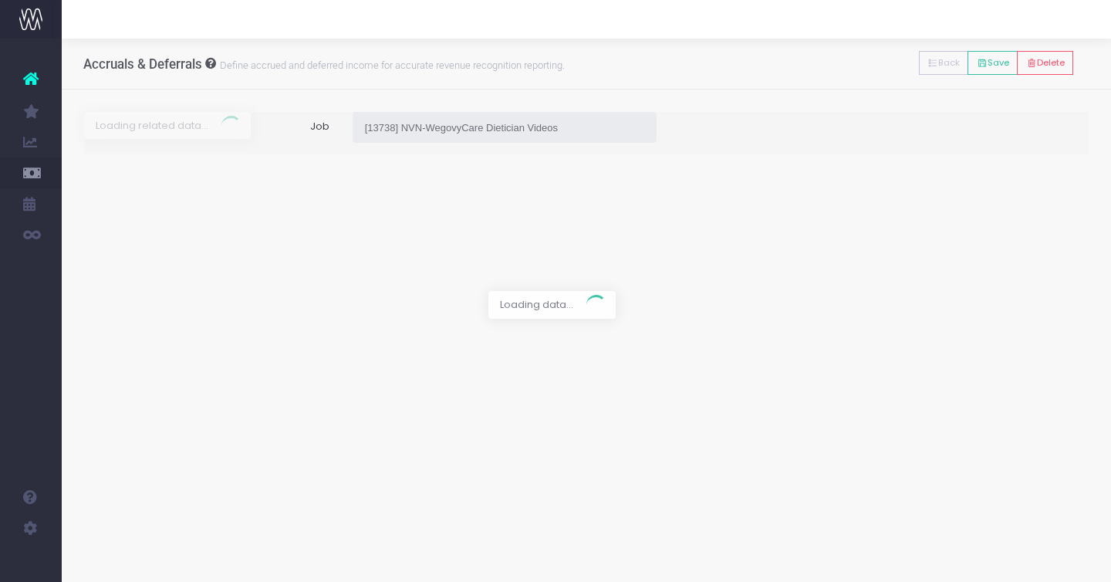
type input "Forecast / [DATE] / $2,925.00"
type input "[DATE]"
type input "2925"
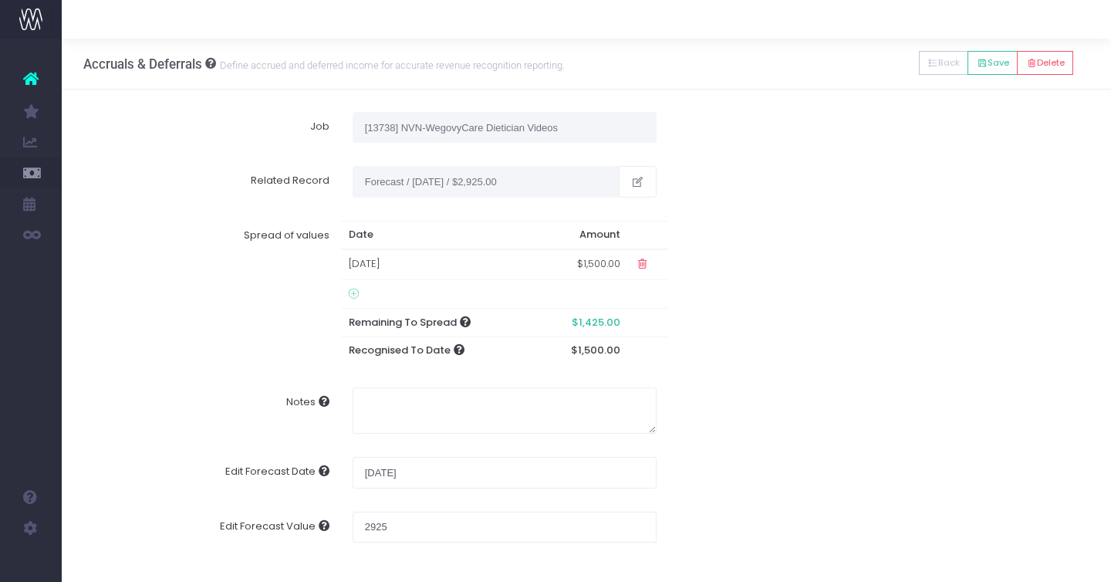
click at [351, 290] on icon at bounding box center [354, 294] width 10 height 12
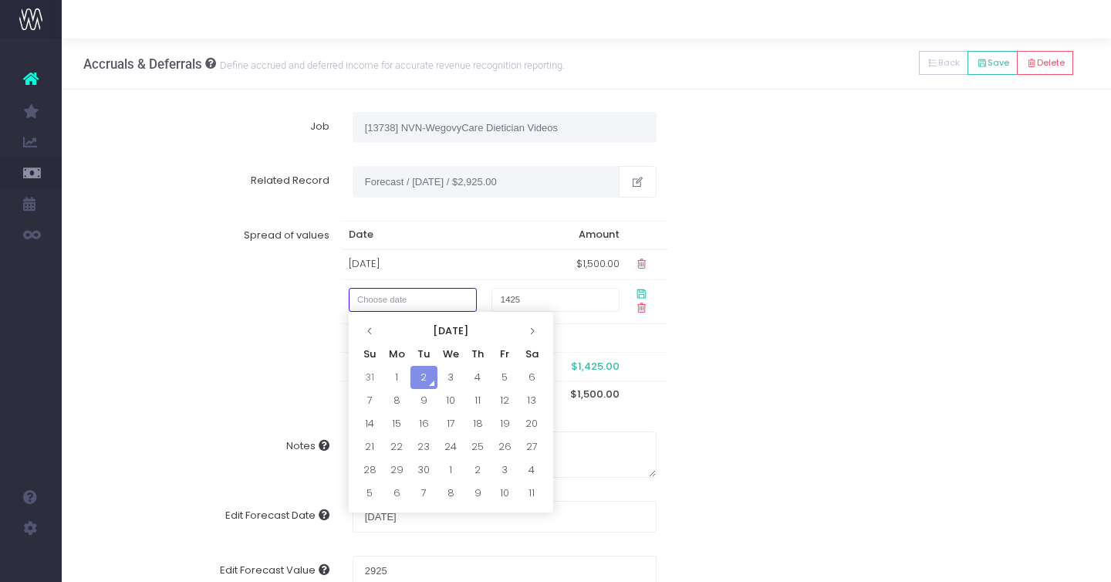
click at [375, 299] on input "text" at bounding box center [413, 300] width 128 height 24
click at [395, 374] on td "1" at bounding box center [397, 377] width 27 height 23
type input "[DATE]"
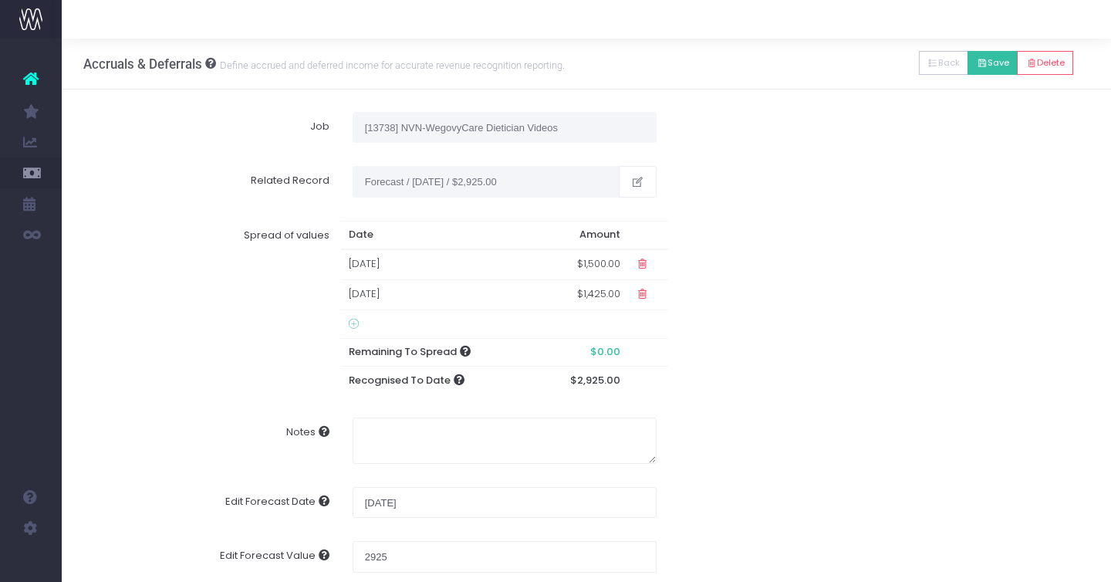
click at [997, 59] on button "Save" at bounding box center [993, 63] width 50 height 24
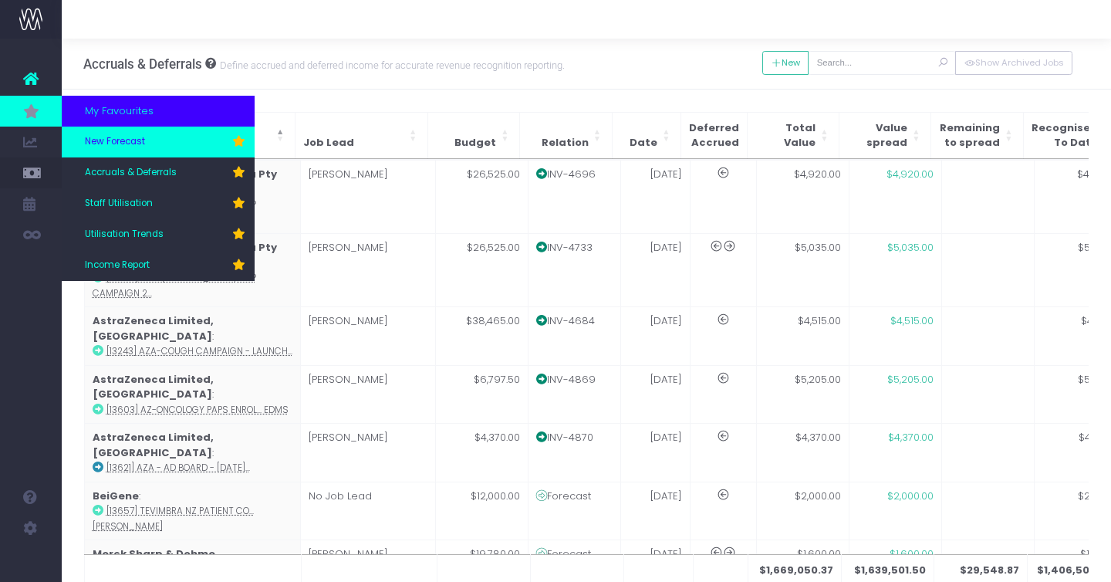
click at [123, 146] on span "New Forecast" at bounding box center [115, 142] width 60 height 14
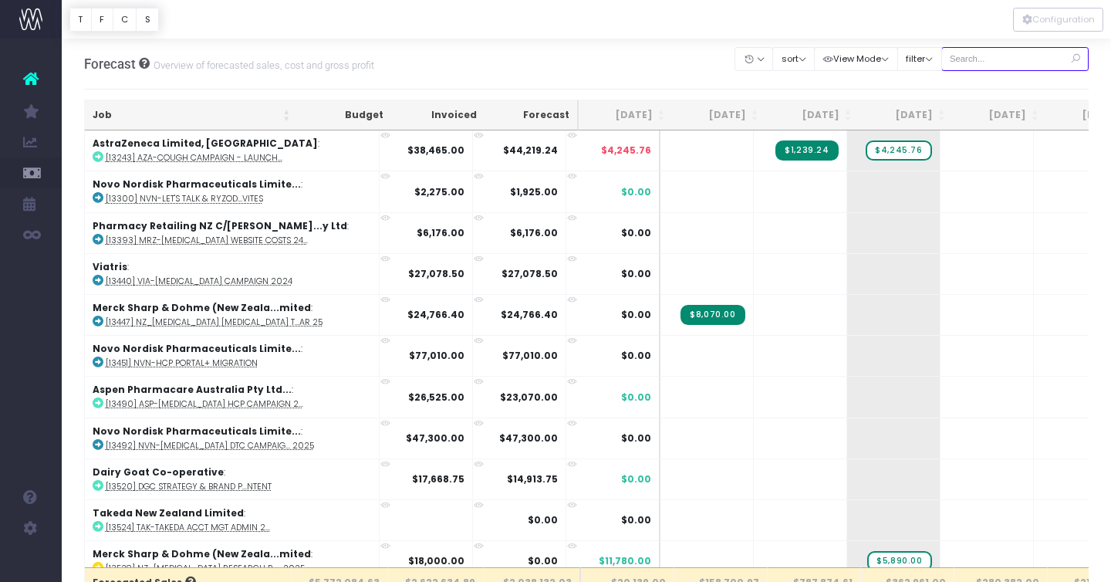
click at [995, 57] on input "text" at bounding box center [1016, 59] width 148 height 24
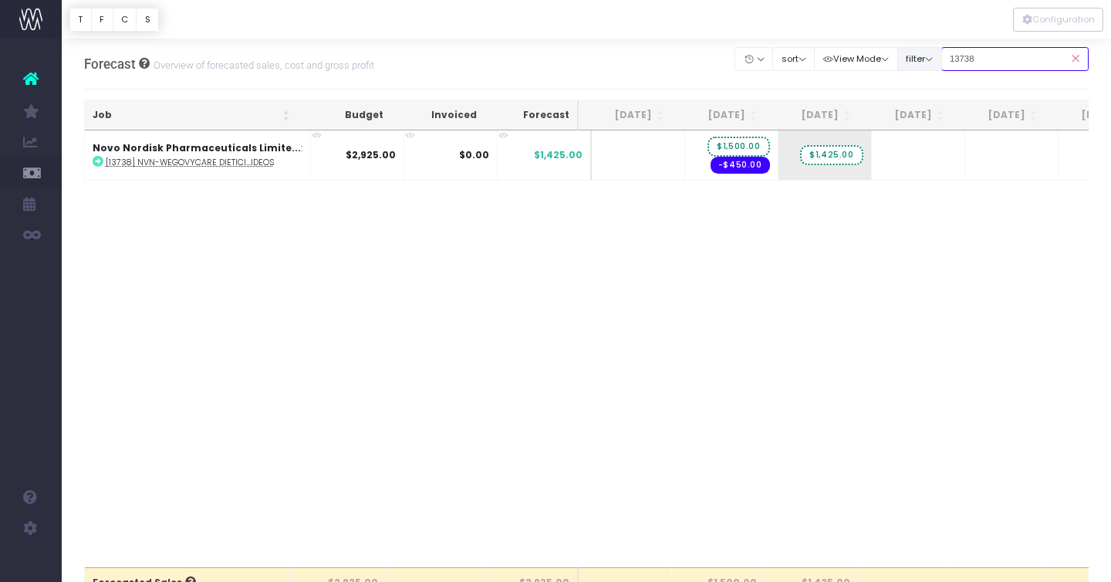
drag, startPoint x: 1009, startPoint y: 58, endPoint x: 923, endPoint y: 58, distance: 85.7
click at [926, 58] on div "Clear Filters Hide [DATE] [DATE] [DATE] [DATE] [DATE] [DATE] [DATE] [DATE] [DAT…" at bounding box center [911, 59] width 353 height 32
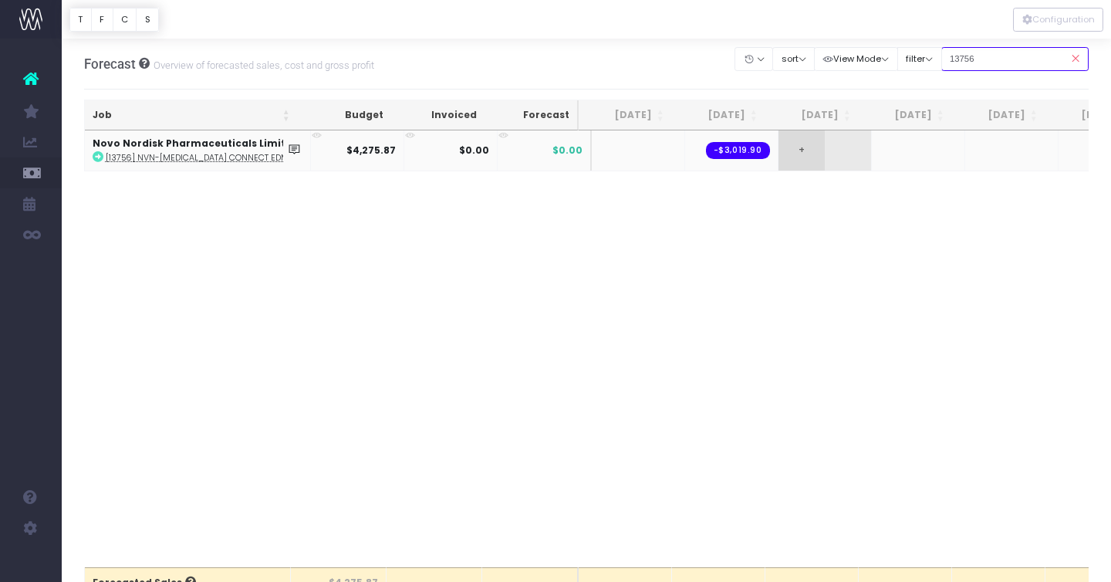
type input "13756"
click at [783, 153] on span "+" at bounding box center [802, 150] width 46 height 40
click at [856, 279] on body "Oh my... this is bad. [PERSON_NAME] wasn't able to load this page. Please conta…" at bounding box center [555, 291] width 1111 height 582
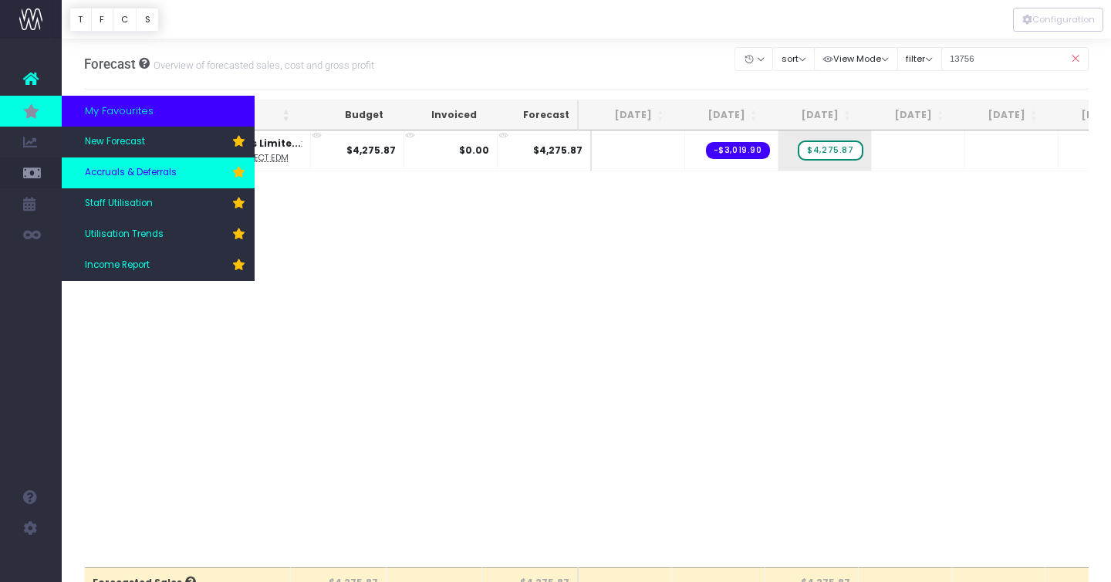
click at [146, 173] on span "Accruals & Deferrals" at bounding box center [131, 173] width 92 height 14
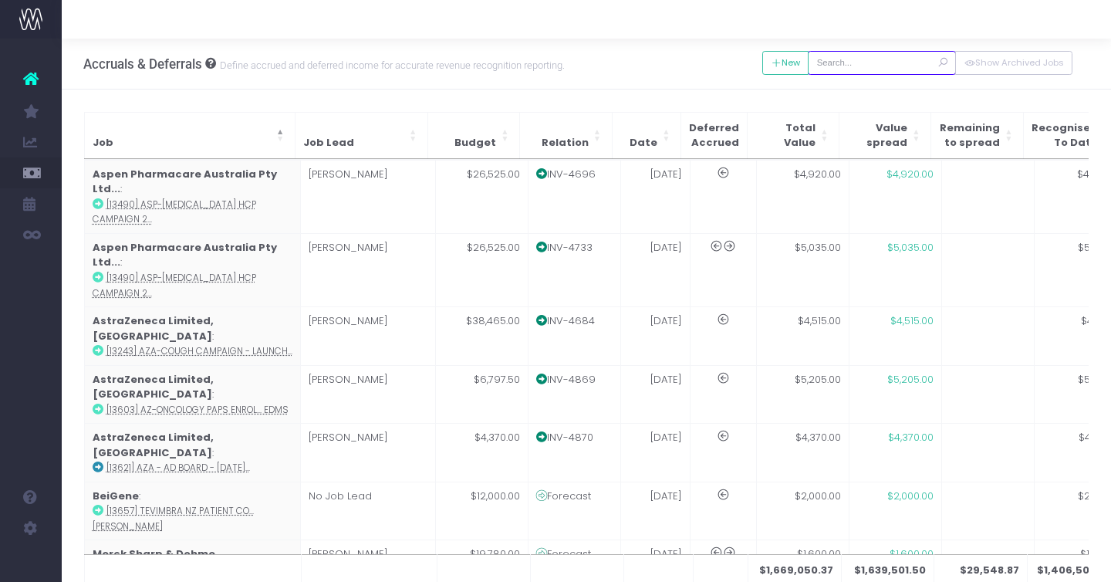
click at [865, 55] on input "text" at bounding box center [882, 63] width 148 height 24
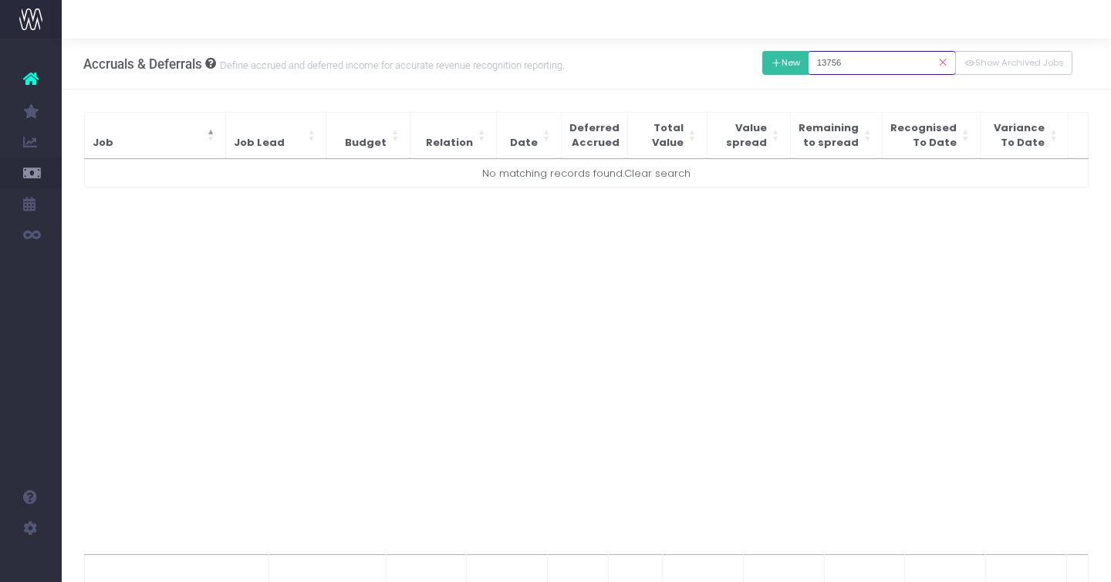
type input "13756"
click at [809, 54] on button "New" at bounding box center [785, 63] width 47 height 24
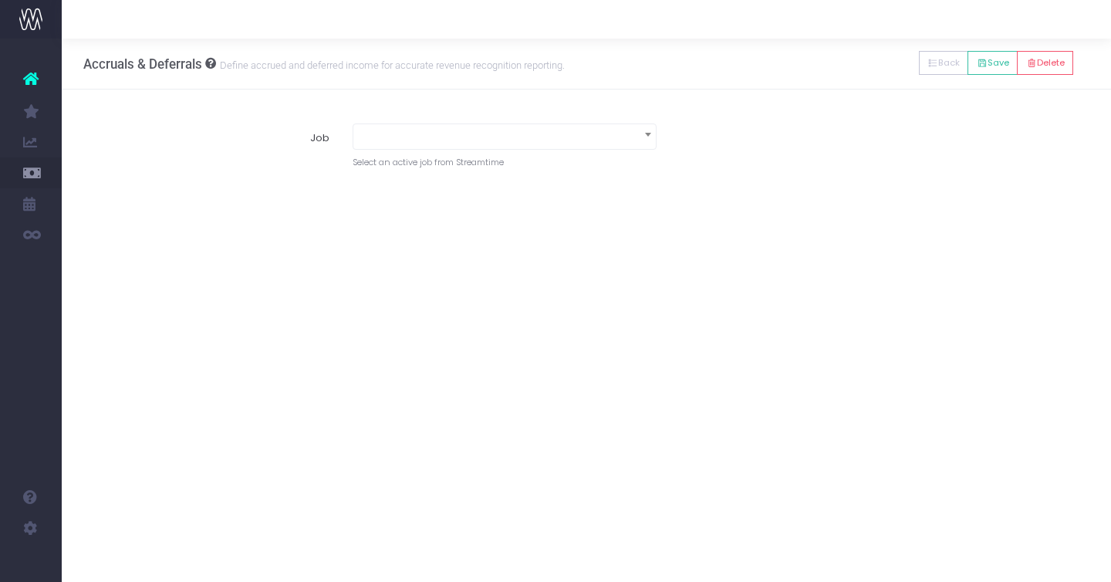
click at [484, 132] on span at bounding box center [504, 135] width 303 height 22
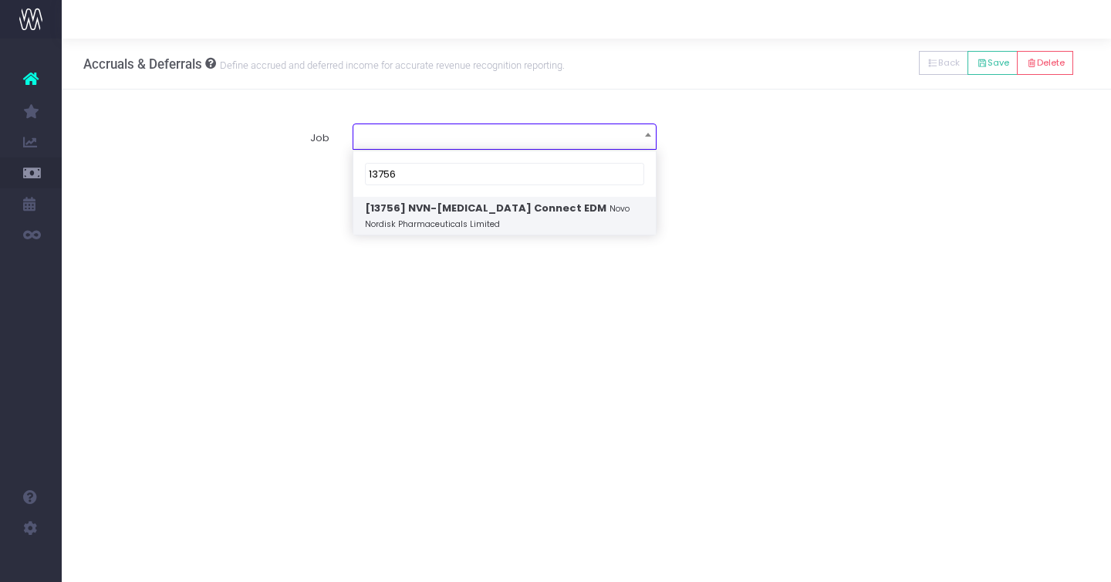
type input "13756"
select select "1935219"
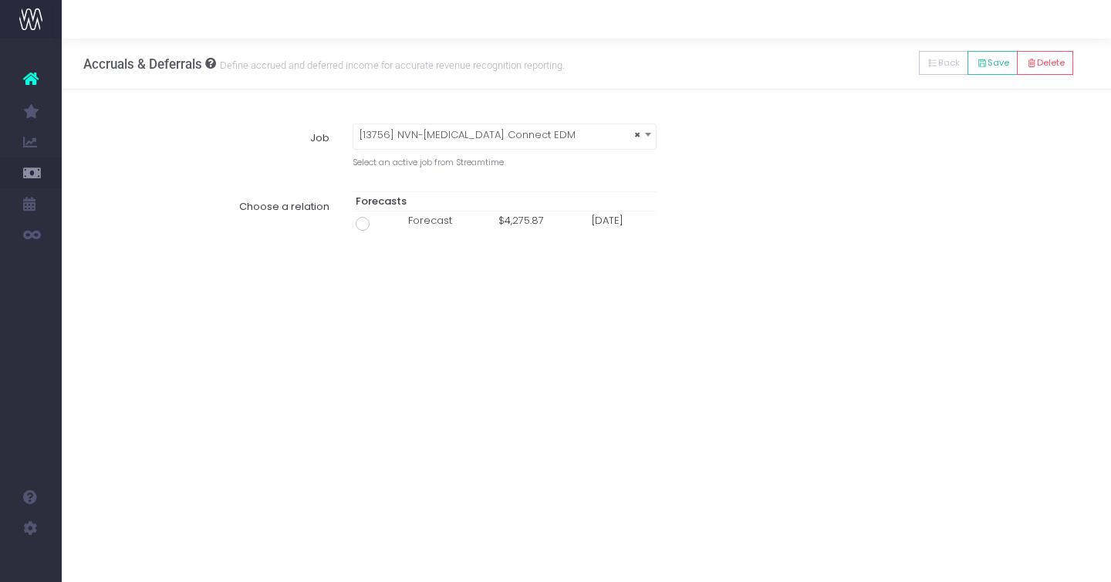
click at [363, 221] on span at bounding box center [363, 224] width 14 height 14
click at [379, 221] on input "radio" at bounding box center [384, 221] width 10 height 10
type input "Forecast / 01 Sep 25 / $4,275.87"
type input "1 September 2025"
type input "4275.87"
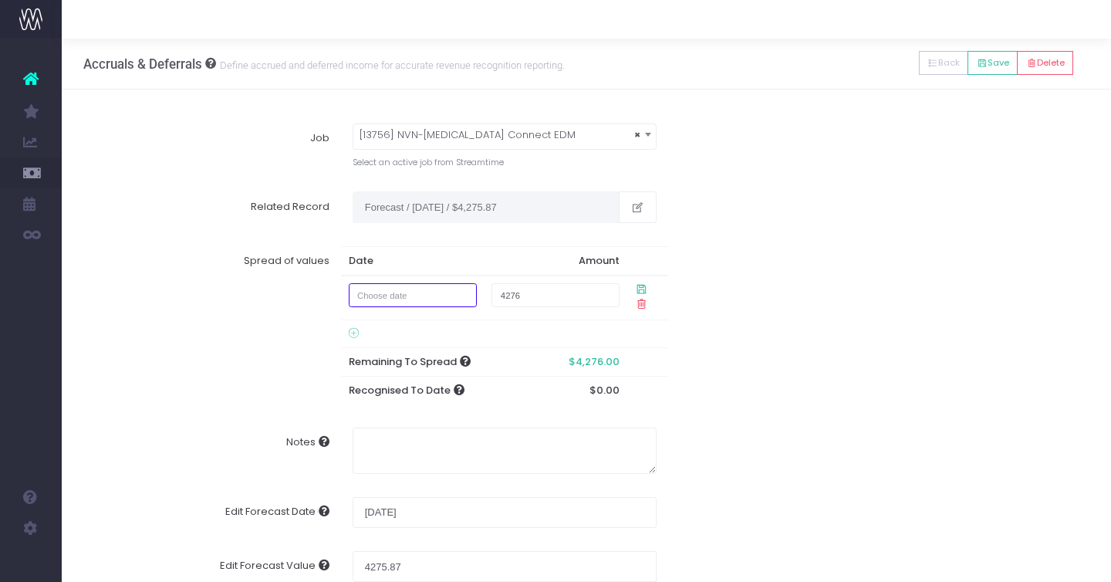
click at [391, 297] on input "text" at bounding box center [413, 295] width 128 height 24
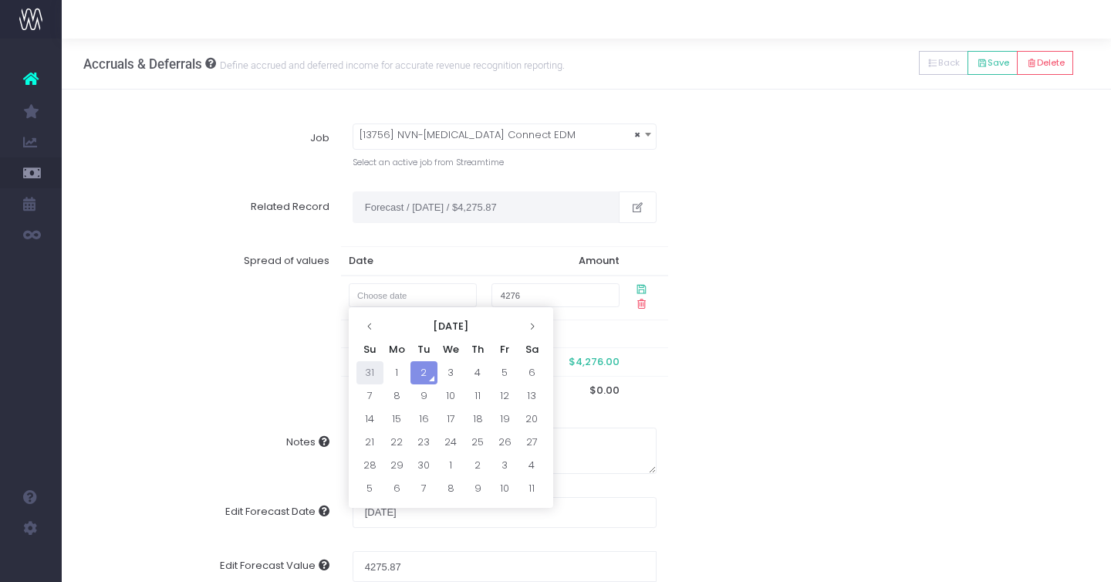
click at [371, 376] on td "31" at bounding box center [370, 372] width 27 height 23
type input "31 August 2025"
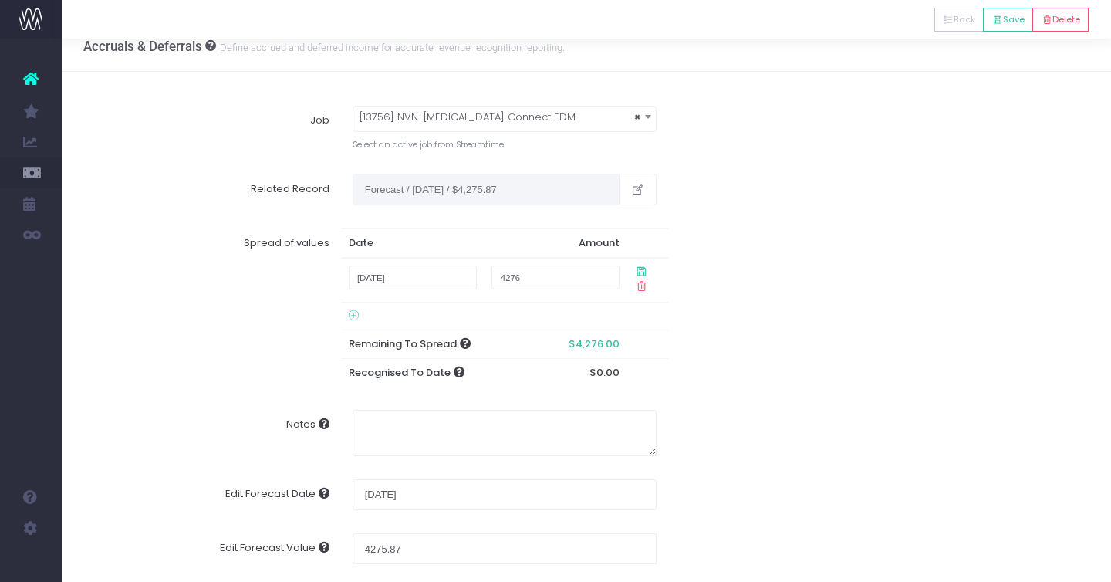
scroll to position [8, 0]
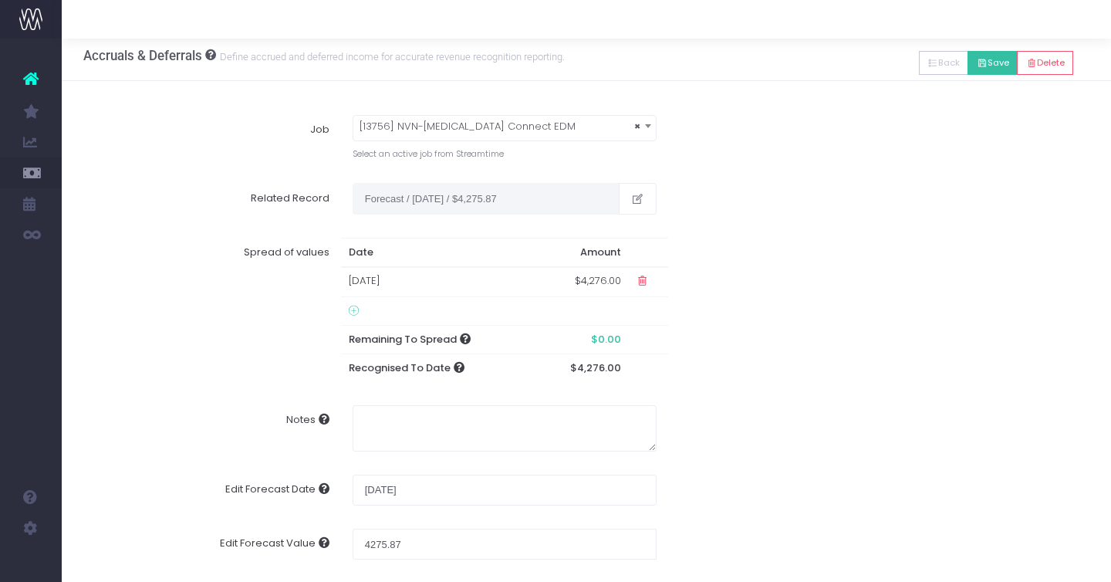
click at [985, 67] on button "Save" at bounding box center [993, 63] width 50 height 24
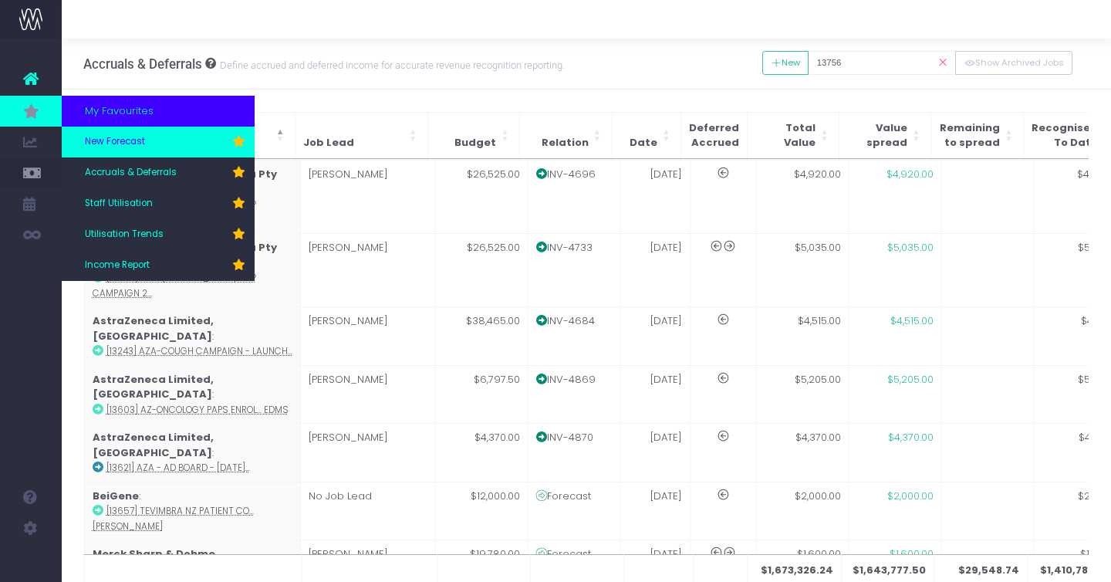
click at [135, 137] on span "New Forecast" at bounding box center [115, 142] width 60 height 14
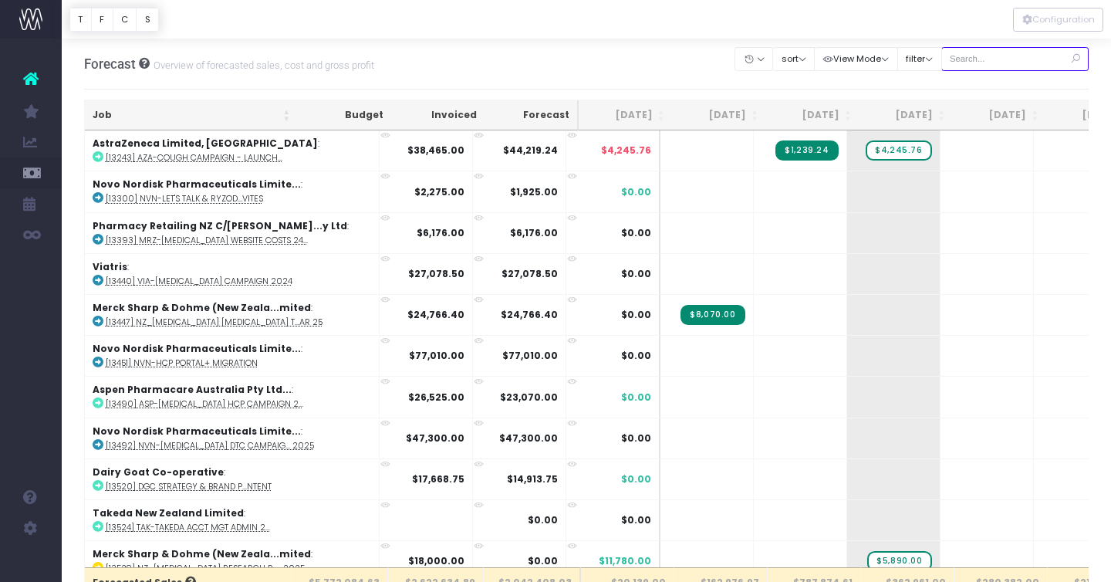
click at [1014, 61] on input "text" at bounding box center [1016, 59] width 148 height 24
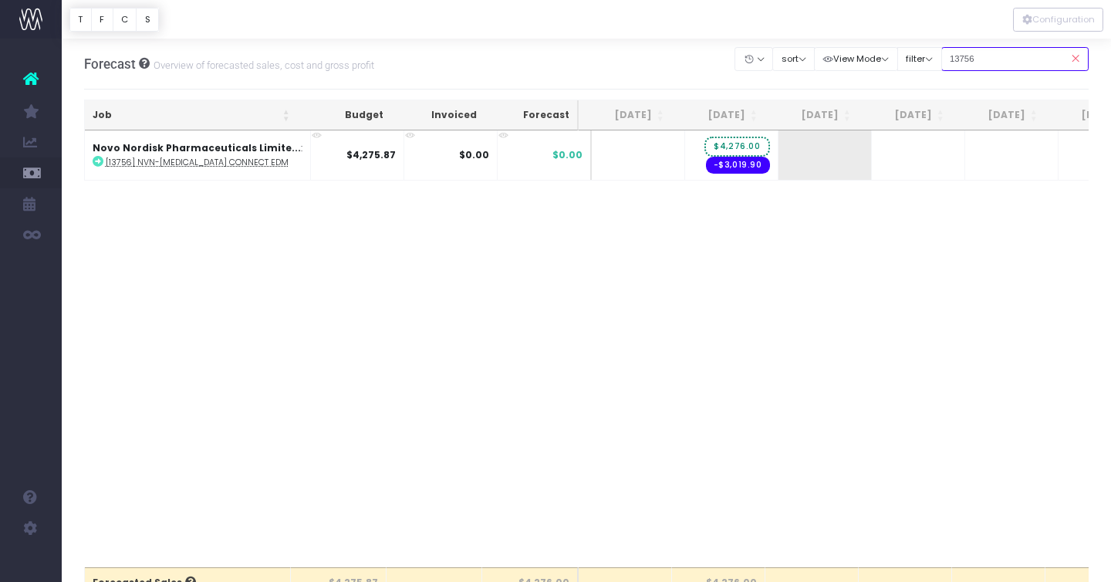
type input "13756"
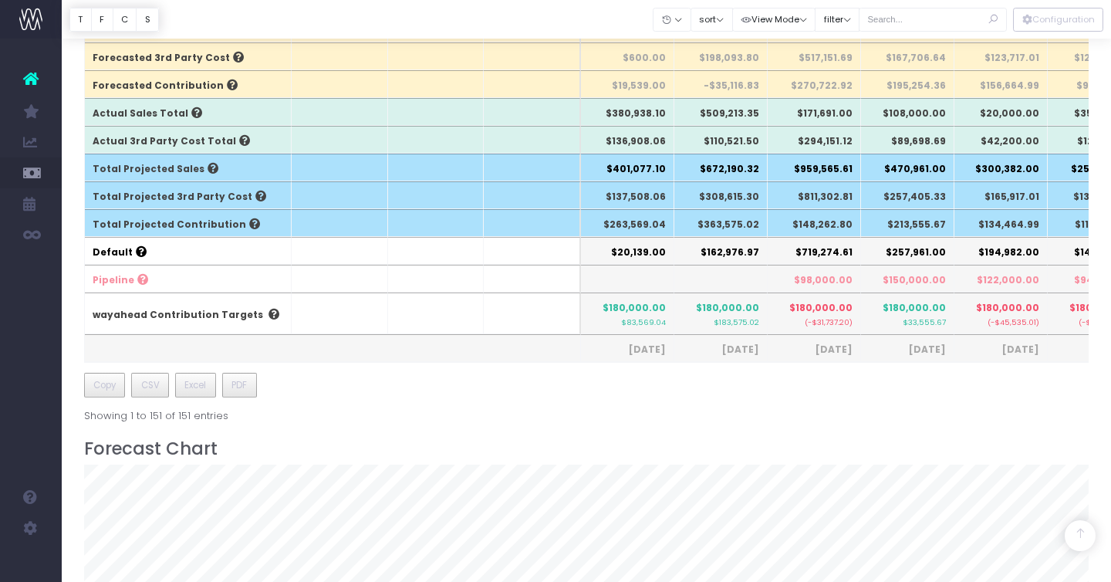
scroll to position [552, 0]
click at [730, 120] on th "$509,213.35" at bounding box center [721, 113] width 93 height 28
click at [730, 116] on th "$509,213.35" at bounding box center [721, 113] width 93 height 28
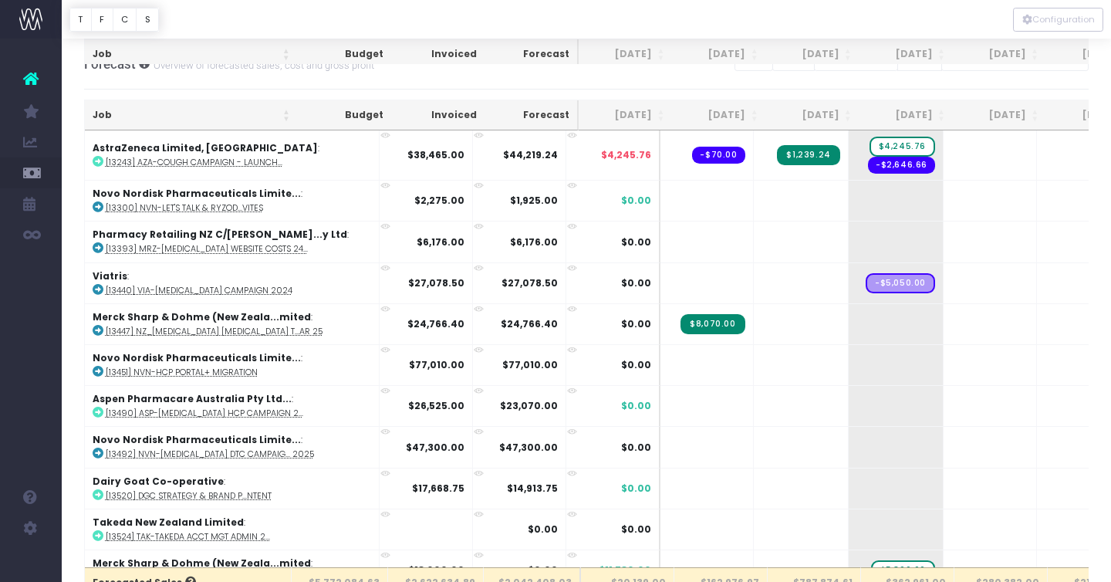
scroll to position [1118, 0]
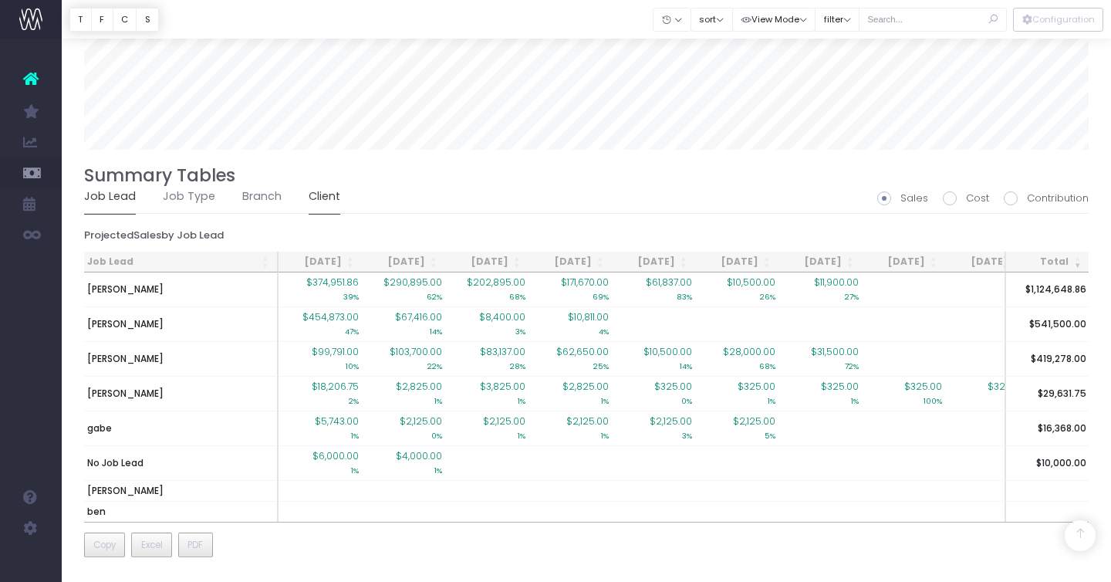
click at [316, 196] on link "Client" at bounding box center [325, 197] width 32 height 36
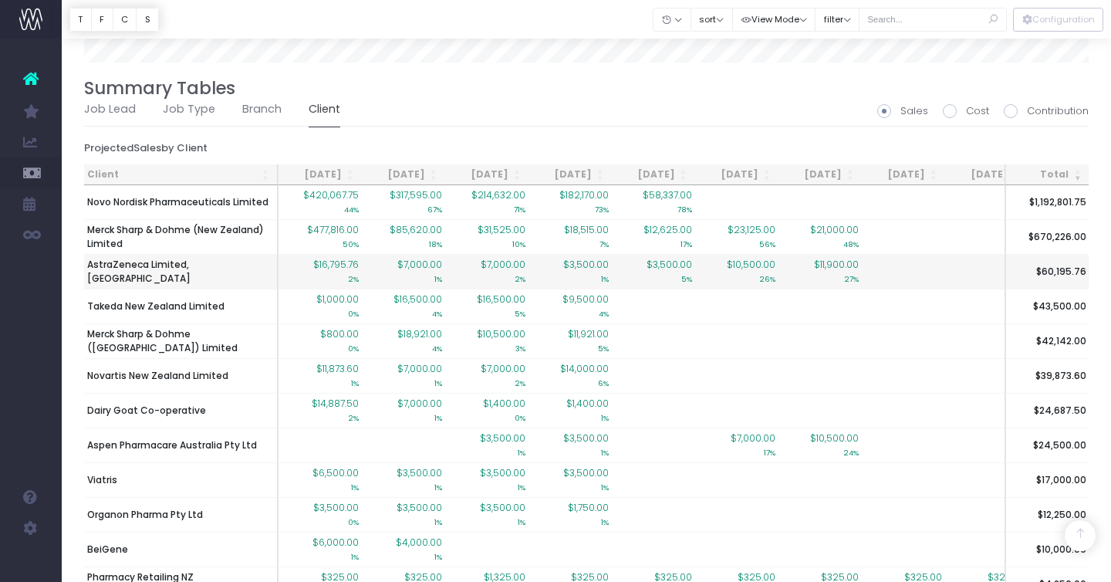
scroll to position [1205, 8]
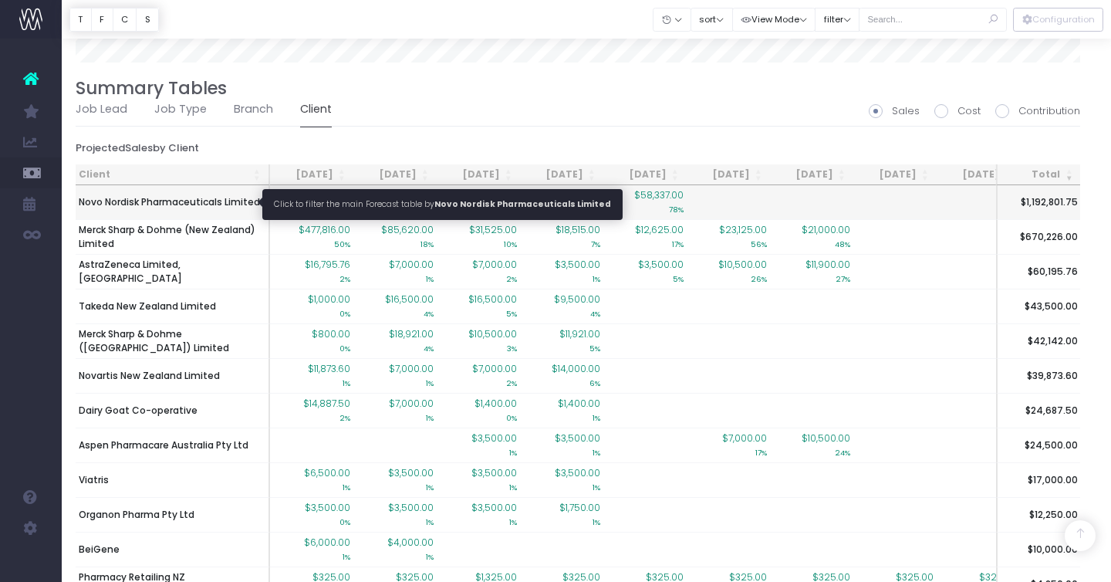
click at [202, 199] on span "Novo Nordisk Pharmaceuticals Limited" at bounding box center [169, 202] width 181 height 14
type input ""Novo Nordisk Pharmaceuticals Limited""
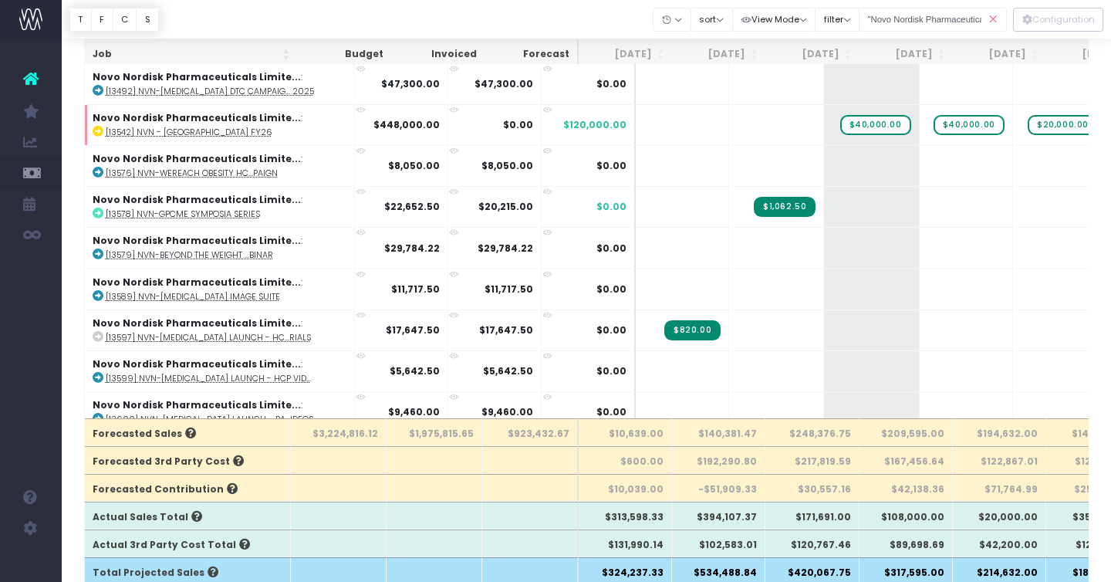
scroll to position [0, 0]
